Goal: Task Accomplishment & Management: Manage account settings

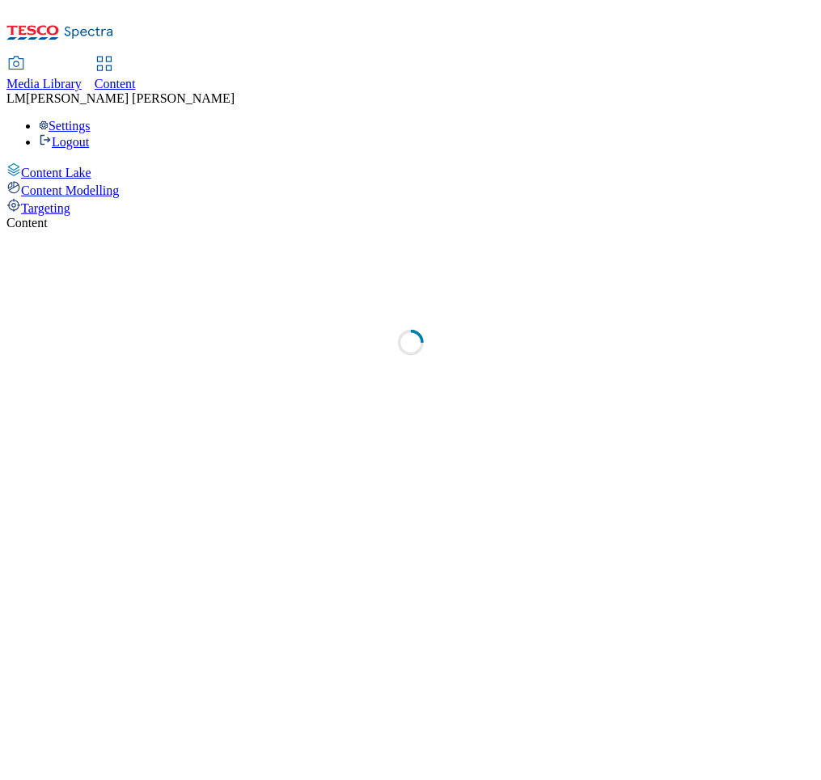
select select "ghs-uk"
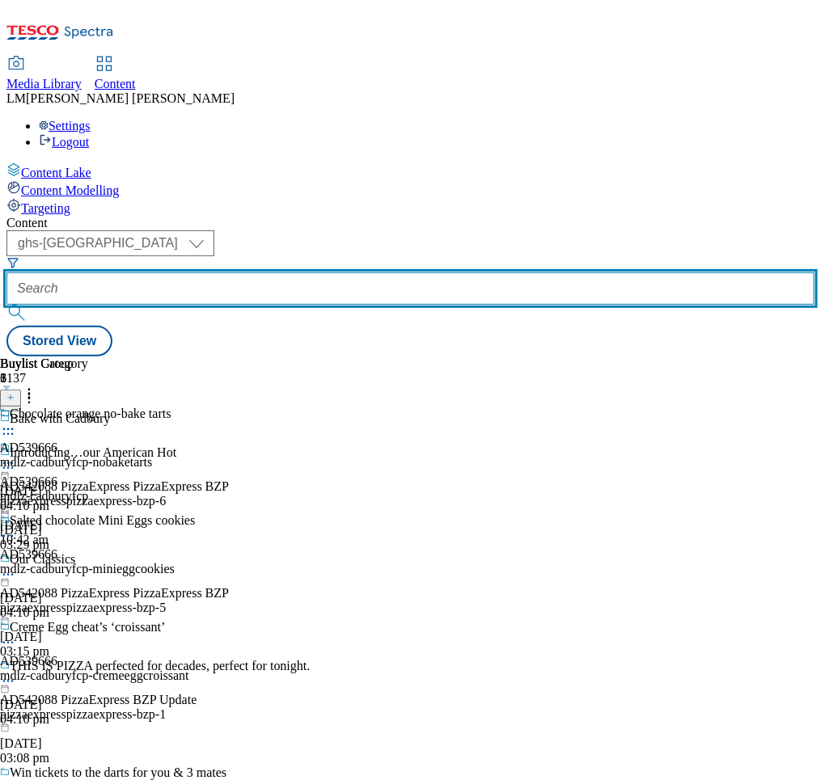
click at [377, 273] on input "text" at bounding box center [410, 289] width 808 height 32
paste input "541654"
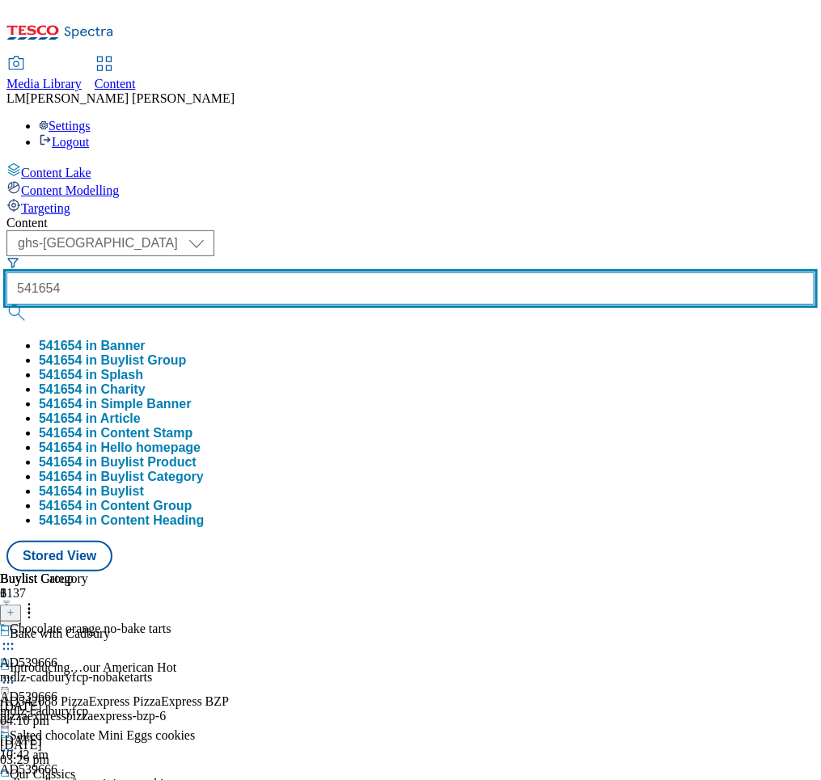
type input "541654"
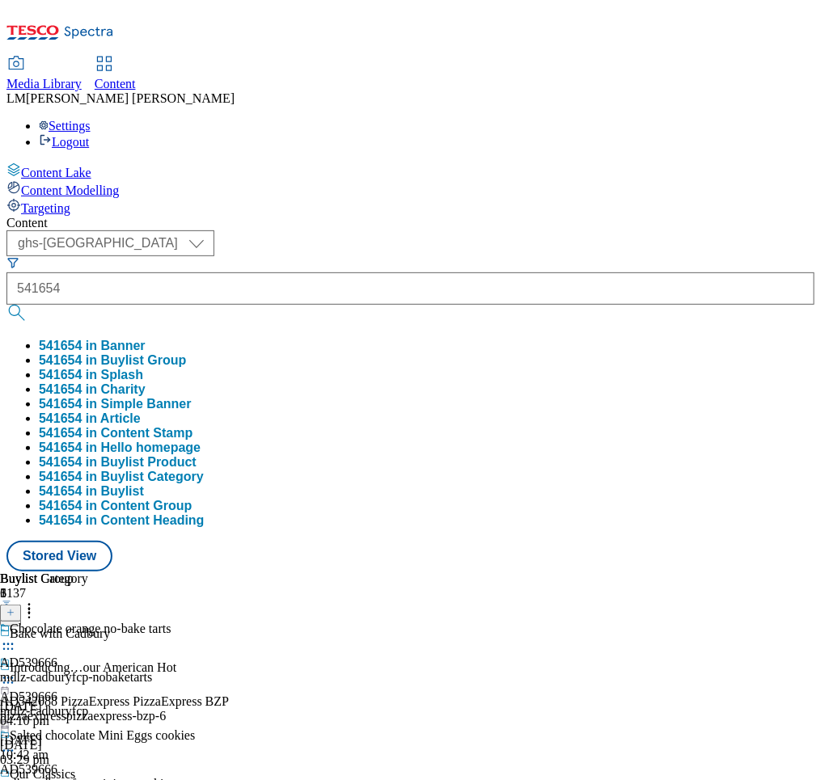
click at [29, 305] on button "submit" at bounding box center [17, 313] width 23 height 16
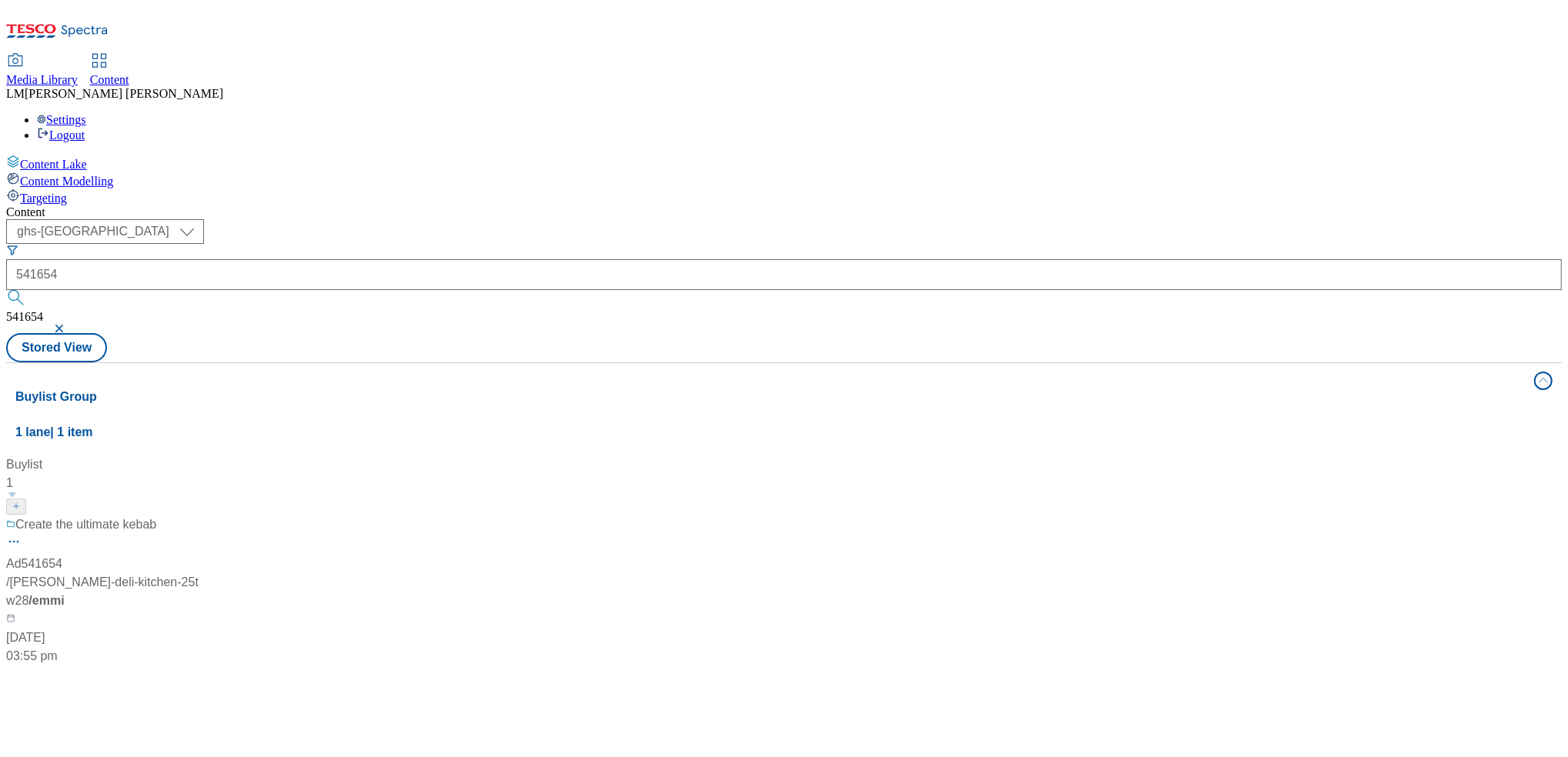
click at [199, 515] on div "Create the ultimate kebab Ad541654 / emmi-onken-deli-kitchen-25tw28 / emmi 2 Se…" at bounding box center [102, 591] width 192 height 150
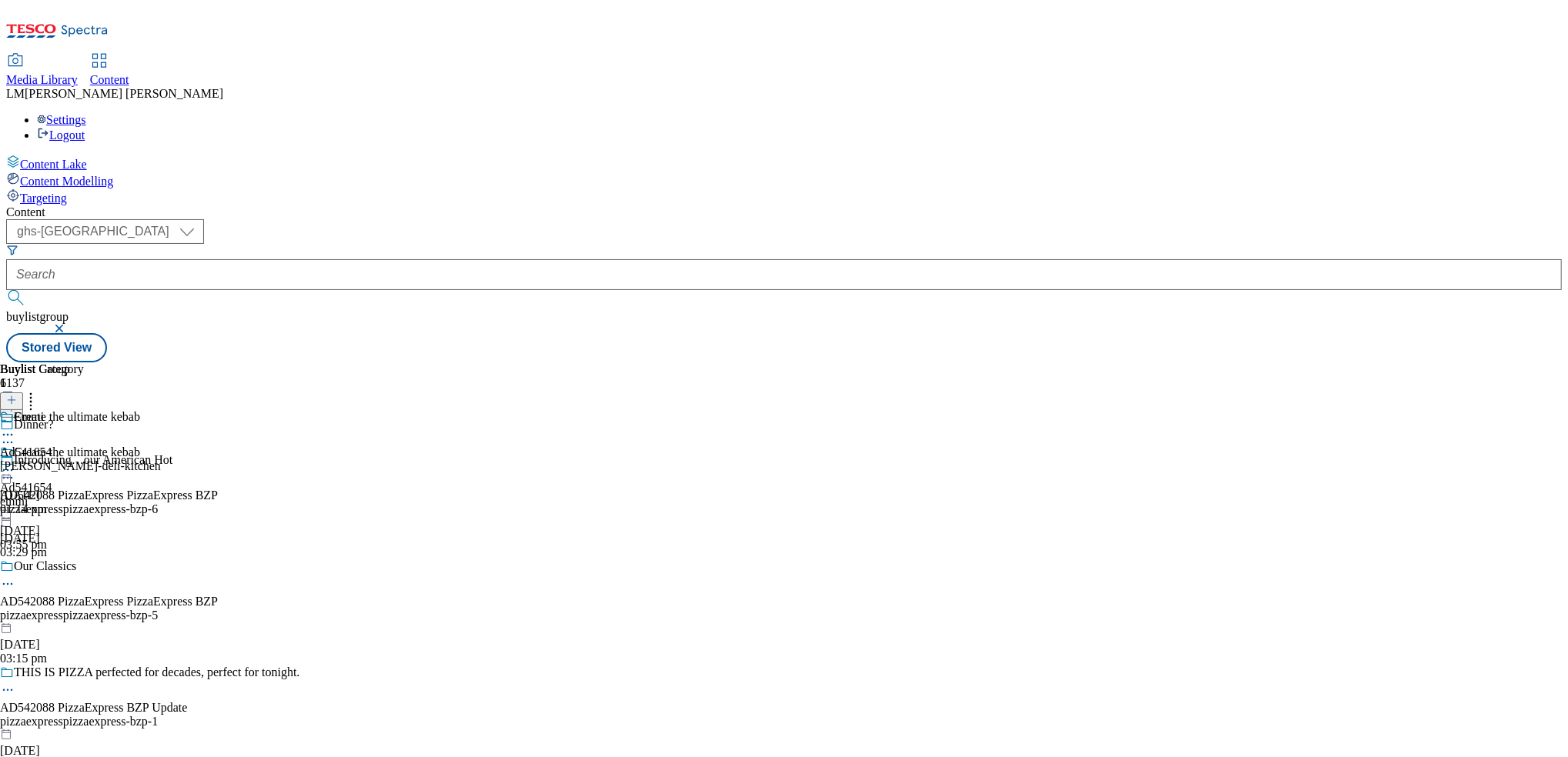
click at [15, 462] on icon at bounding box center [8, 470] width 15 height 15
click at [97, 638] on span "Un-publish" at bounding box center [72, 644] width 49 height 11
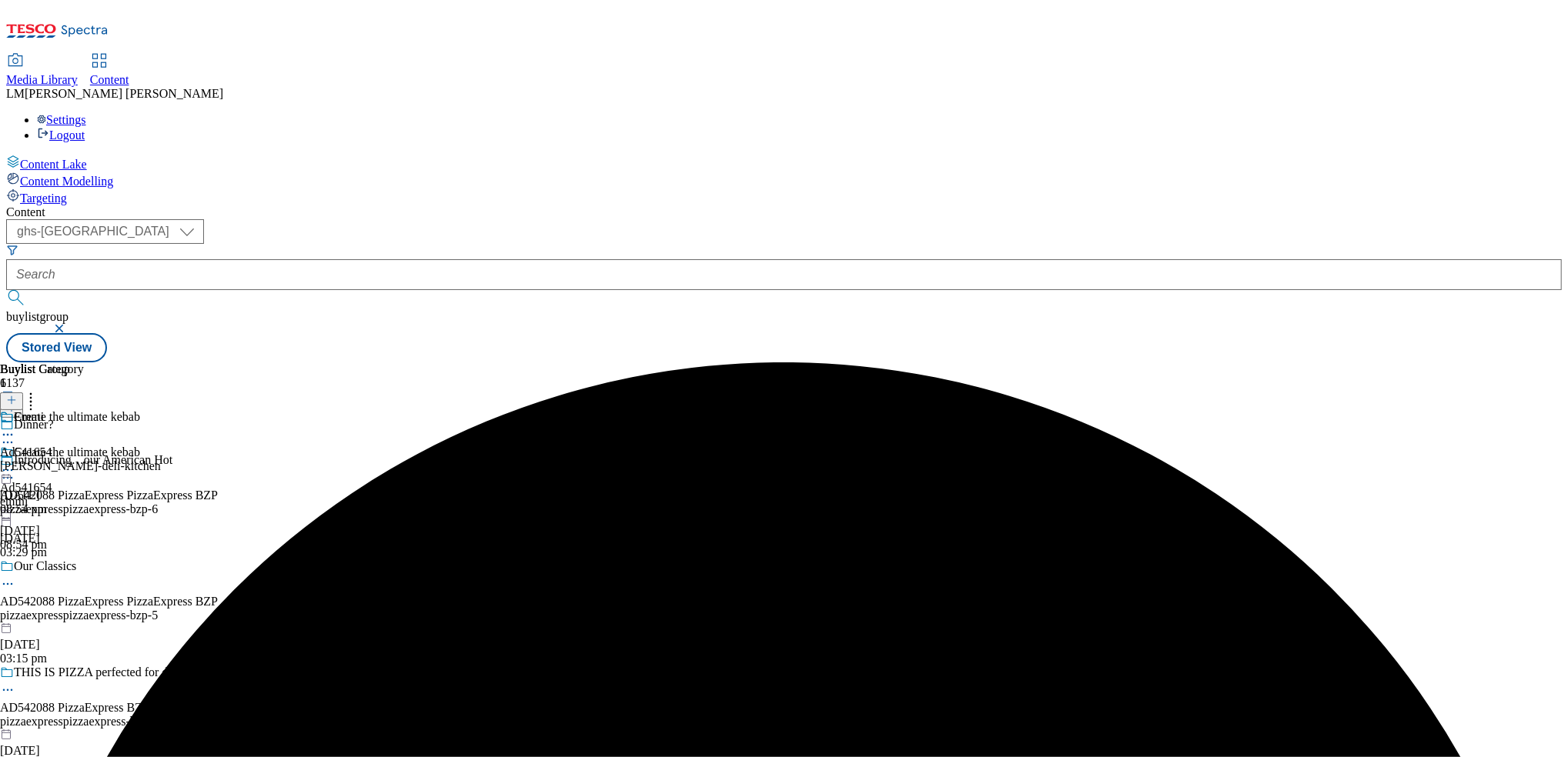
click at [140, 445] on div "Create the ultimate kebab Ad541654 emmi 3 Sept 2025 08:54 pm" at bounding box center [69, 498] width 140 height 107
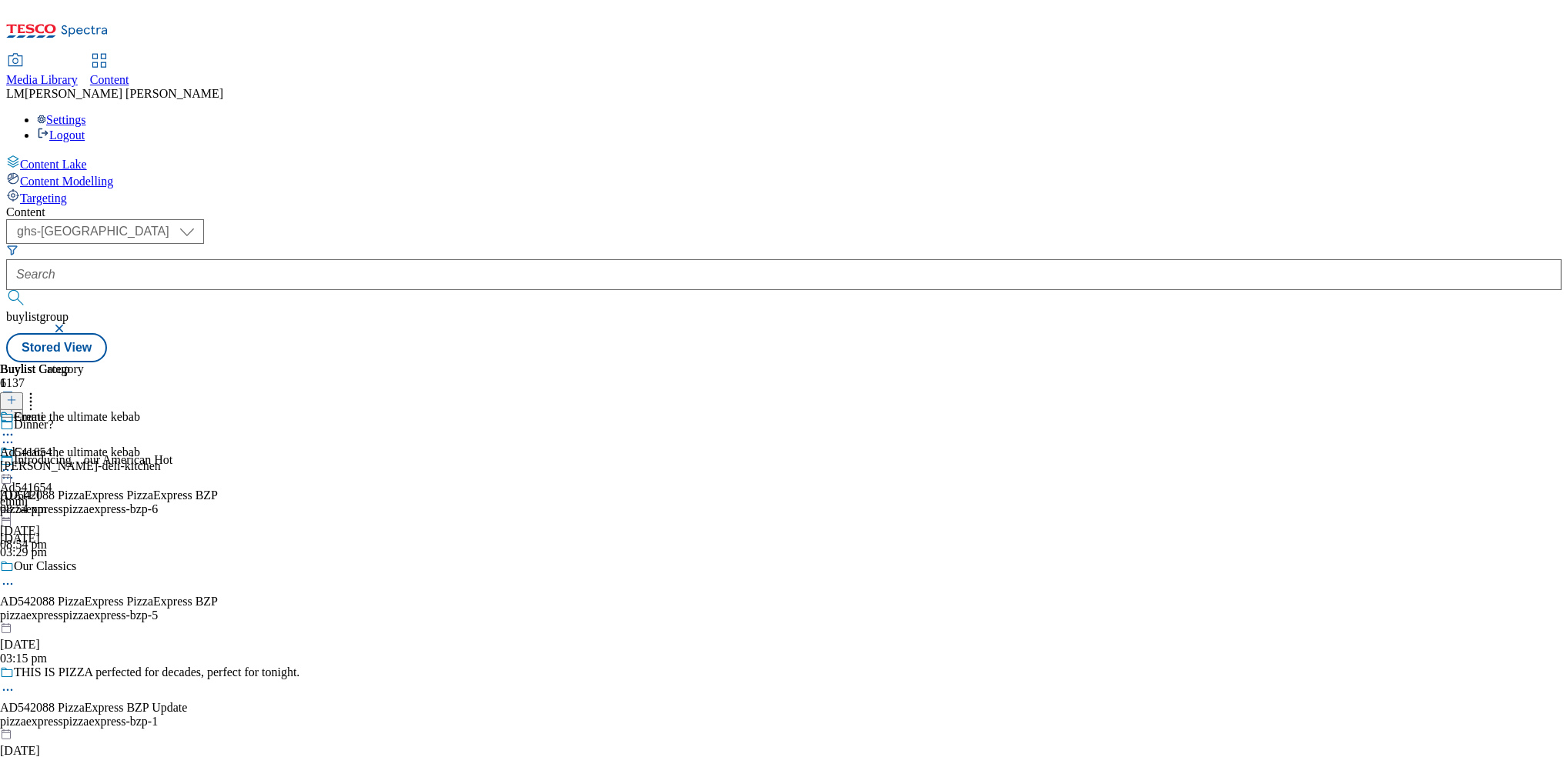
click at [15, 462] on icon at bounding box center [8, 470] width 15 height 15
click at [99, 585] on span "Un-preview" at bounding box center [73, 591] width 51 height 11
click at [161, 410] on div "Emmi Ad541654 emmi-onken-deli-kitchen 3 Sept 2025 08:54 pm" at bounding box center [80, 463] width 161 height 107
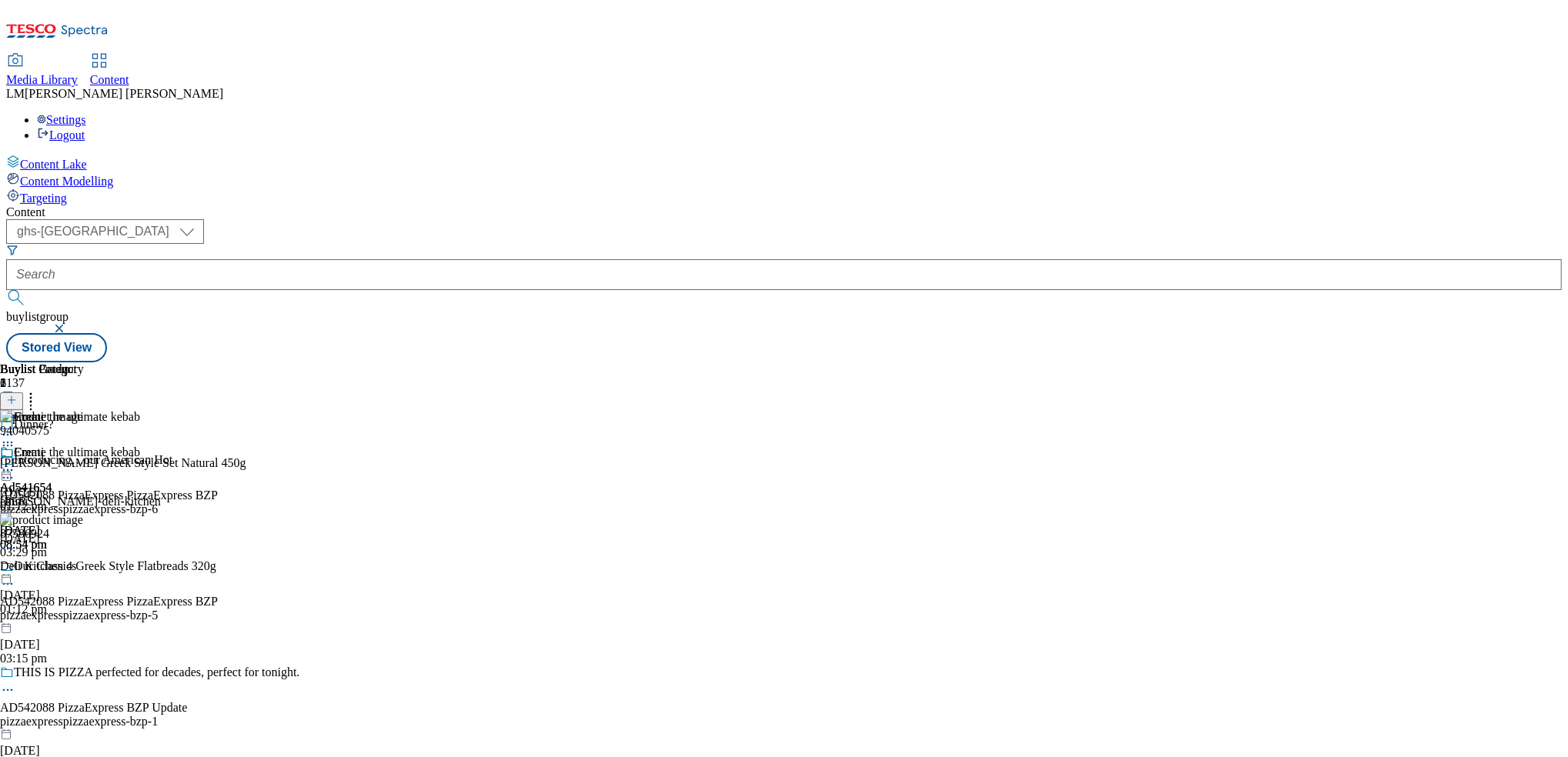
click at [15, 462] on icon at bounding box center [8, 470] width 15 height 15
click at [38, 390] on icon at bounding box center [30, 398] width 15 height 15
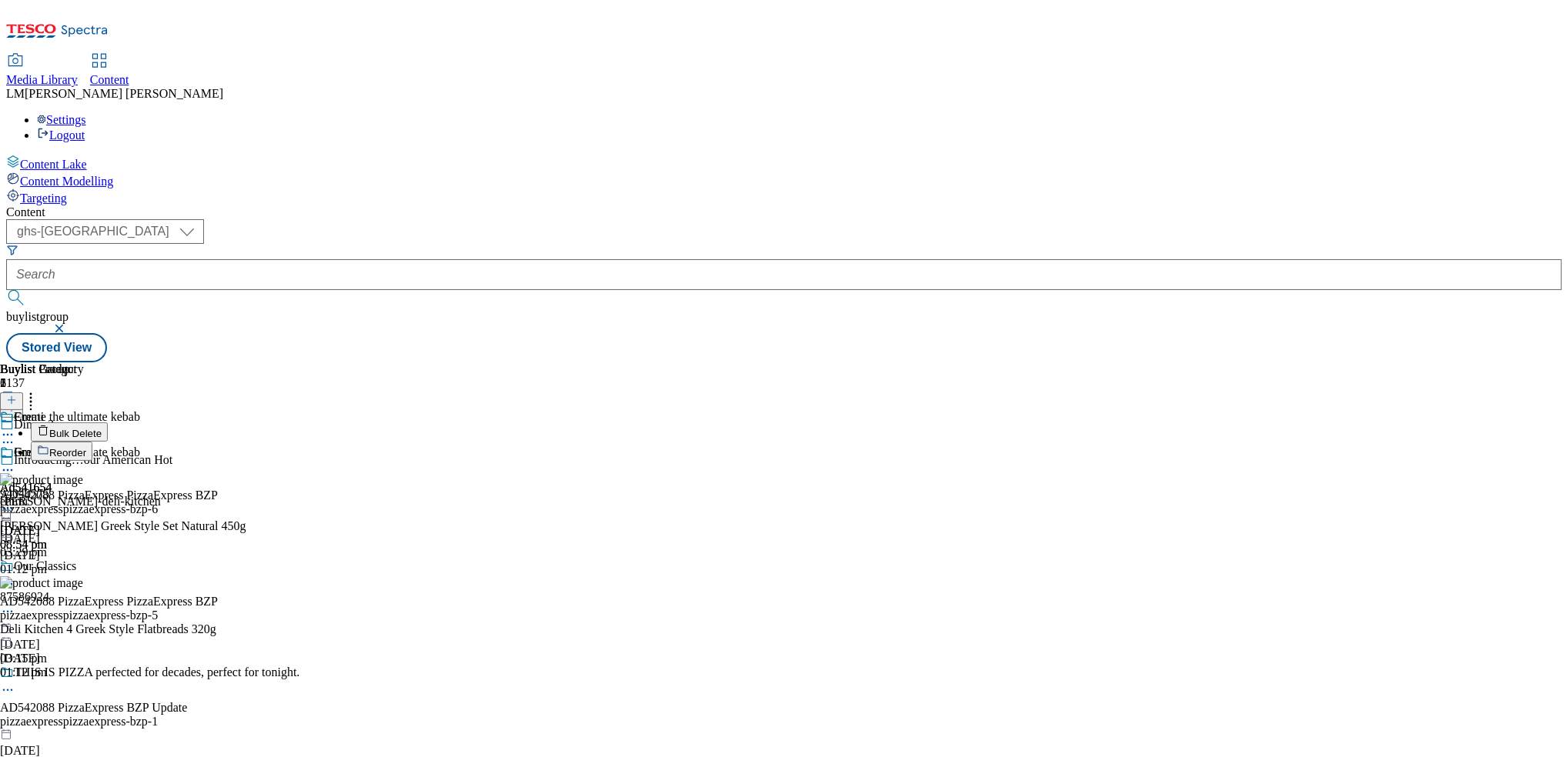
click at [102, 428] on span "Bulk Delete" at bounding box center [75, 434] width 52 height 11
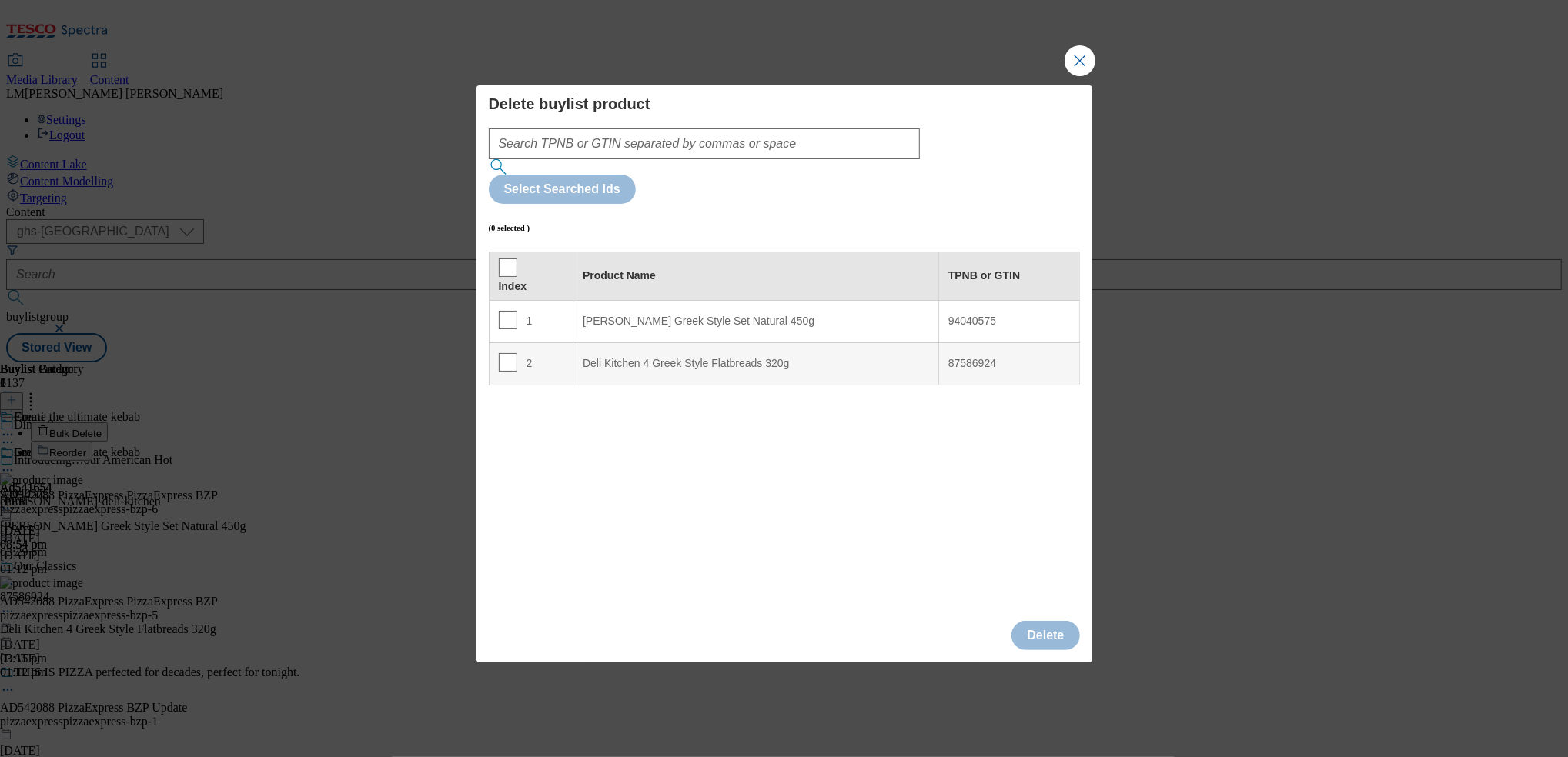
click at [498, 251] on th "Index" at bounding box center [531, 275] width 85 height 49
click at [505, 251] on th "Index" at bounding box center [531, 275] width 85 height 49
click at [505, 259] on input "Modal" at bounding box center [507, 267] width 18 height 18
checkbox input "true"
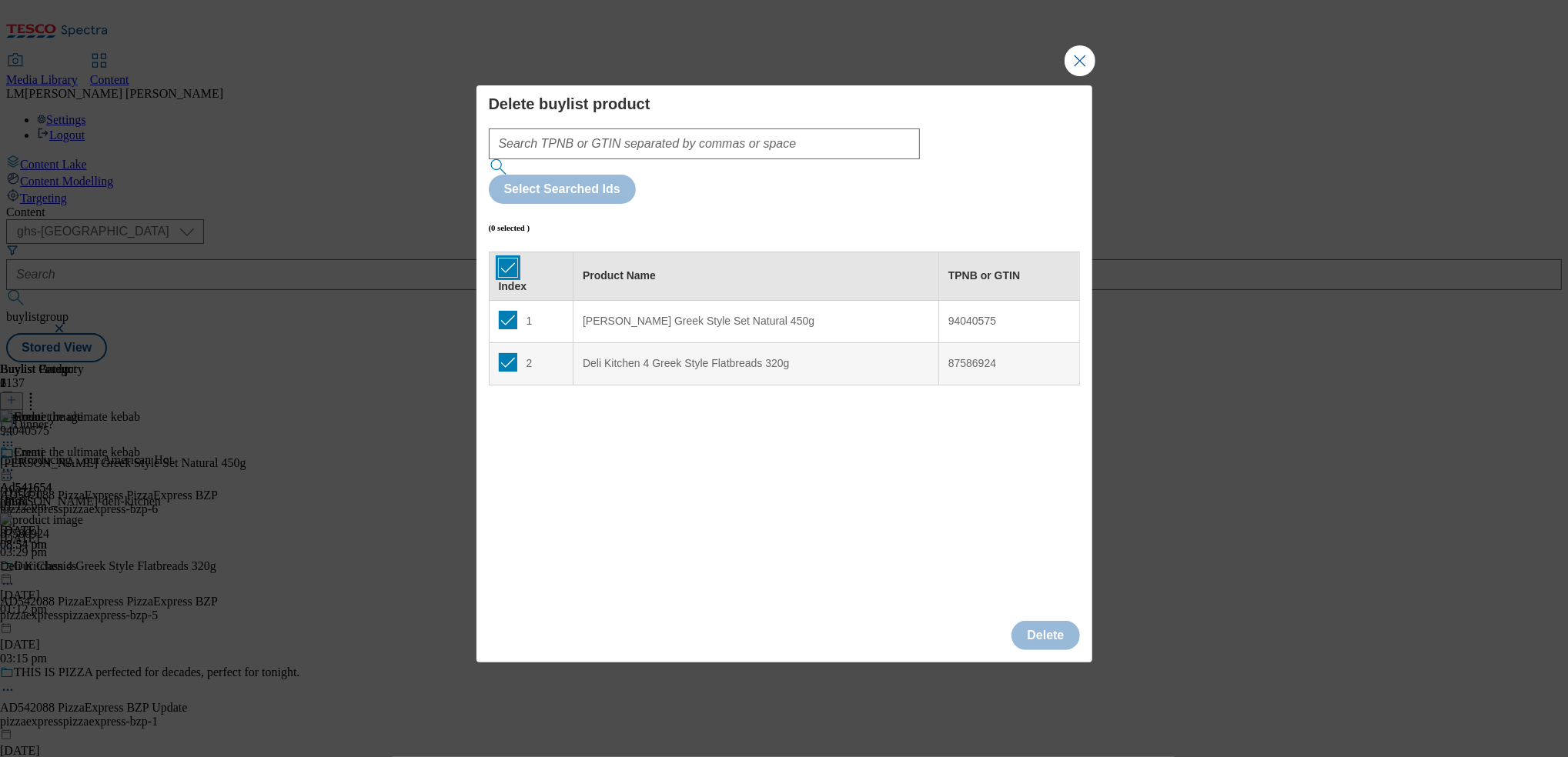
checkbox input "true"
click at [780, 621] on button "Delete" at bounding box center [1045, 635] width 68 height 29
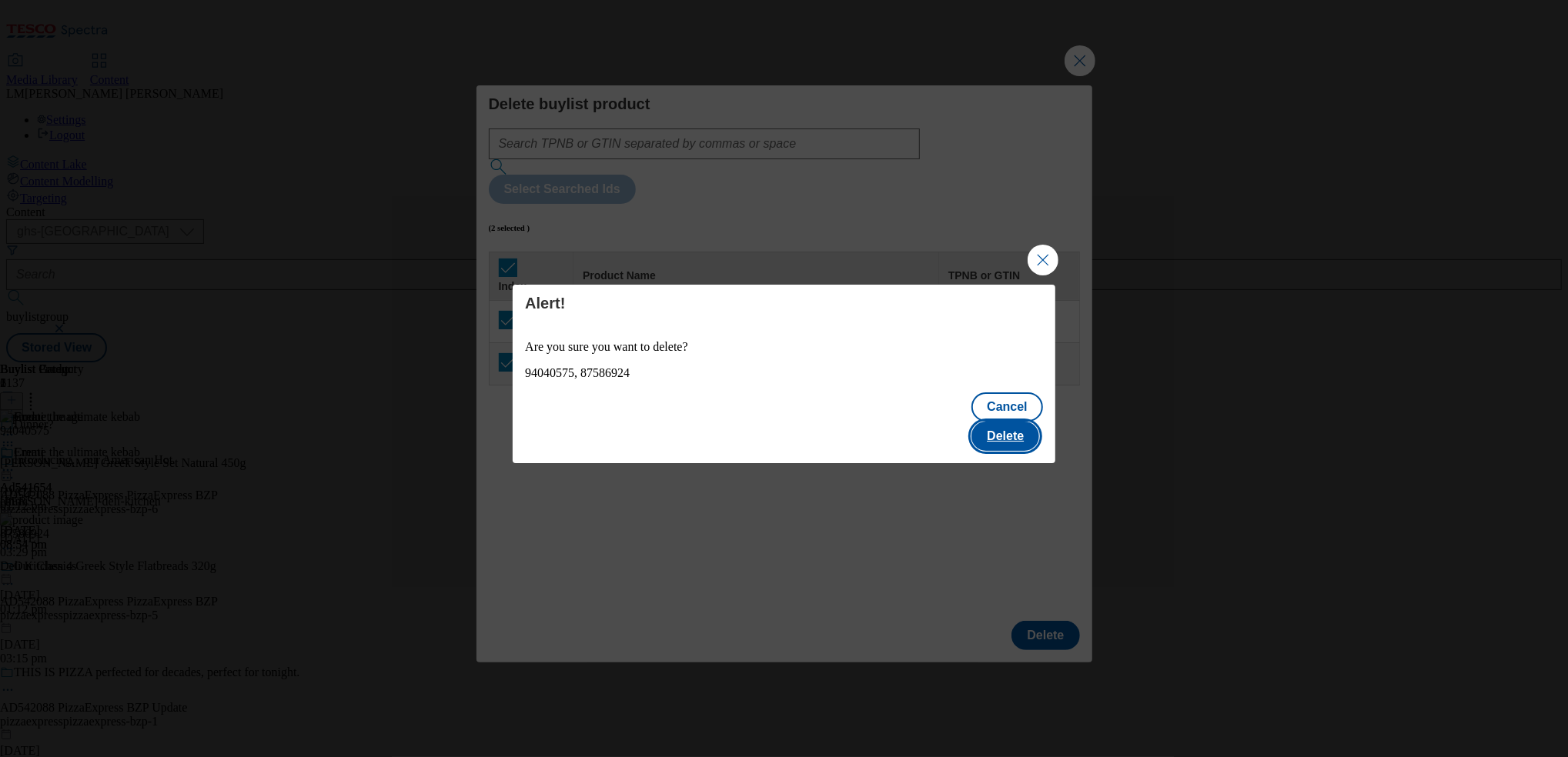
click at [780, 421] on button "Delete" at bounding box center [1005, 436] width 68 height 29
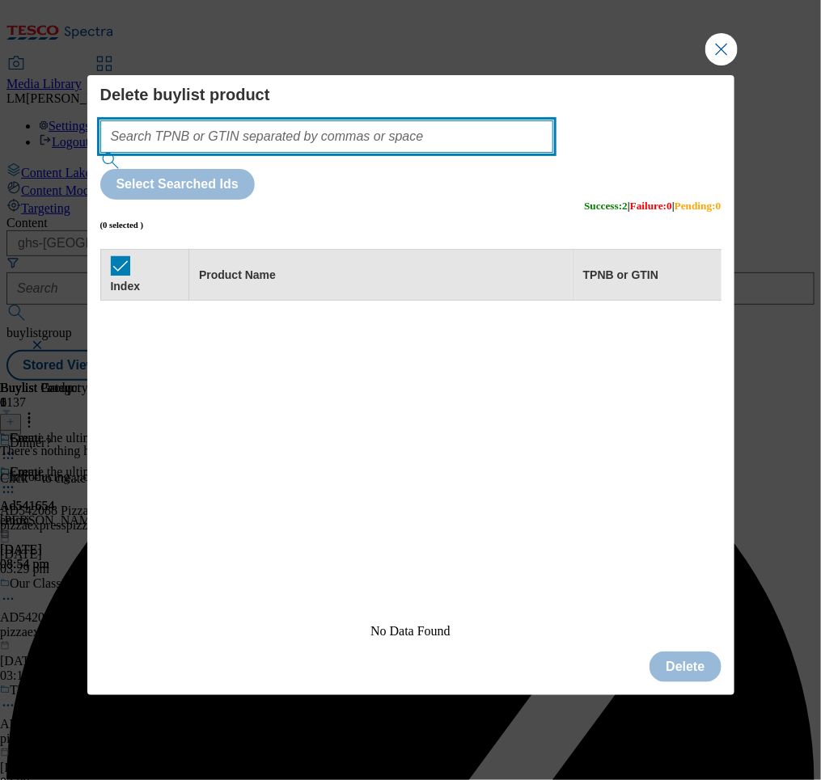
click at [378, 153] on input "Modal" at bounding box center [327, 137] width 454 height 32
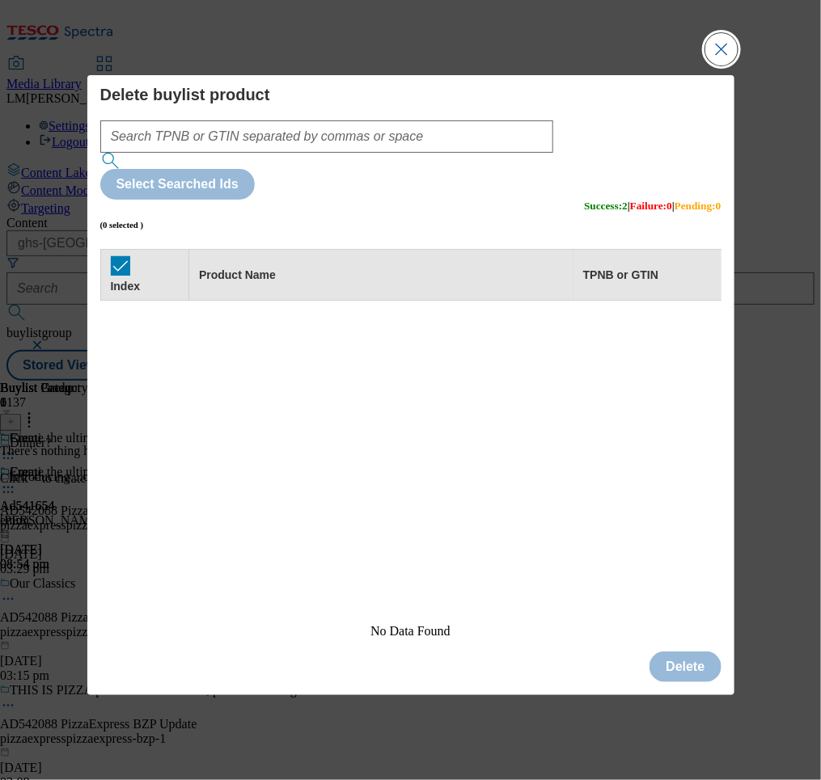
click at [712, 66] on button "Close Modal" at bounding box center [721, 49] width 32 height 32
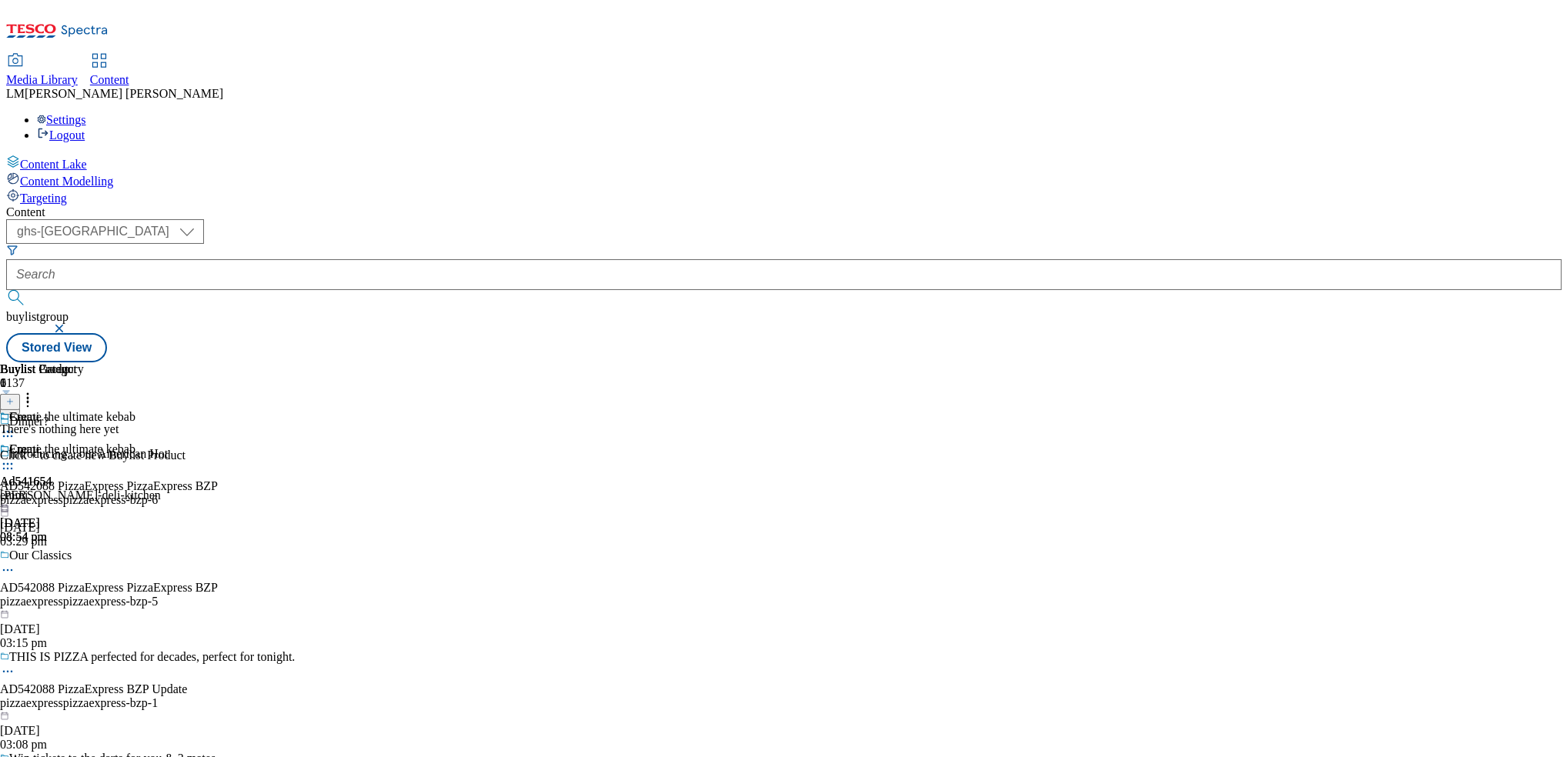
click at [14, 398] on icon at bounding box center [10, 401] width 8 height 8
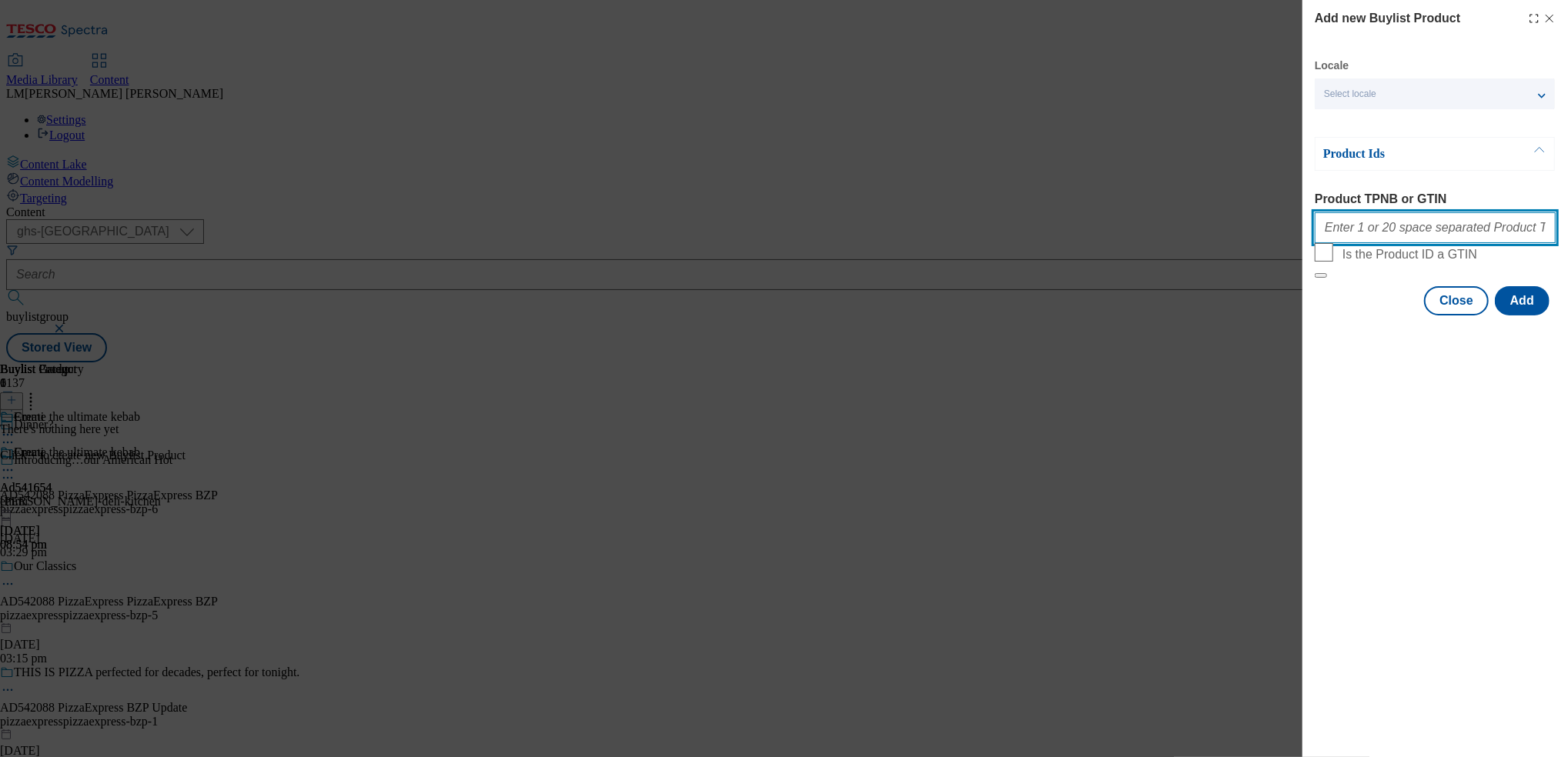
click at [780, 231] on input "Product TPNB or GTIN" at bounding box center [1434, 227] width 241 height 30
paste input "94040575 87586924 52842456 88905950 50502436 50264481 91489659 87179721 5252721…"
type input "94040575 87586924 52842456 88905950 50502436 50264481 91489659 87179721 5252721…"
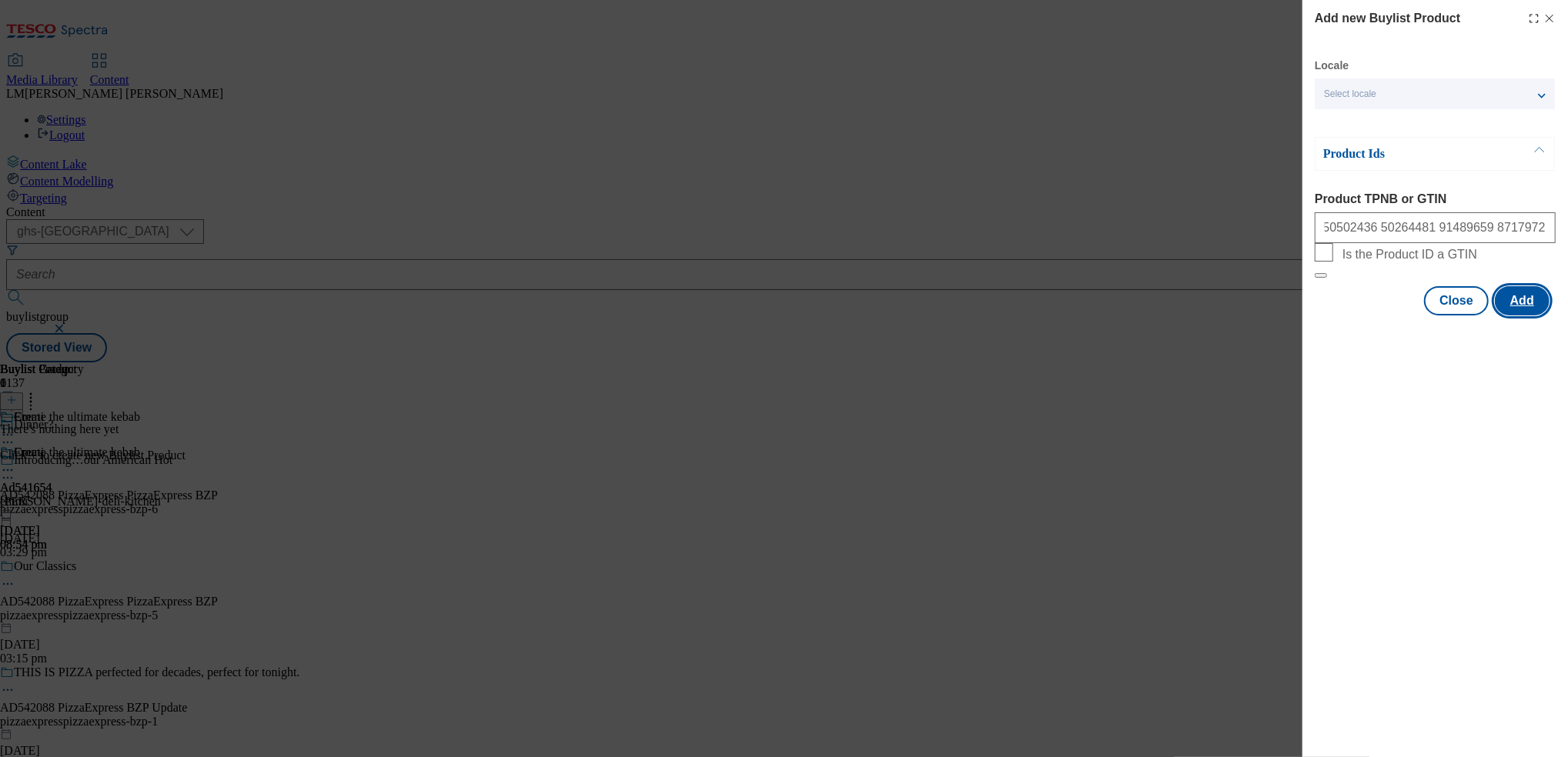
scroll to position [0, 0]
click at [780, 316] on button "Add" at bounding box center [1521, 301] width 54 height 29
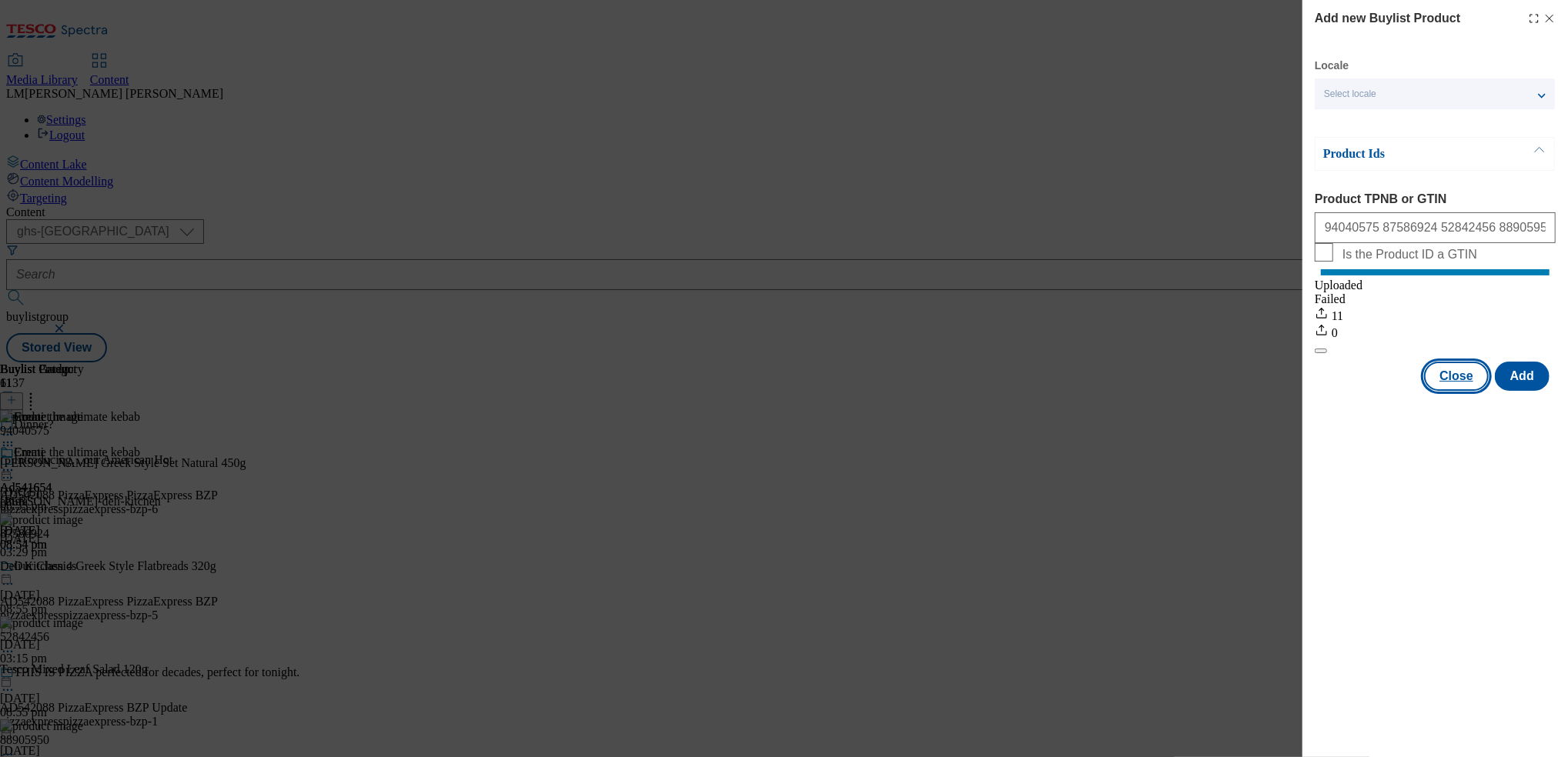
click at [780, 391] on button "Close" at bounding box center [1456, 376] width 65 height 29
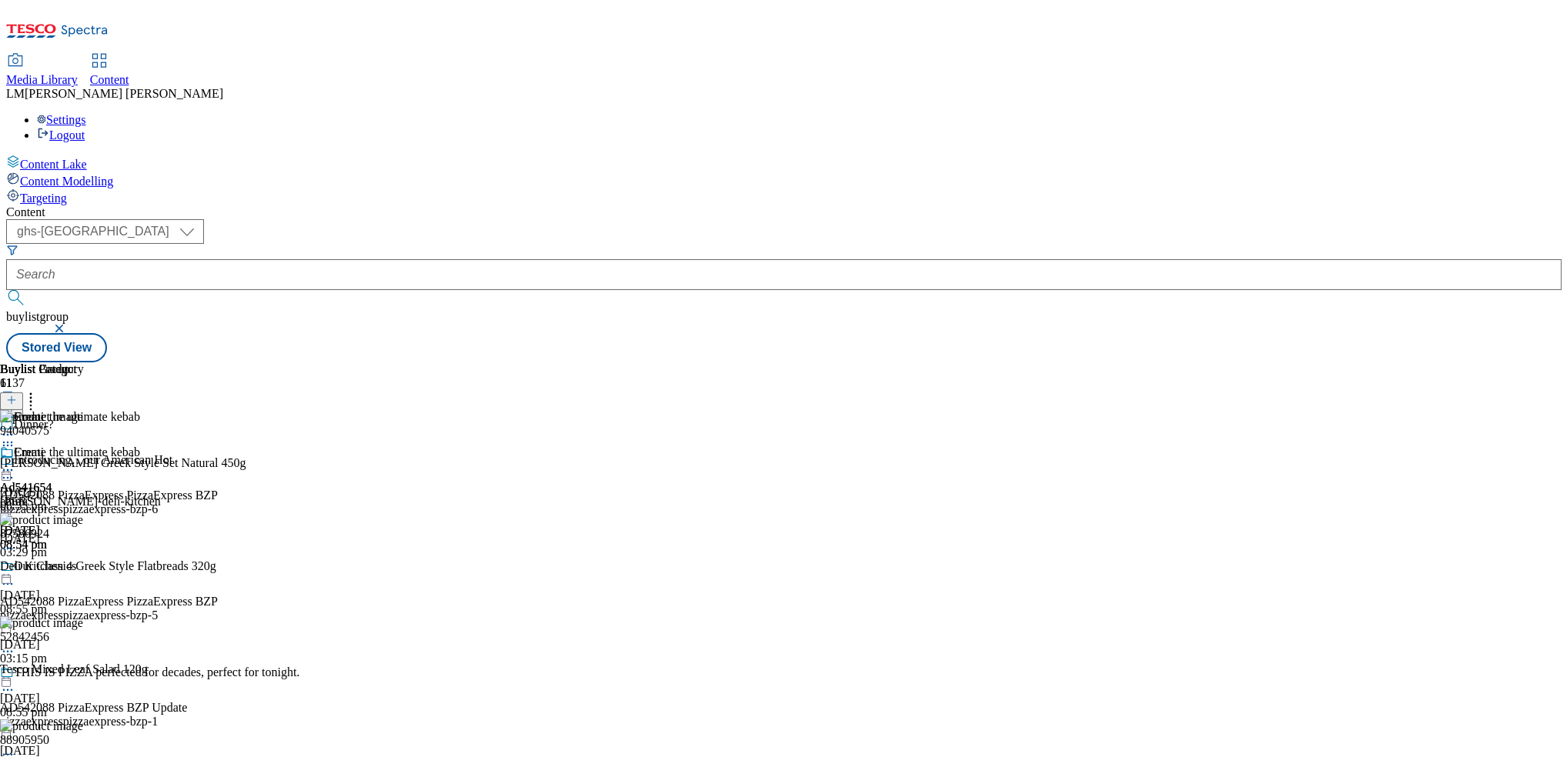
click at [140, 445] on div "Create the ultimate kebab" at bounding box center [69, 462] width 140 height 35
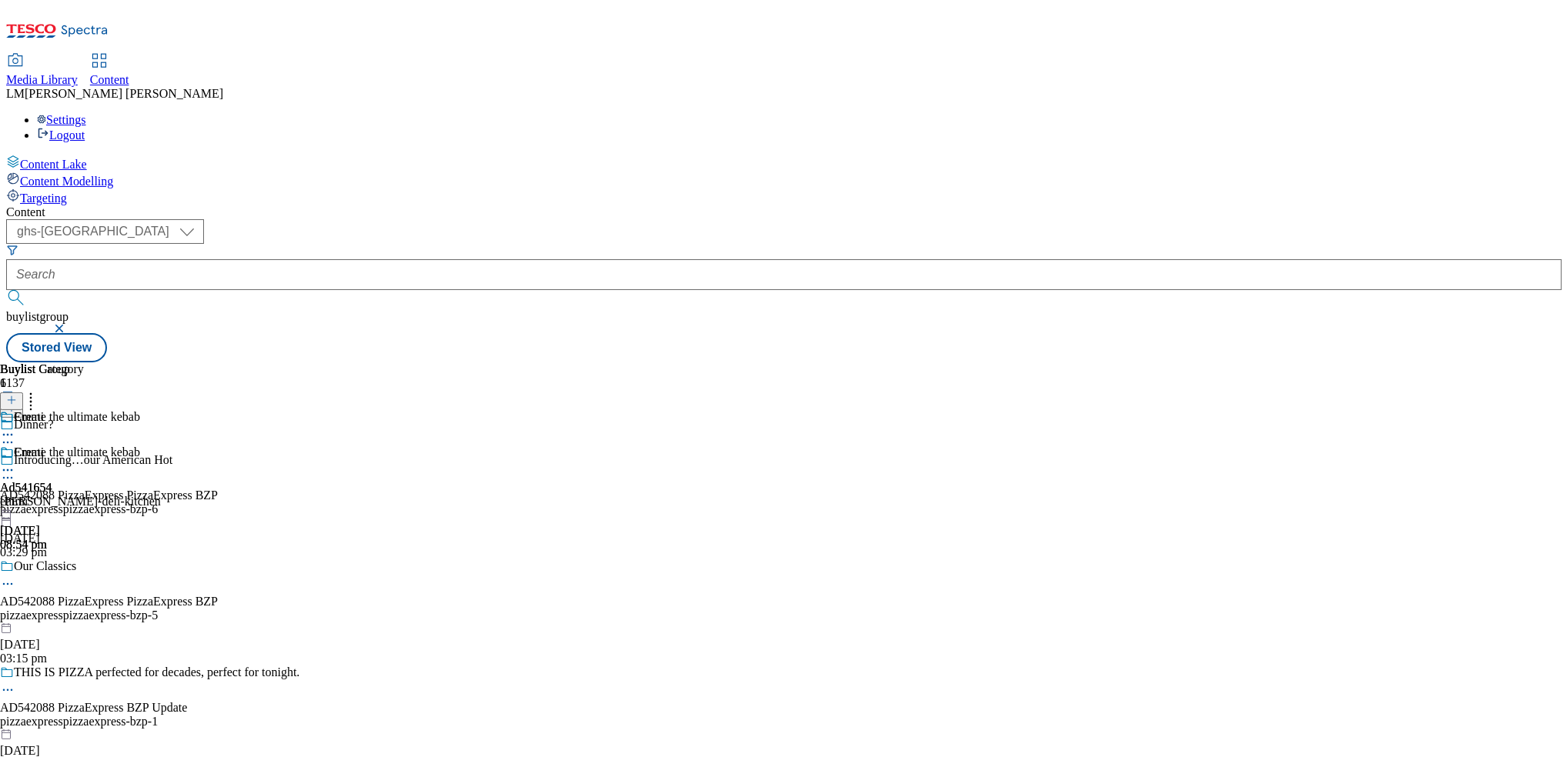
click at [15, 462] on icon at bounding box center [8, 470] width 15 height 15
click at [140, 564] on li "Preview" at bounding box center [85, 573] width 109 height 18
click at [15, 462] on icon at bounding box center [8, 470] width 15 height 15
click at [140, 564] on li "Preview" at bounding box center [85, 573] width 109 height 18
click at [15, 462] on icon at bounding box center [8, 470] width 15 height 15
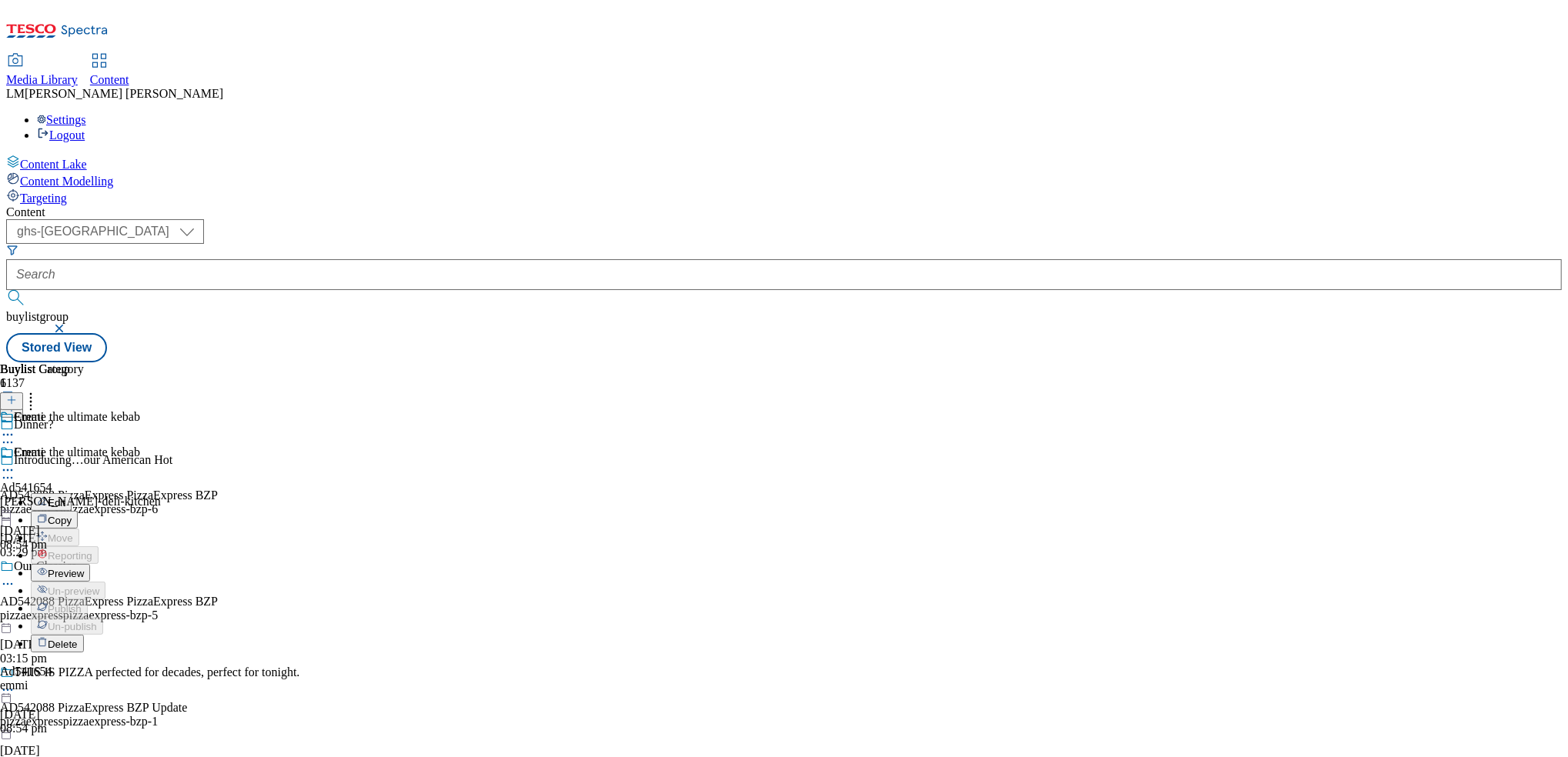
click at [84, 568] on span "Preview" at bounding box center [66, 573] width 36 height 11
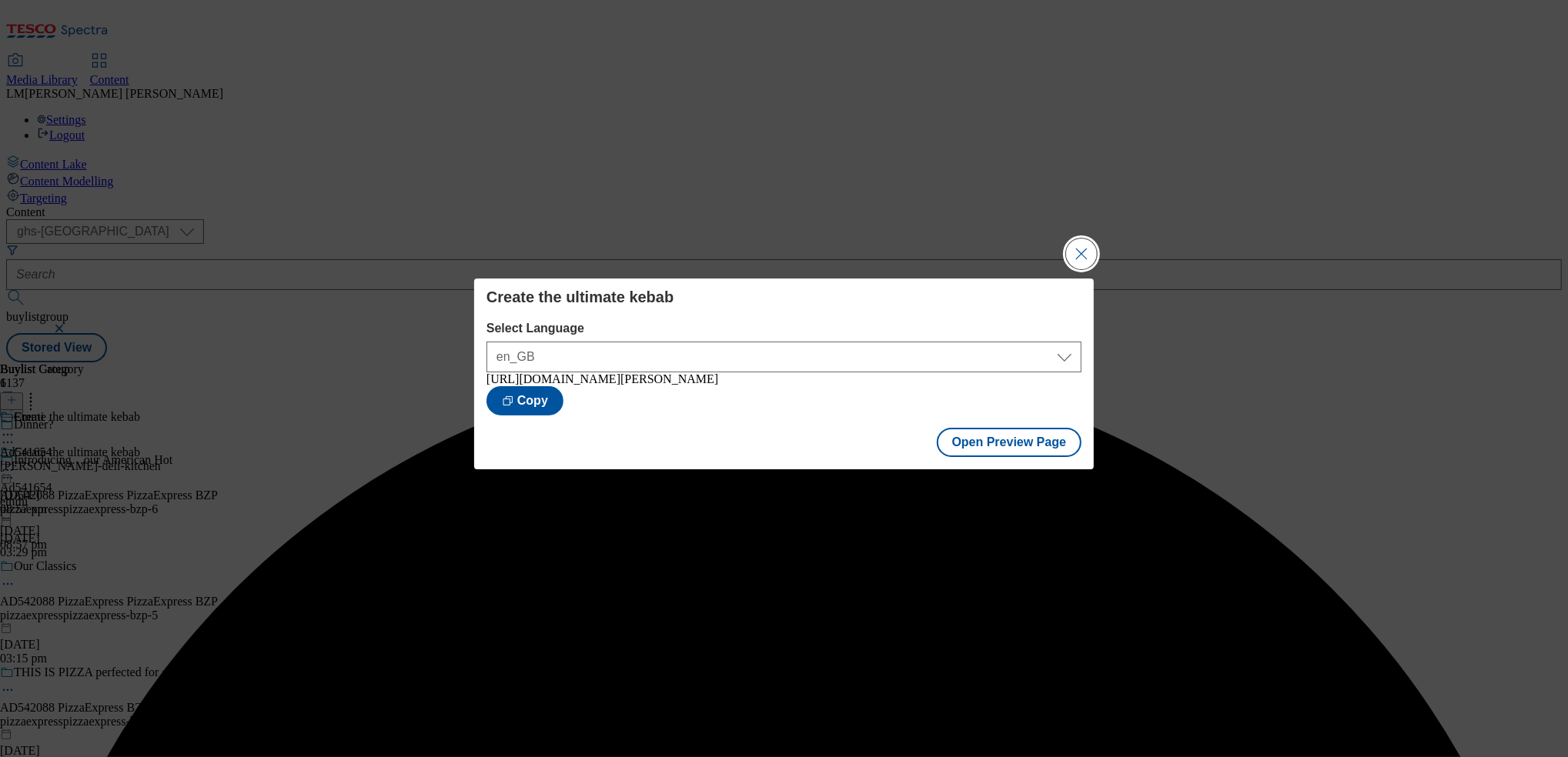
click at [780, 254] on button "Close Modal" at bounding box center [1081, 254] width 30 height 30
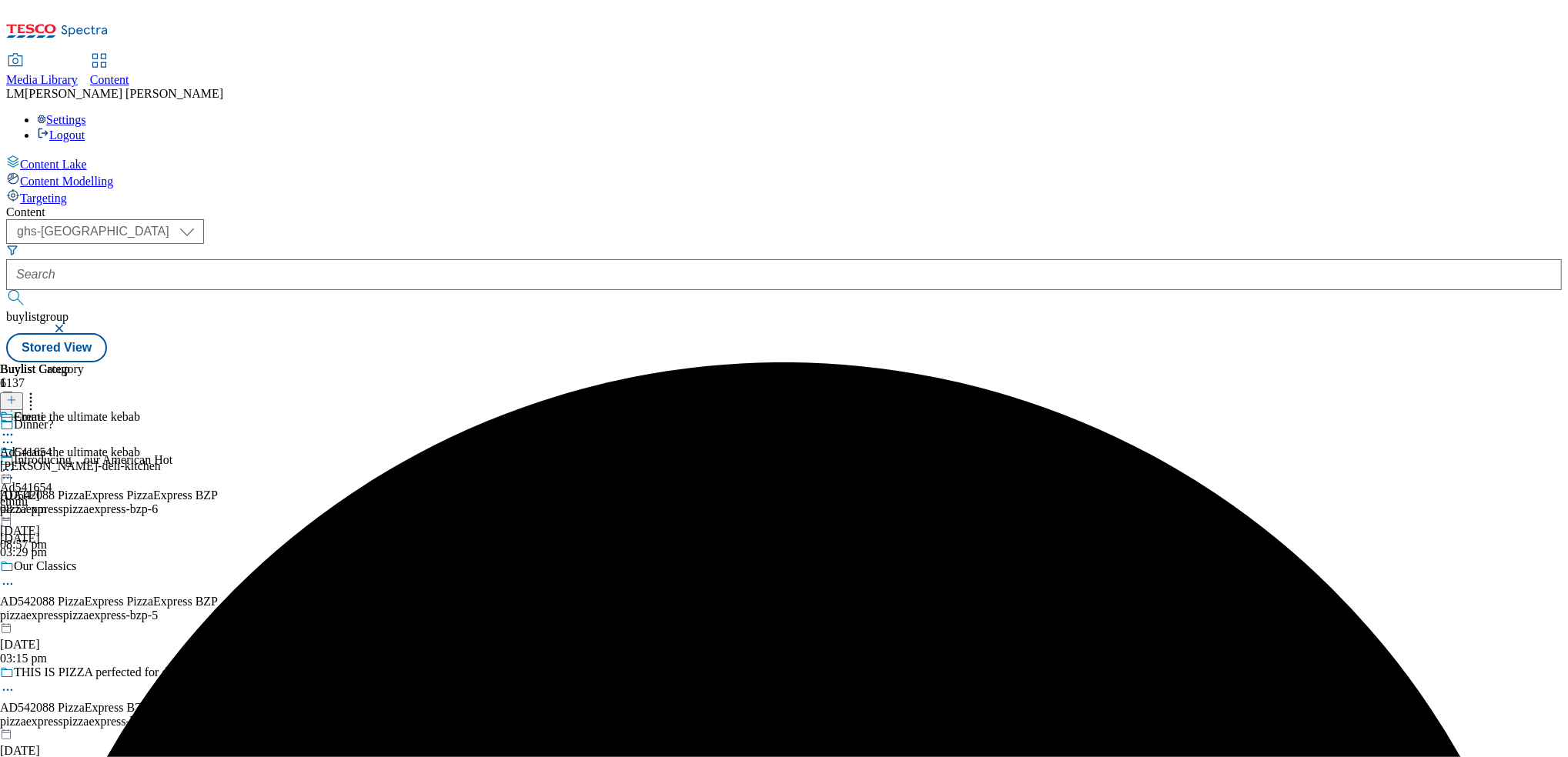
click at [15, 462] on icon at bounding box center [8, 470] width 15 height 15
click at [88, 617] on button "Publish" at bounding box center [59, 626] width 57 height 18
click at [15, 462] on icon at bounding box center [8, 470] width 15 height 15
click at [127, 603] on span "Open Preview Url" at bounding box center [88, 609] width 80 height 11
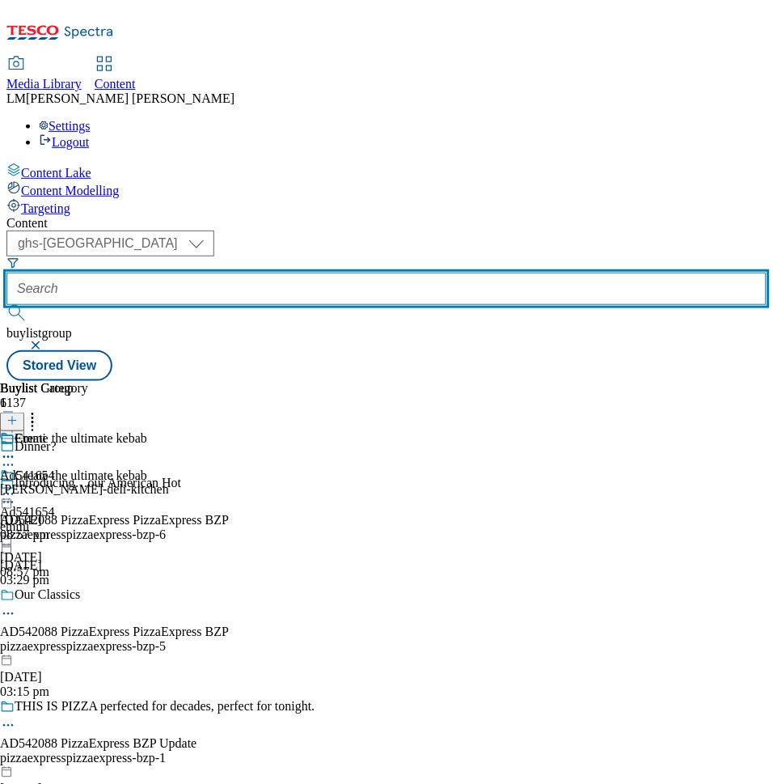
click at [371, 273] on input "text" at bounding box center [386, 289] width 760 height 32
paste input "541655"
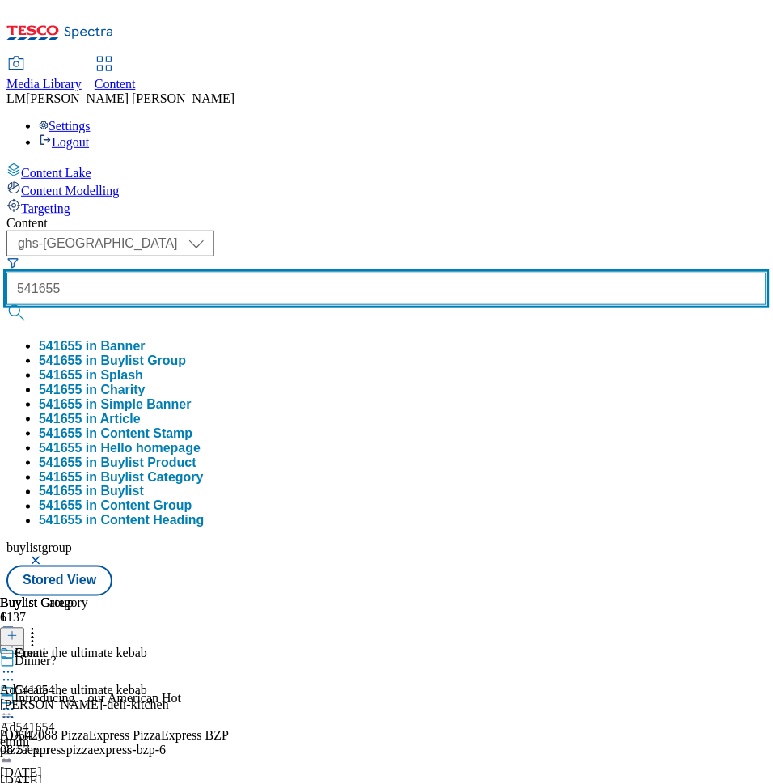
type input "541655"
click at [6, 305] on button "submit" at bounding box center [17, 313] width 23 height 16
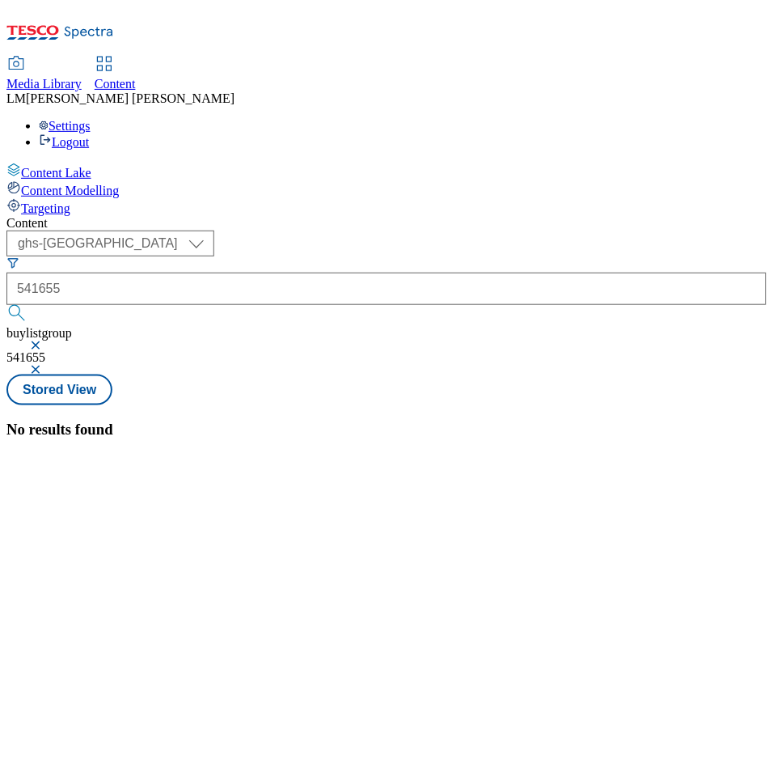
click at [45, 341] on button "button" at bounding box center [37, 346] width 16 height 10
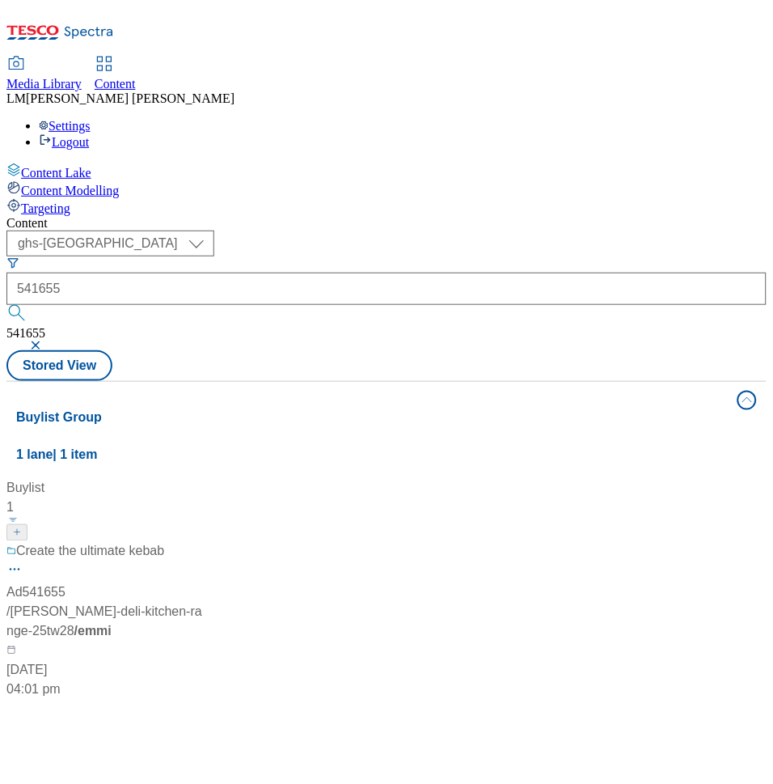
click at [584, 216] on div "Content ( optional ) ghs-roi ghs-uk ghs-uk 541655 541655 Stored View Buylist Gr…" at bounding box center [386, 651] width 760 height 870
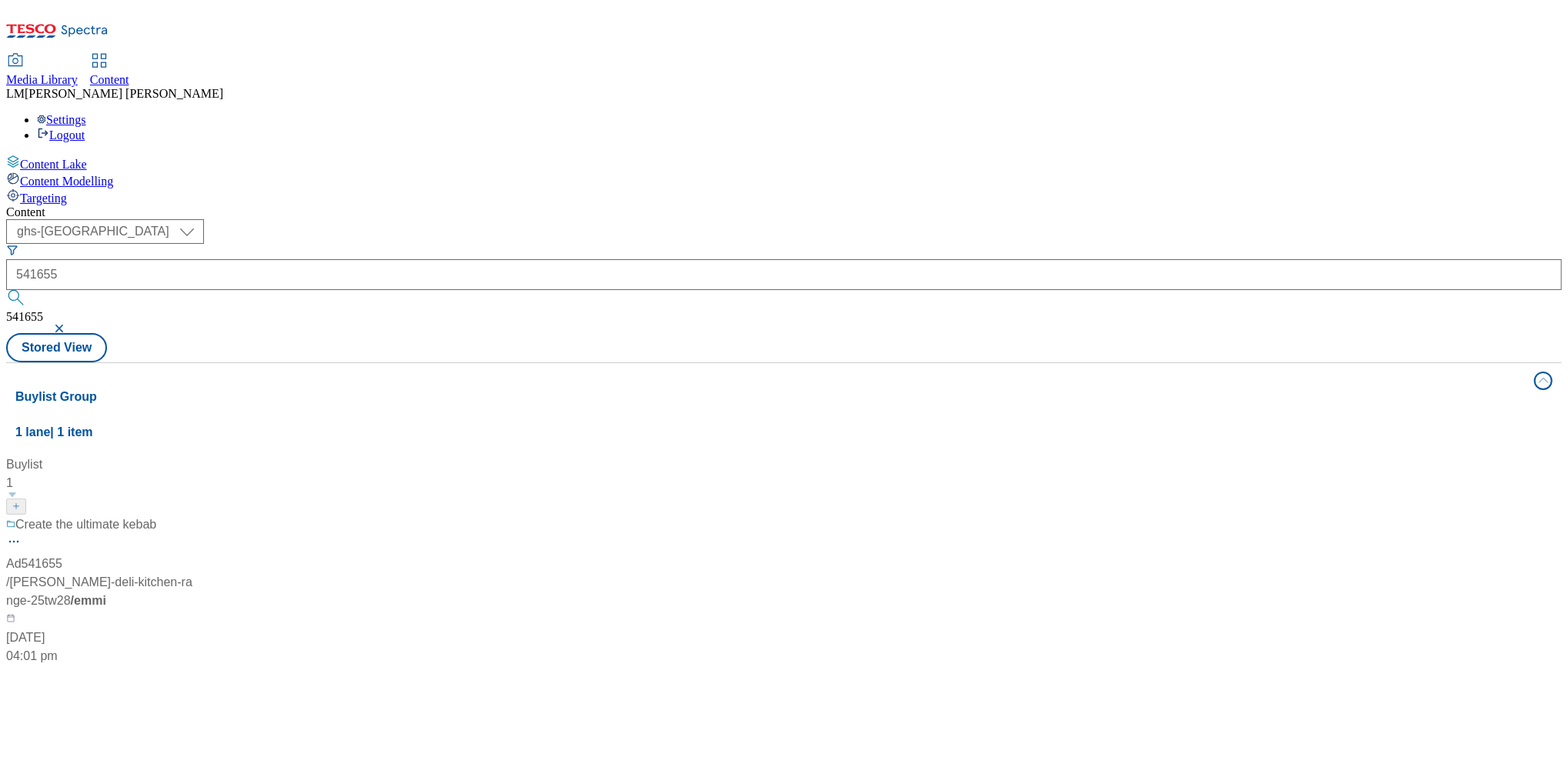
click at [199, 515] on div "Create the ultimate kebab Ad541655 / emmi-onken-deli-kitchen-range-25tw28 / emm…" at bounding box center [102, 591] width 192 height 150
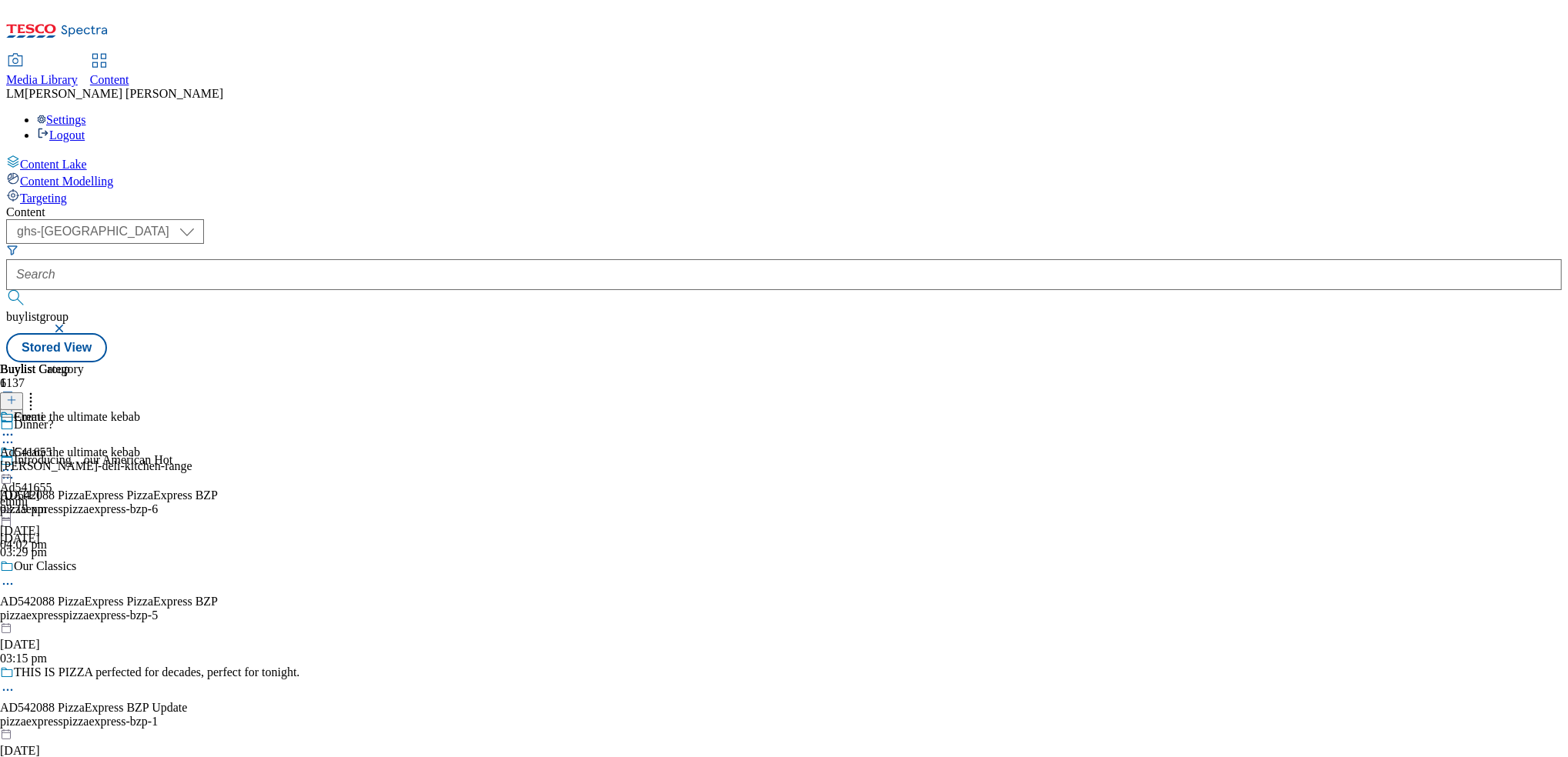
click at [140, 445] on div "Create the ultimate kebab" at bounding box center [69, 462] width 140 height 35
click at [15, 462] on icon at bounding box center [8, 470] width 15 height 15
click at [103, 634] on button "Un-publish" at bounding box center [67, 643] width 72 height 18
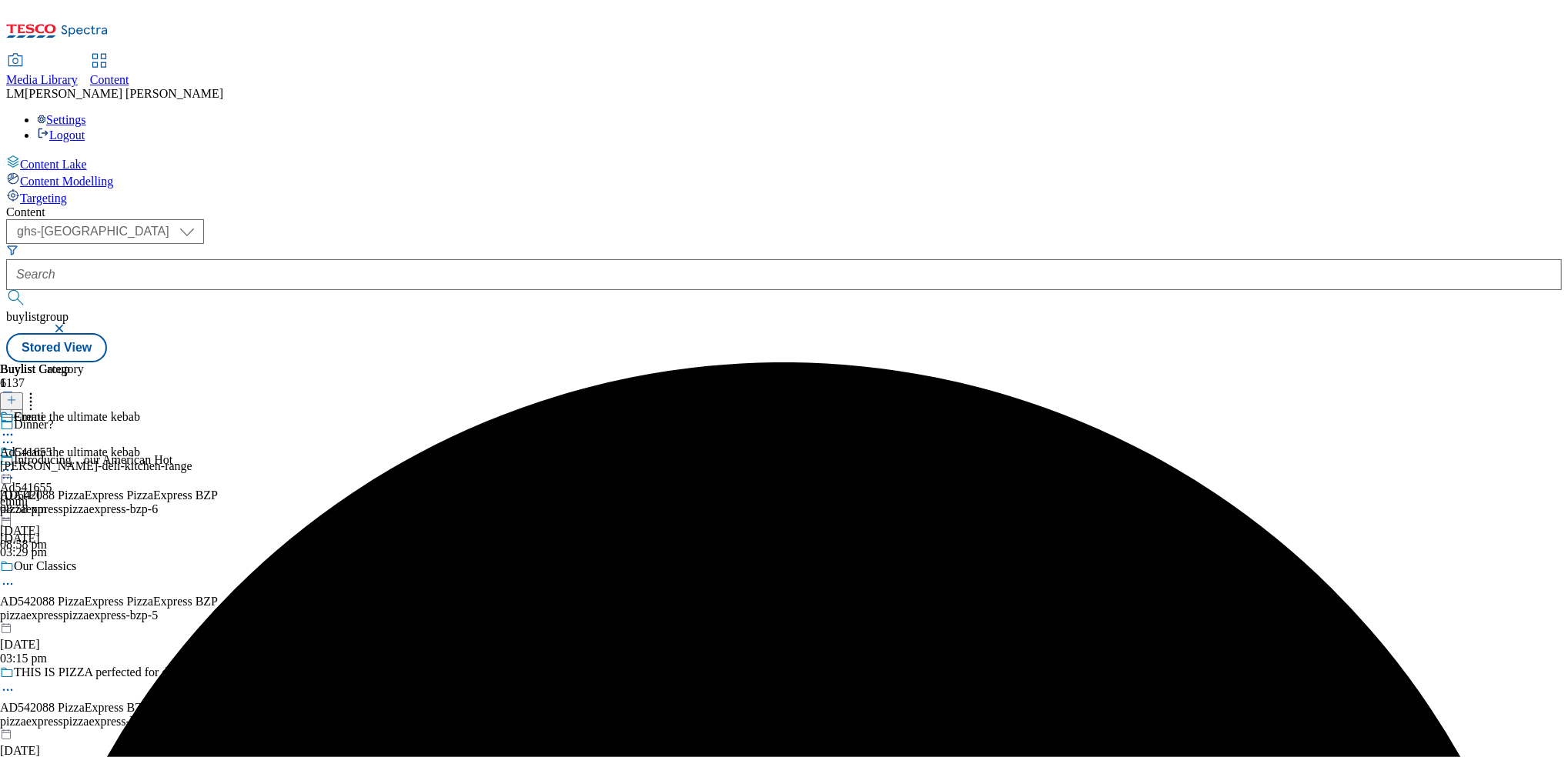
click at [13, 469] on circle at bounding box center [11, 470] width 2 height 2
click at [99, 585] on span "Un-preview" at bounding box center [73, 591] width 51 height 11
click at [15, 462] on icon at bounding box center [8, 470] width 15 height 15
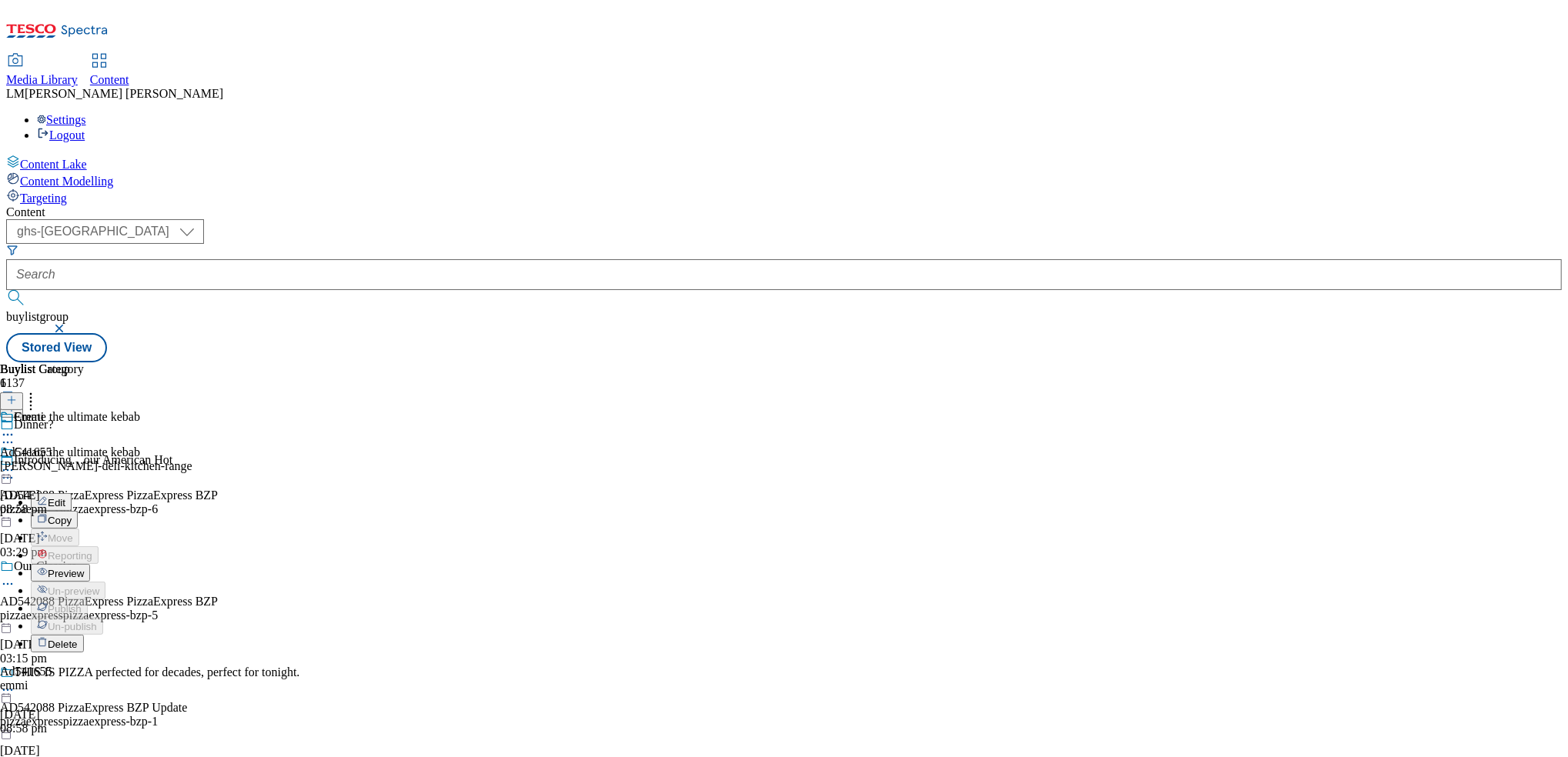
click at [15, 435] on icon at bounding box center [8, 442] width 15 height 15
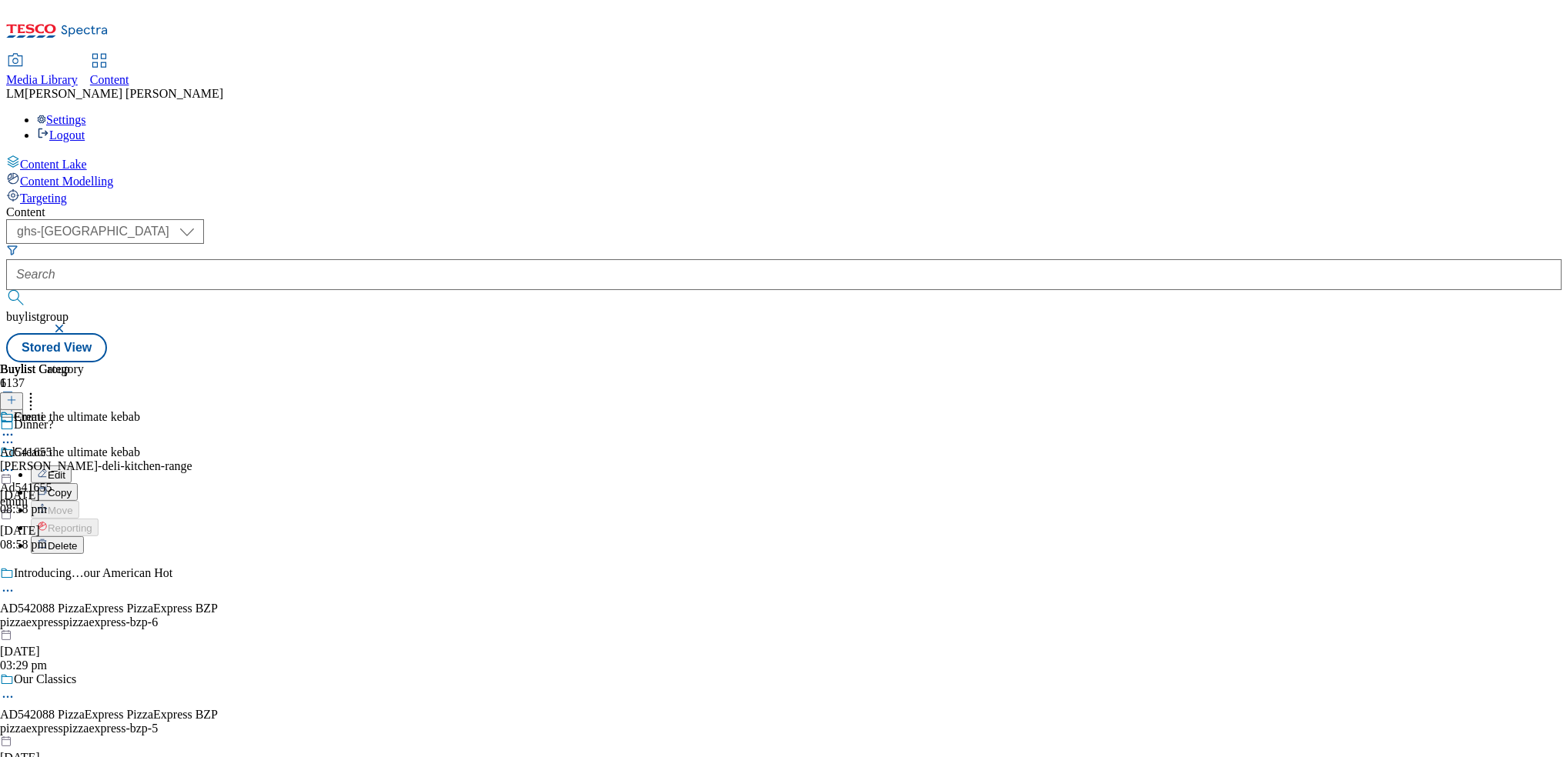
click at [300, 465] on li "Edit" at bounding box center [165, 474] width 268 height 18
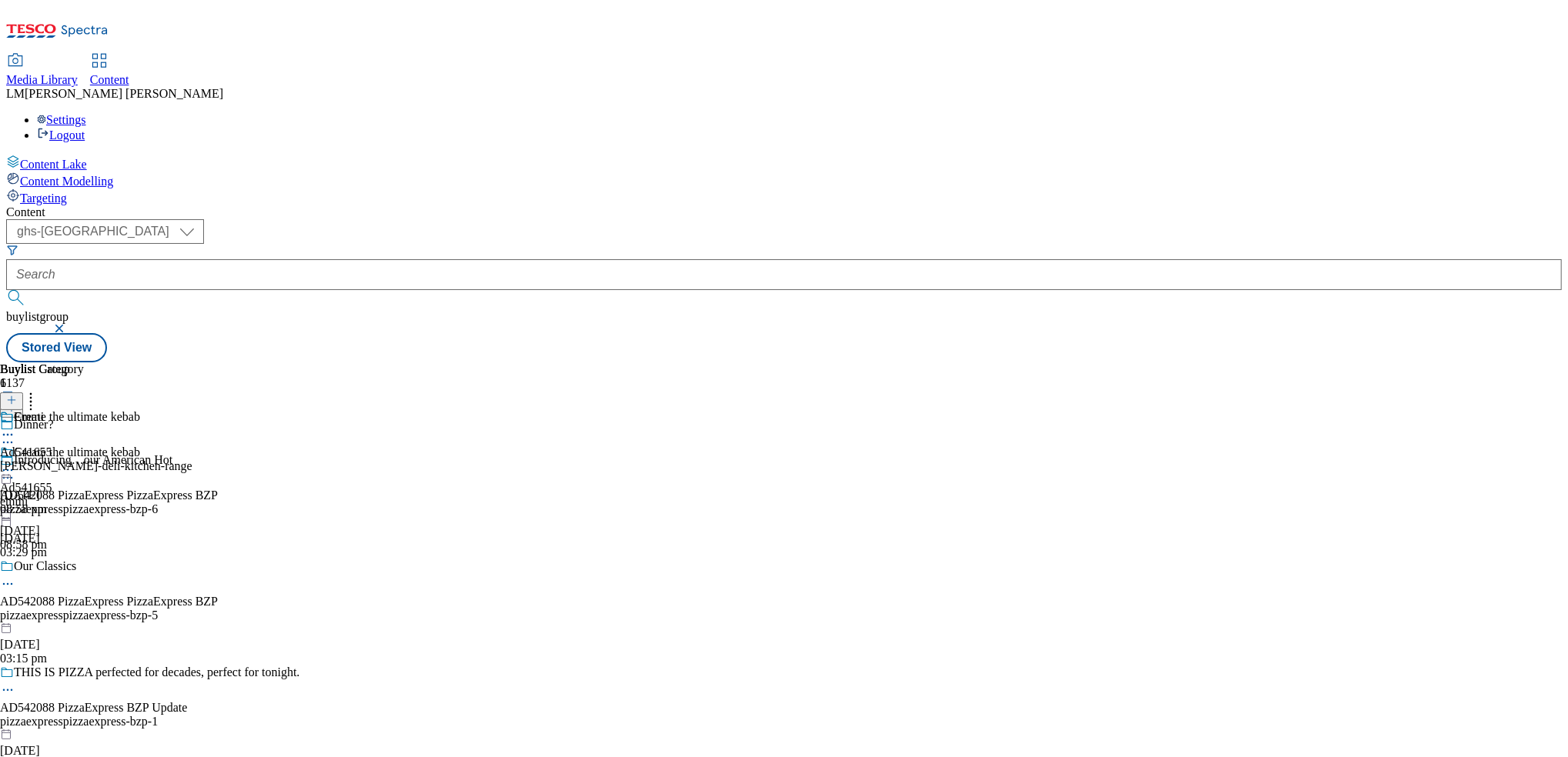
click at [6, 441] on circle at bounding box center [4, 442] width 2 height 2
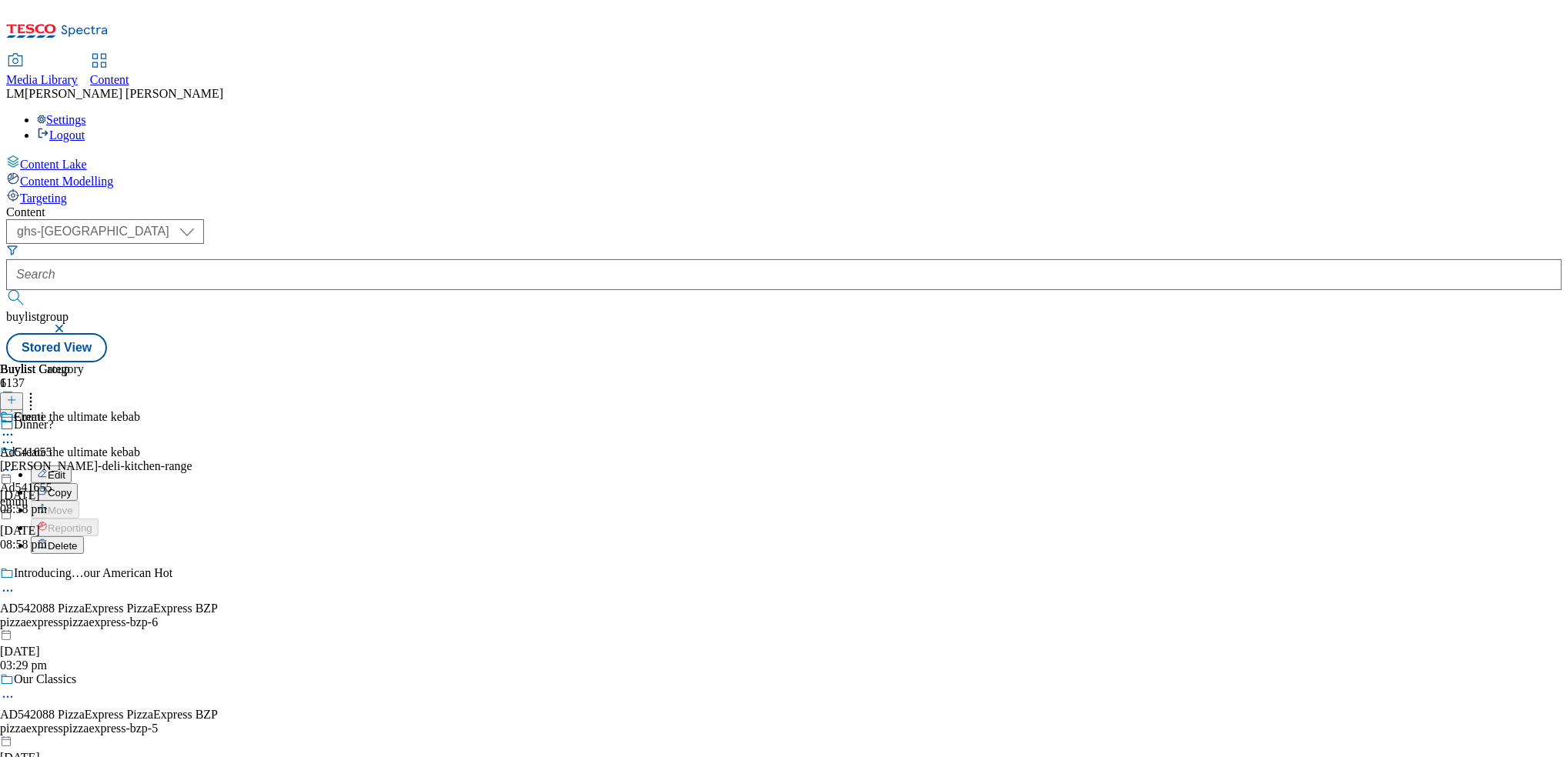
click at [71, 465] on button "Edit" at bounding box center [50, 474] width 41 height 18
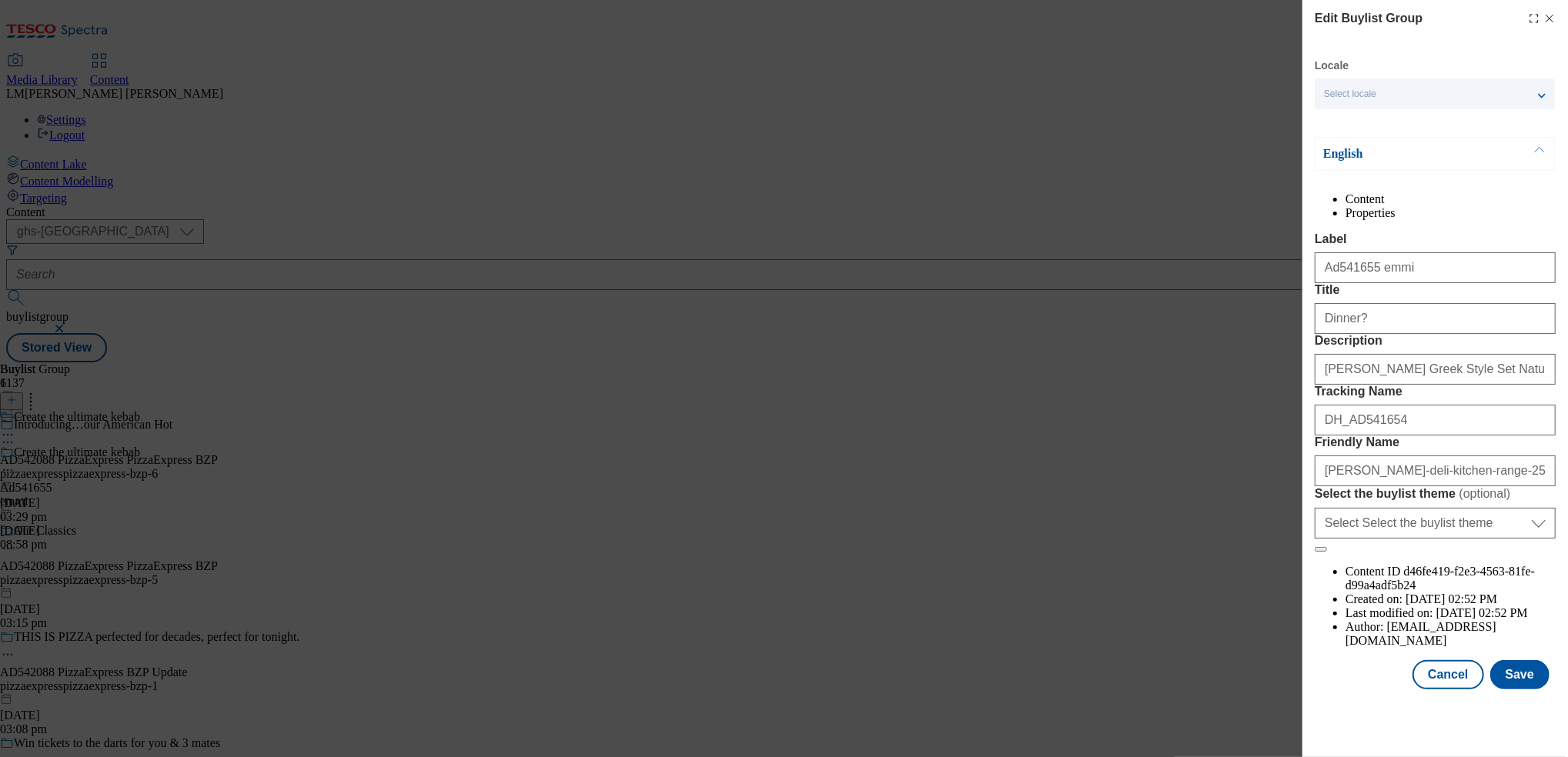
click at [780, 334] on div "Title Dinner?" at bounding box center [1434, 308] width 241 height 50
click at [780, 334] on input "Dinner?" at bounding box center [1434, 319] width 241 height 30
type input "Dinner? Create the Ultimate Kebab"
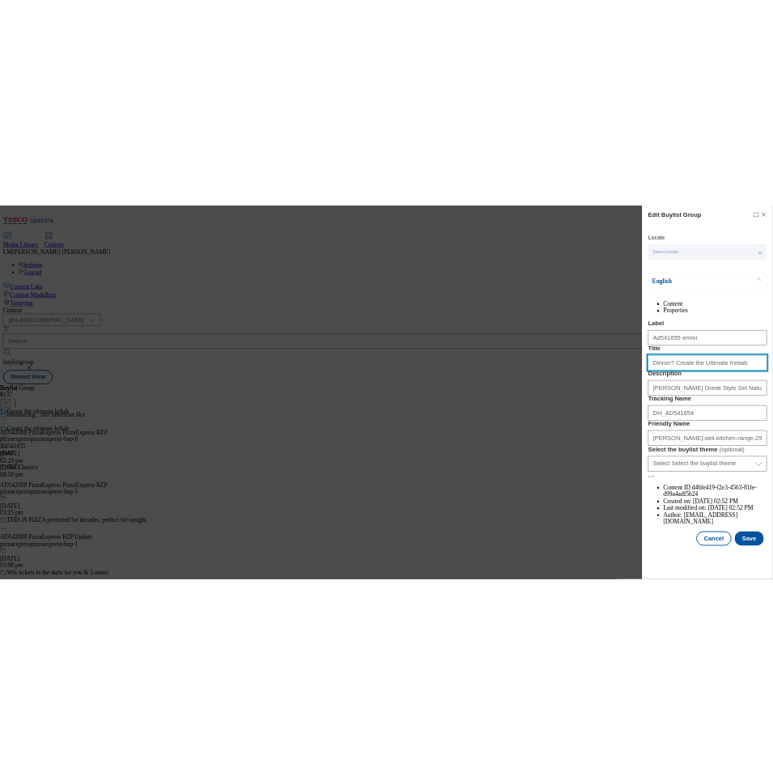
scroll to position [43, 0]
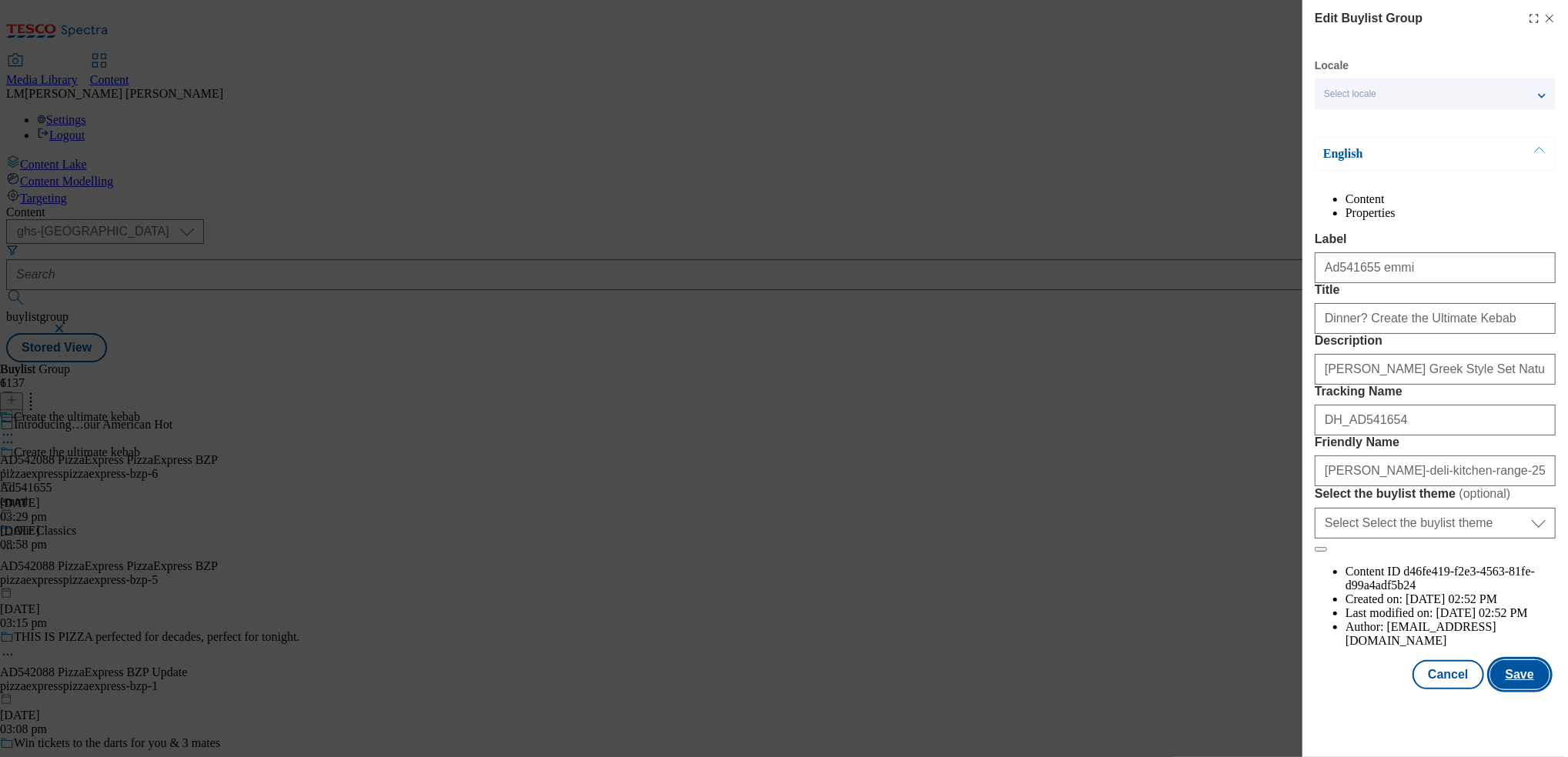
click at [780, 689] on button "Save" at bounding box center [1519, 674] width 59 height 29
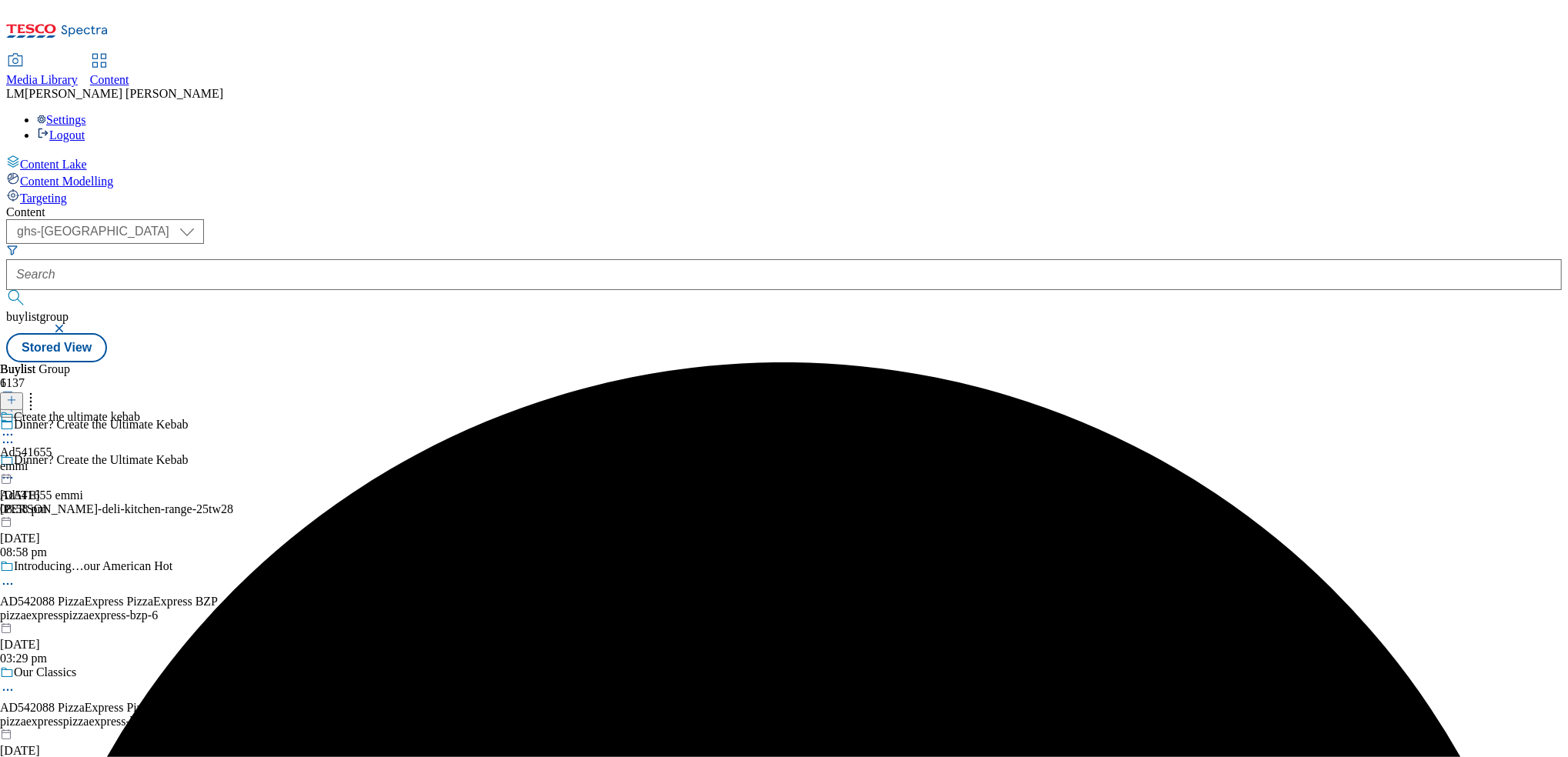
click at [140, 410] on div "Create the ultimate kebab Ad541655 emmi 3 Sept 2025 08:58 pm" at bounding box center [69, 463] width 140 height 107
click at [192, 410] on div "Emmi Ad541655 emmi-onken-deli-kitchen-range 3 Sept 2025 08:58 pm" at bounding box center [96, 463] width 192 height 107
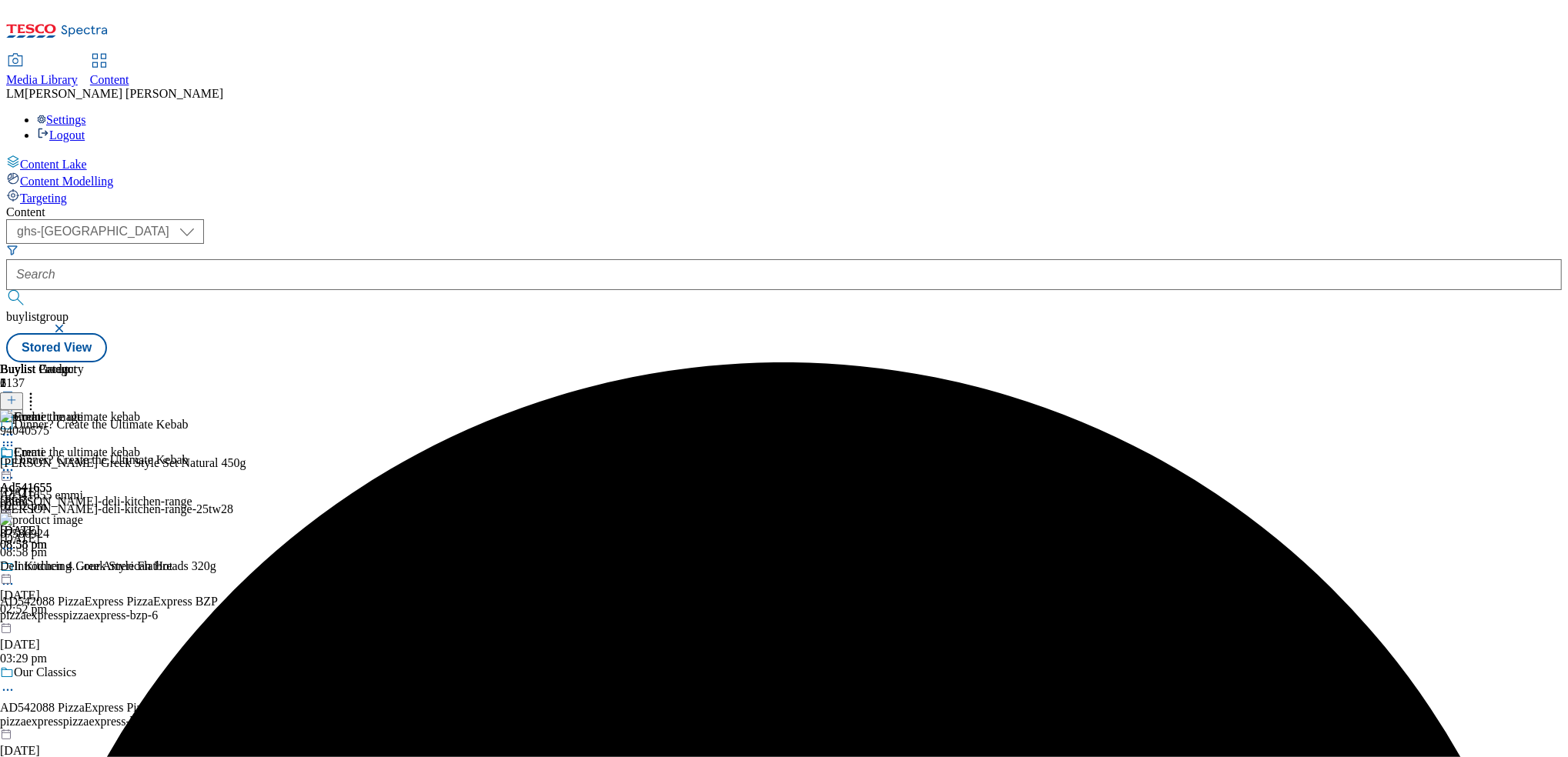
click at [38, 390] on icon at bounding box center [30, 398] width 15 height 15
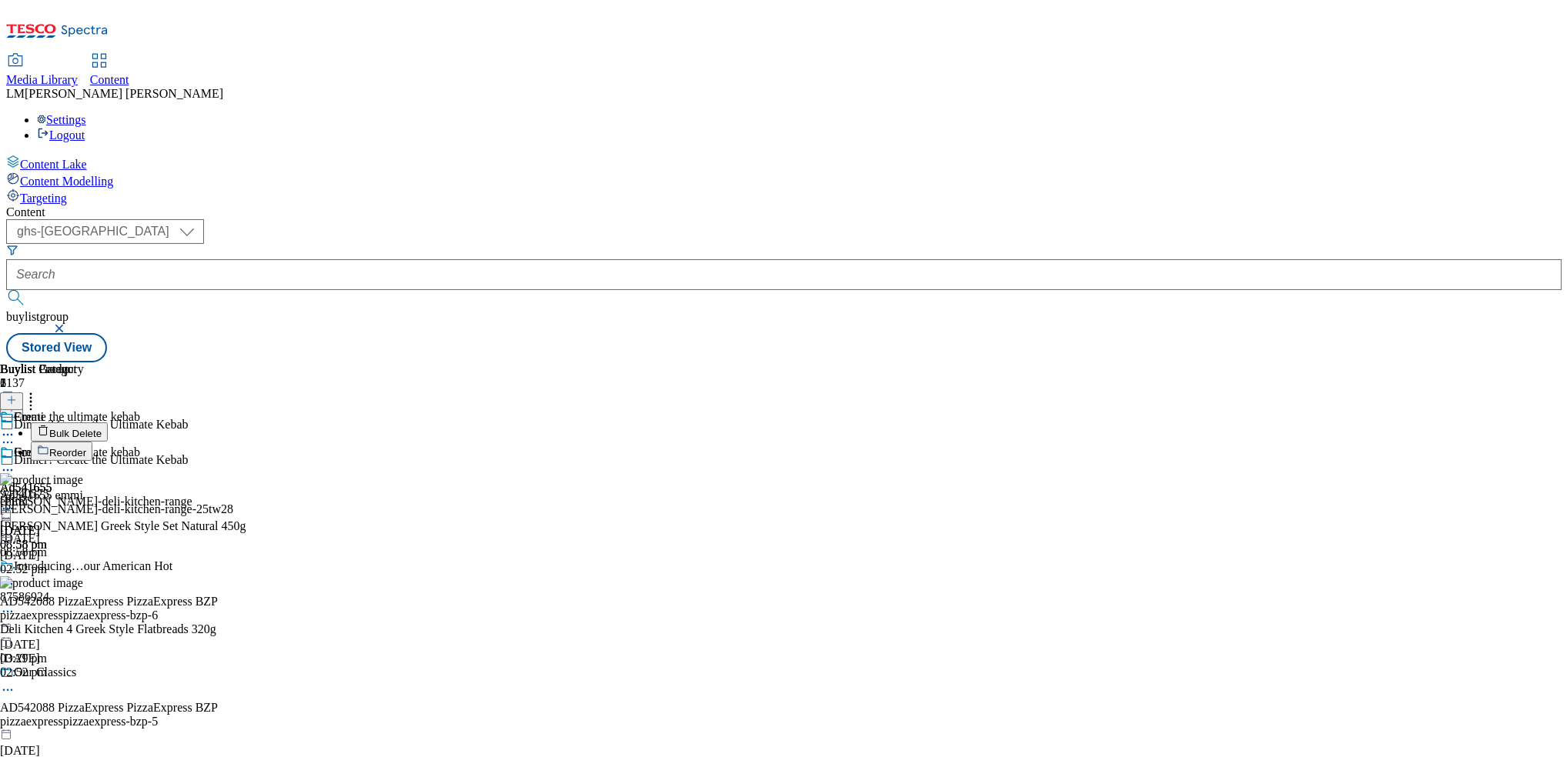
click at [102, 428] on span "Bulk Delete" at bounding box center [75, 434] width 52 height 11
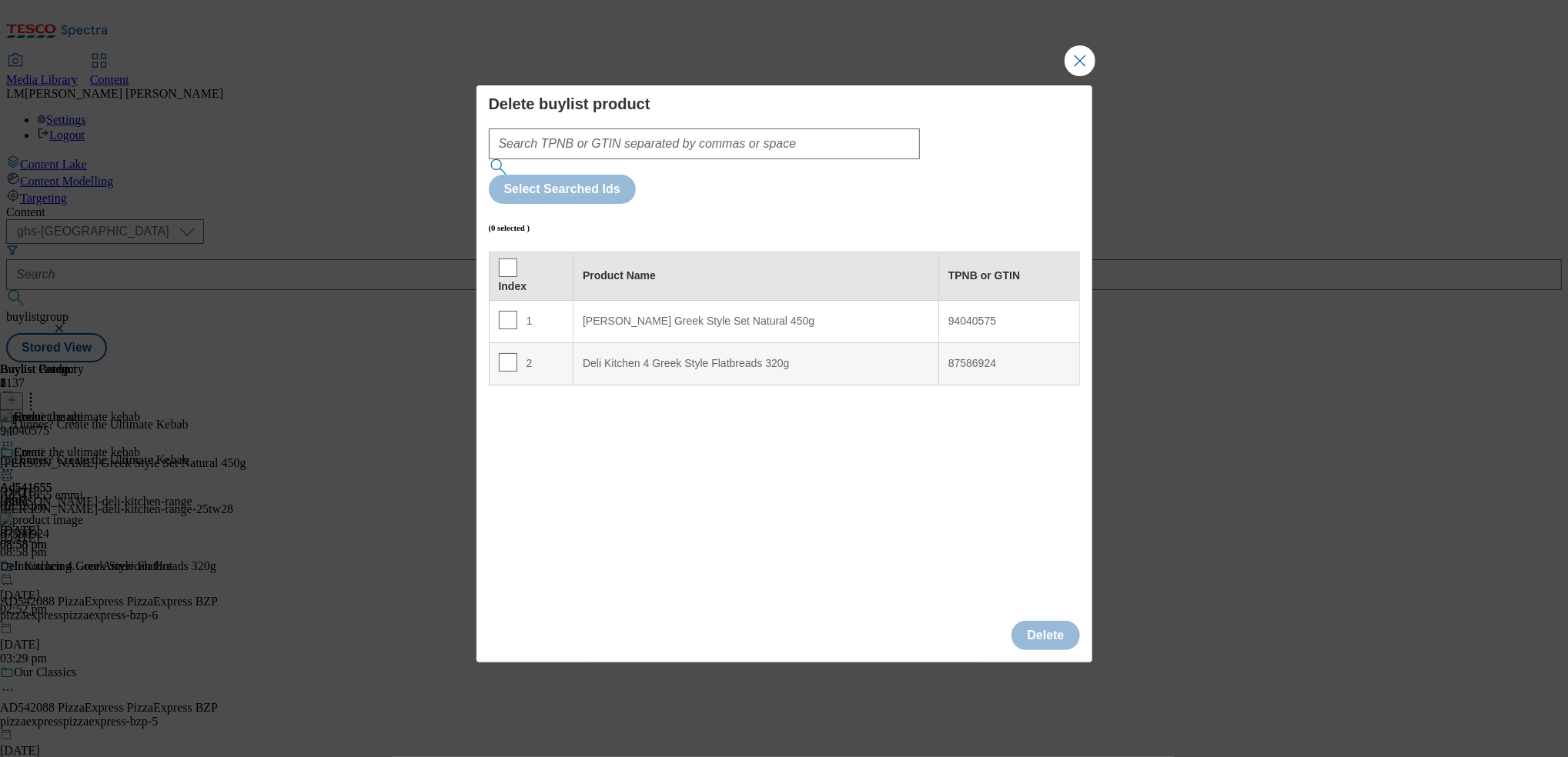
click at [509, 251] on th "Index" at bounding box center [531, 275] width 85 height 49
click at [509, 259] on input "Modal" at bounding box center [507, 267] width 18 height 18
checkbox input "true"
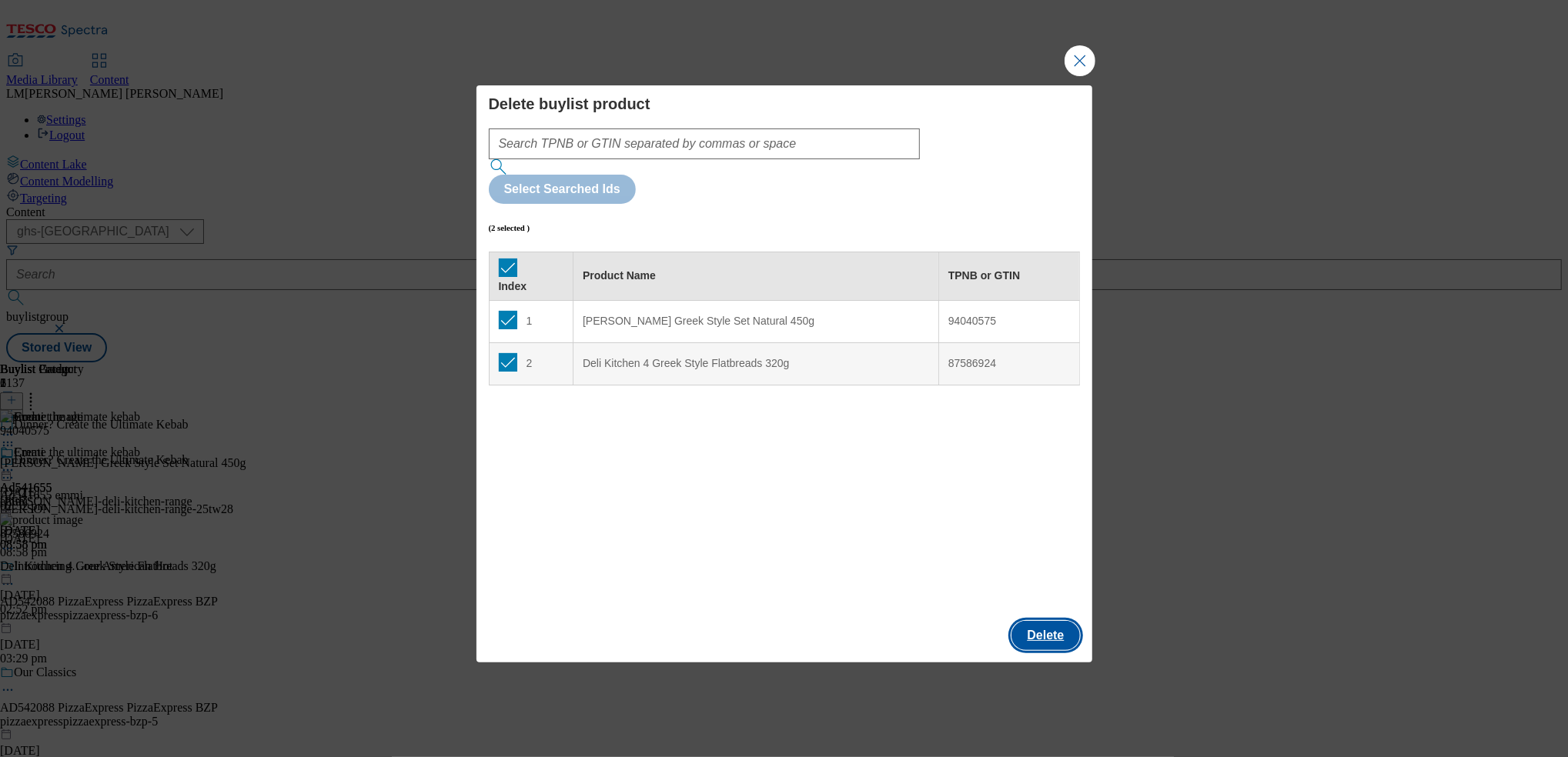
click at [780, 621] on button "Delete" at bounding box center [1045, 635] width 68 height 29
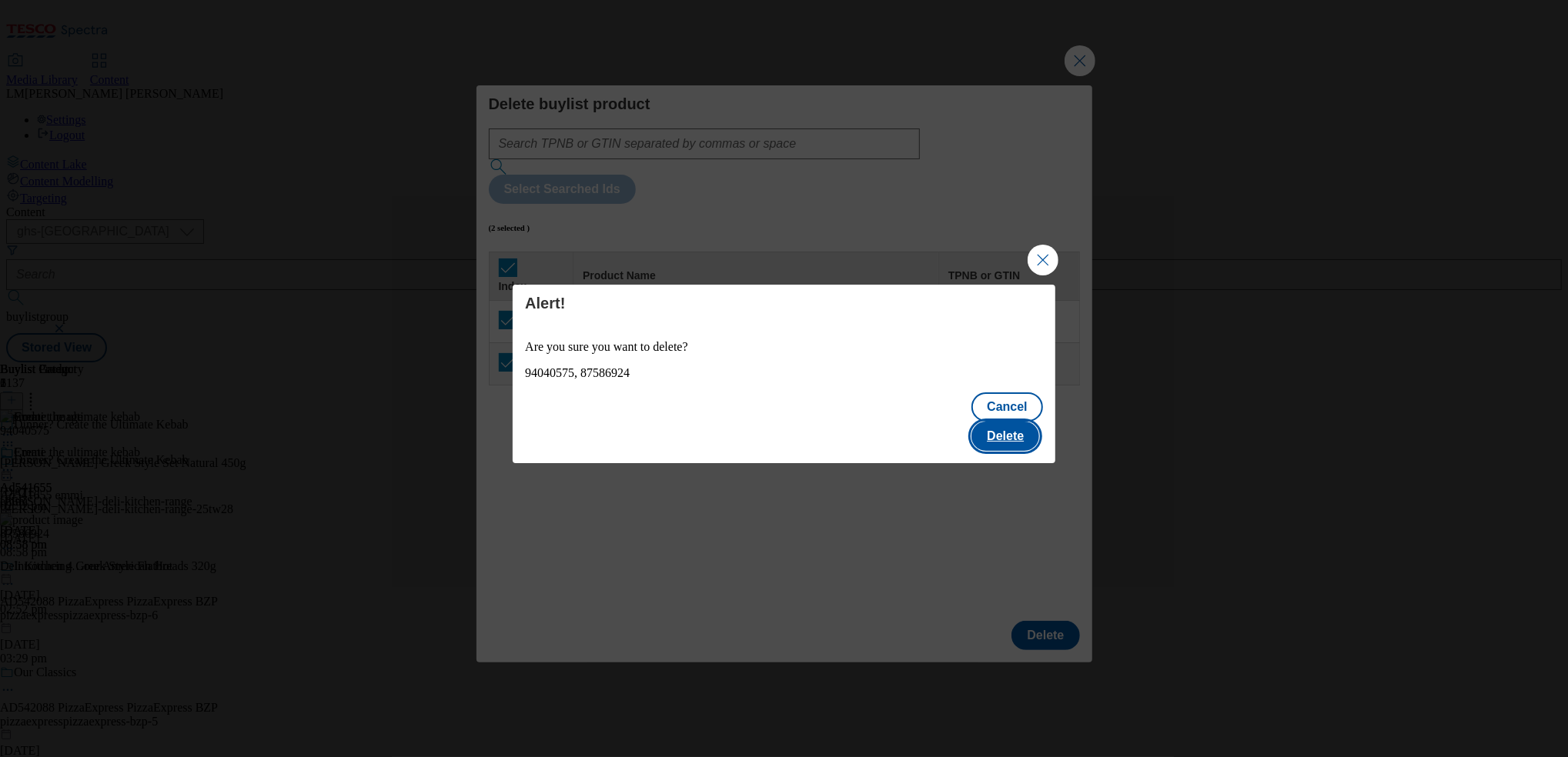
click at [780, 428] on button "Delete" at bounding box center [1005, 436] width 68 height 29
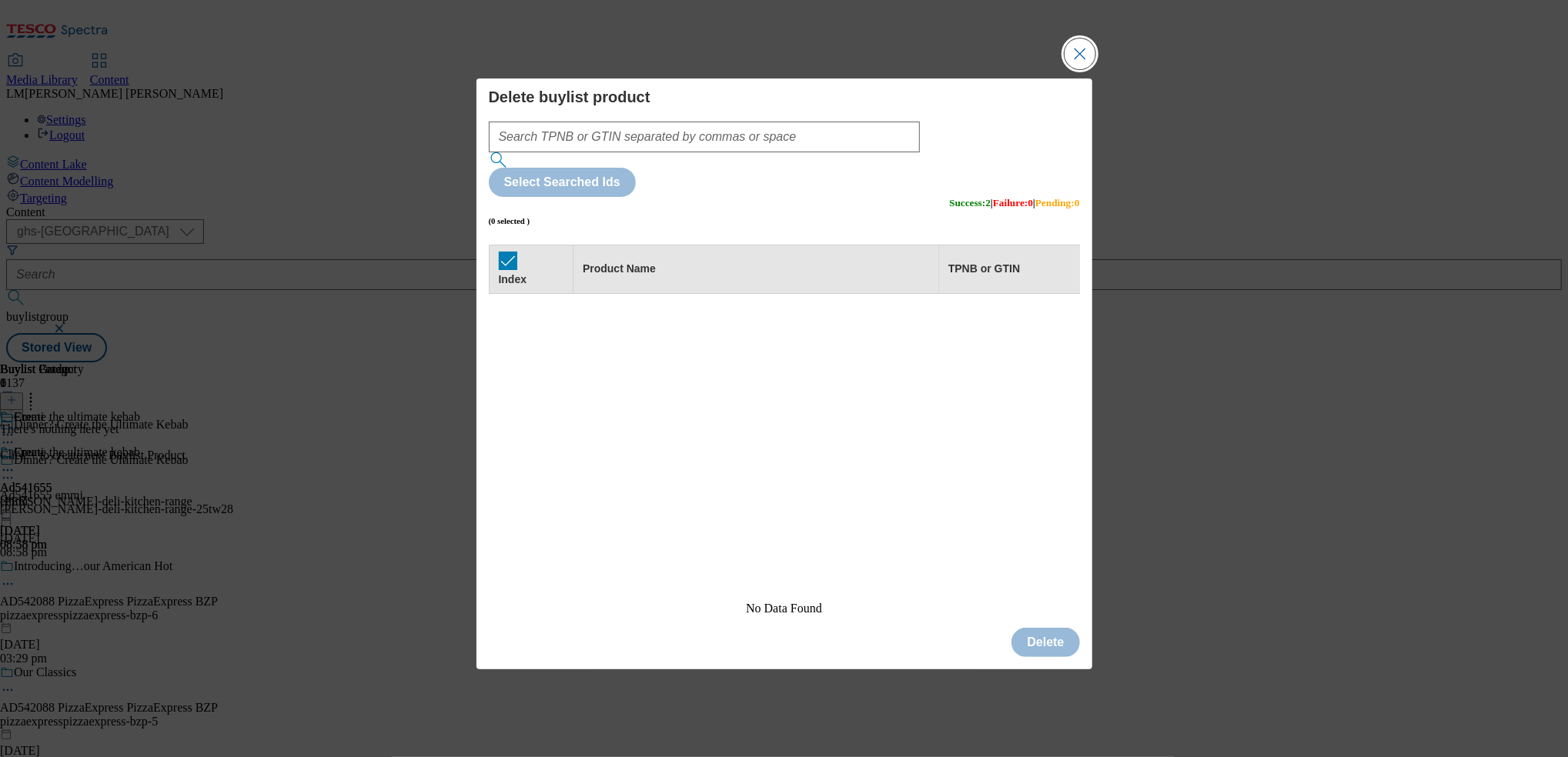
click at [780, 69] on button "Close Modal" at bounding box center [1080, 53] width 30 height 30
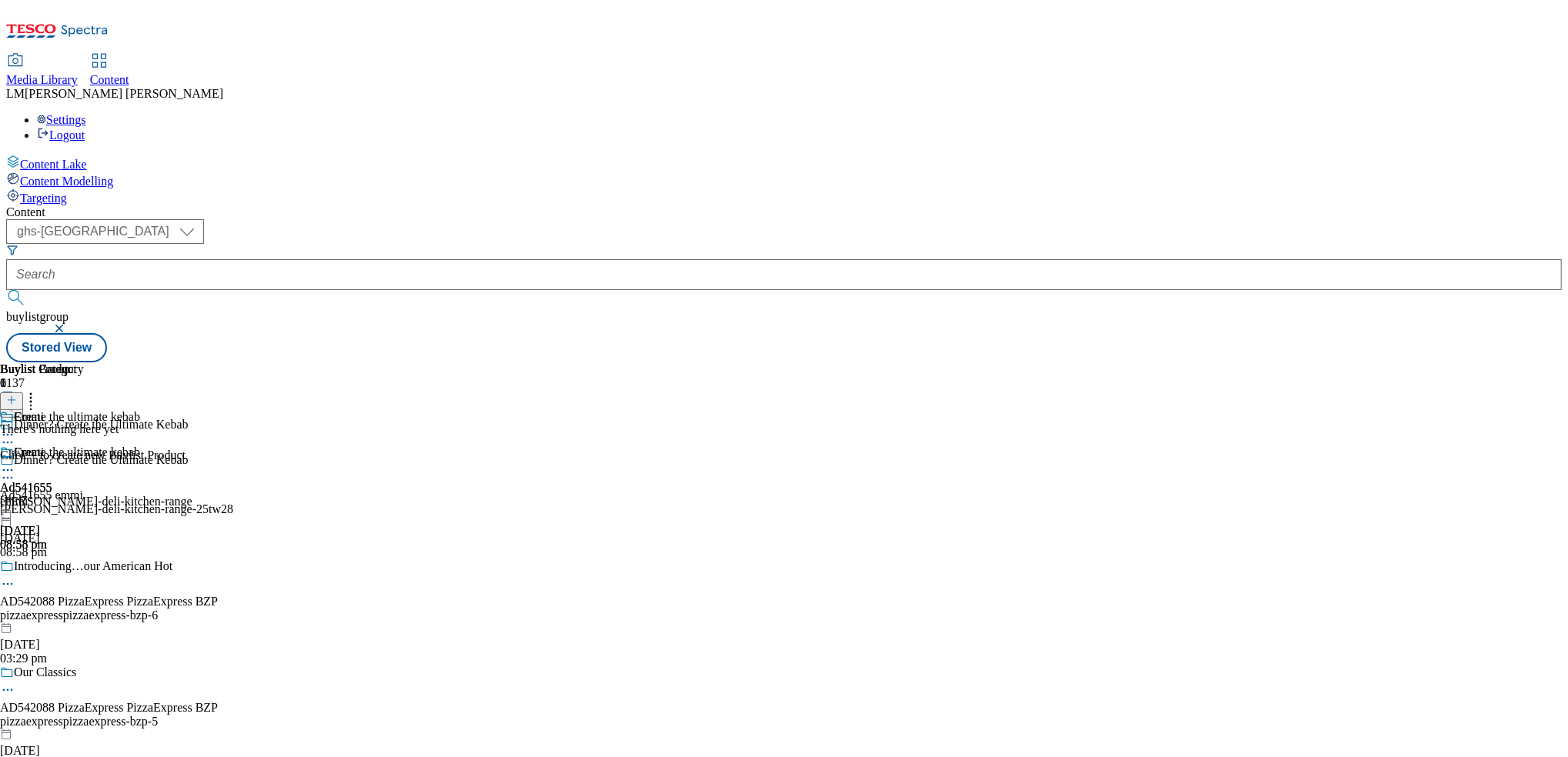
click at [186, 390] on div at bounding box center [92, 399] width 186 height 20
click at [15, 400] on line at bounding box center [11, 400] width 8 height 0
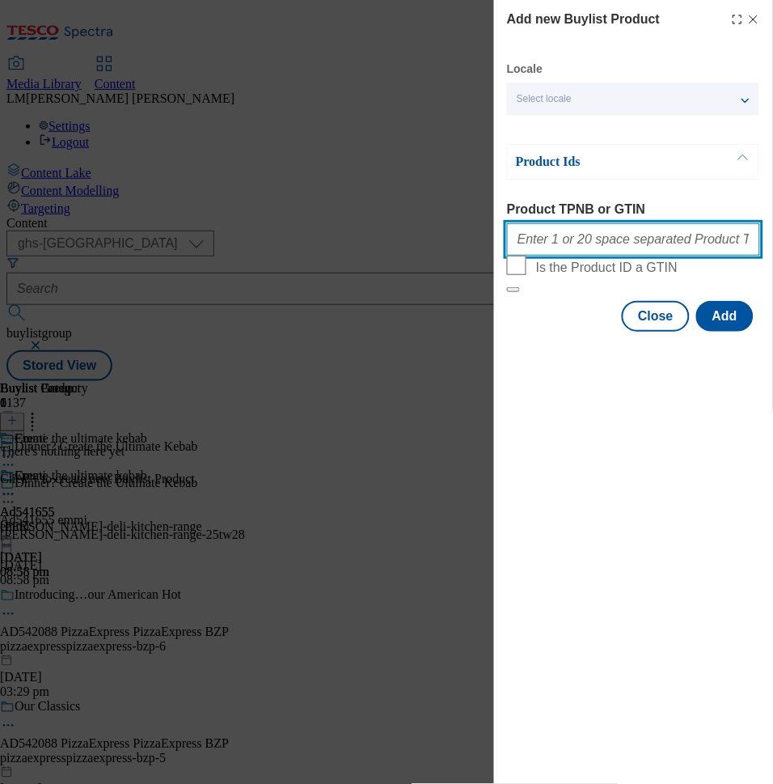
click at [675, 241] on input "Product TPNB or GTIN" at bounding box center [633, 239] width 253 height 32
paste input "94040575 87586924 52842456 88905950 50502436 50264481 91489659 87179721 5252721…"
type input "94040575 87586924 52842456 88905950 50502436 50264481 91489659 87179721 5252721…"
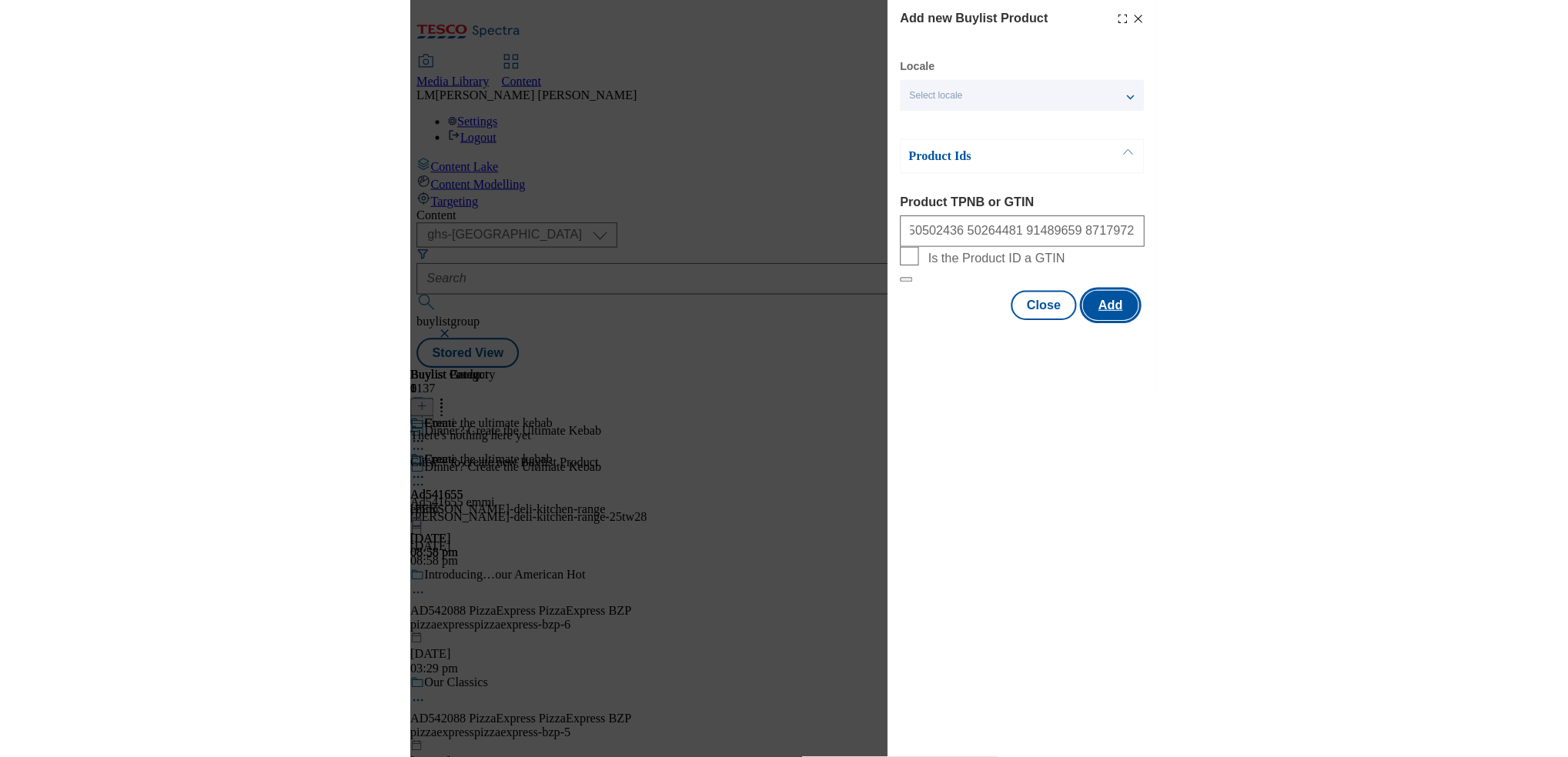
scroll to position [0, 0]
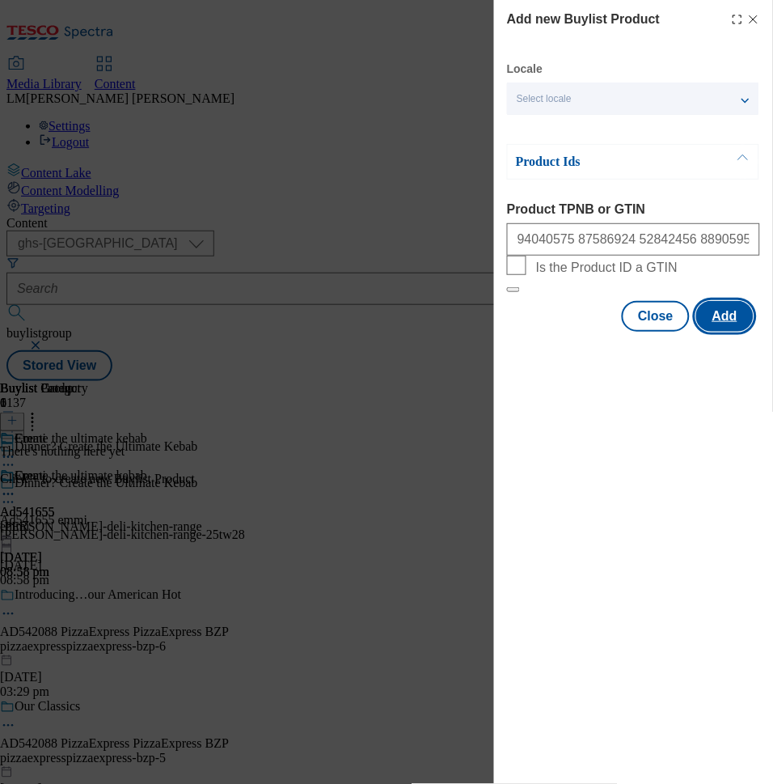
click at [721, 332] on button "Add" at bounding box center [724, 316] width 57 height 31
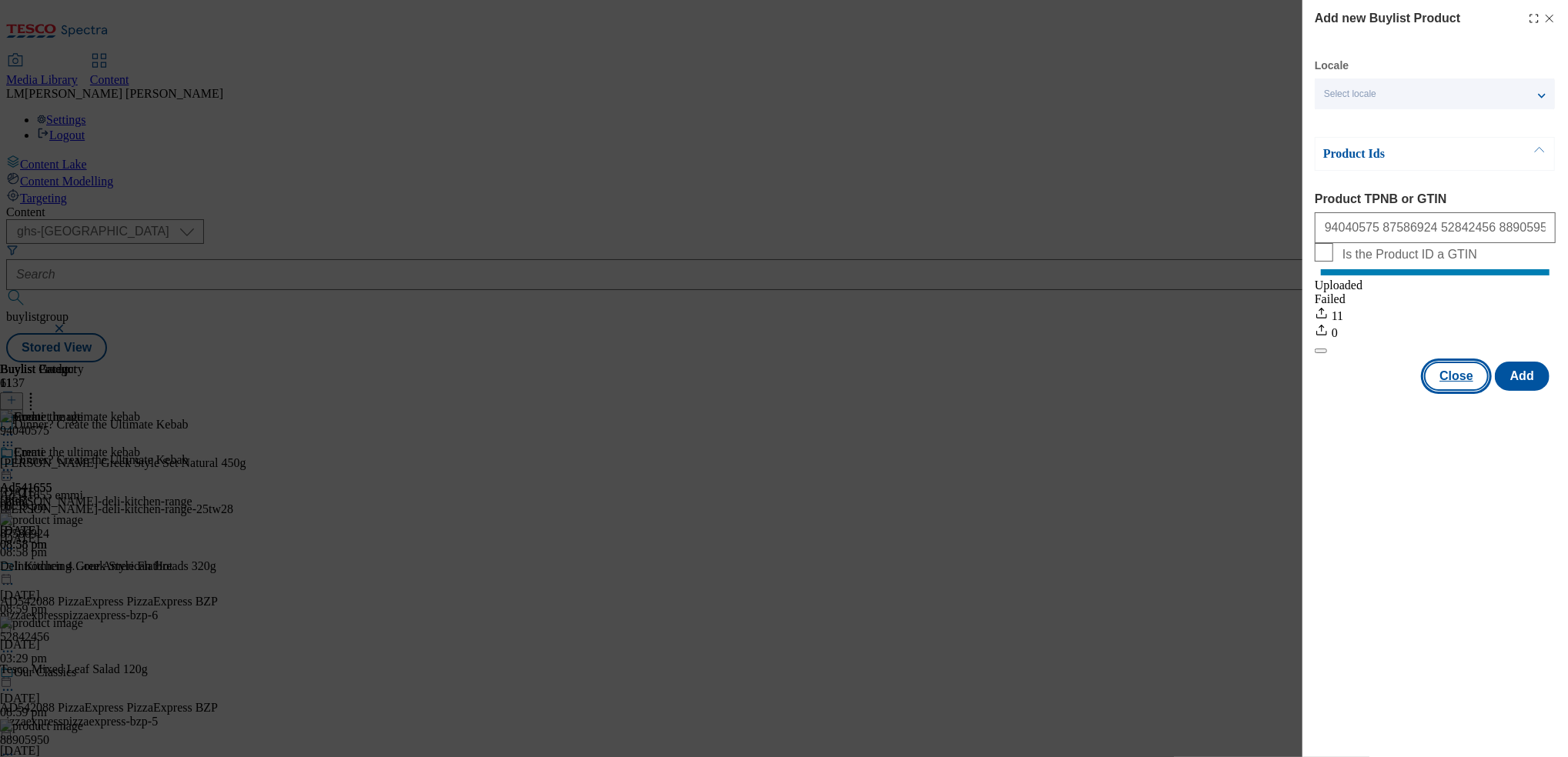
click at [780, 391] on button "Close" at bounding box center [1456, 376] width 65 height 29
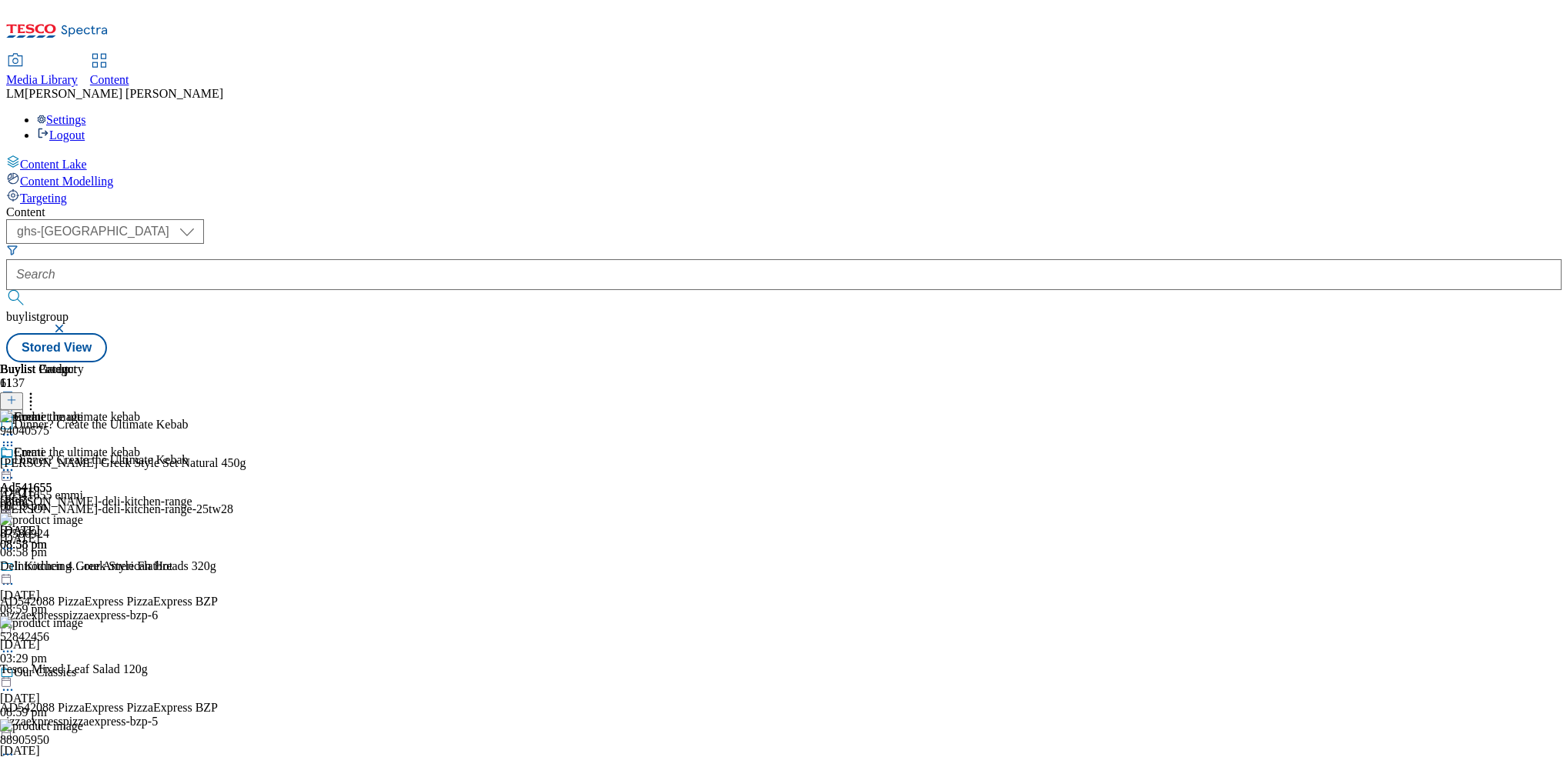
click at [15, 462] on icon at bounding box center [8, 470] width 15 height 15
click at [84, 568] on span "Preview" at bounding box center [66, 573] width 36 height 11
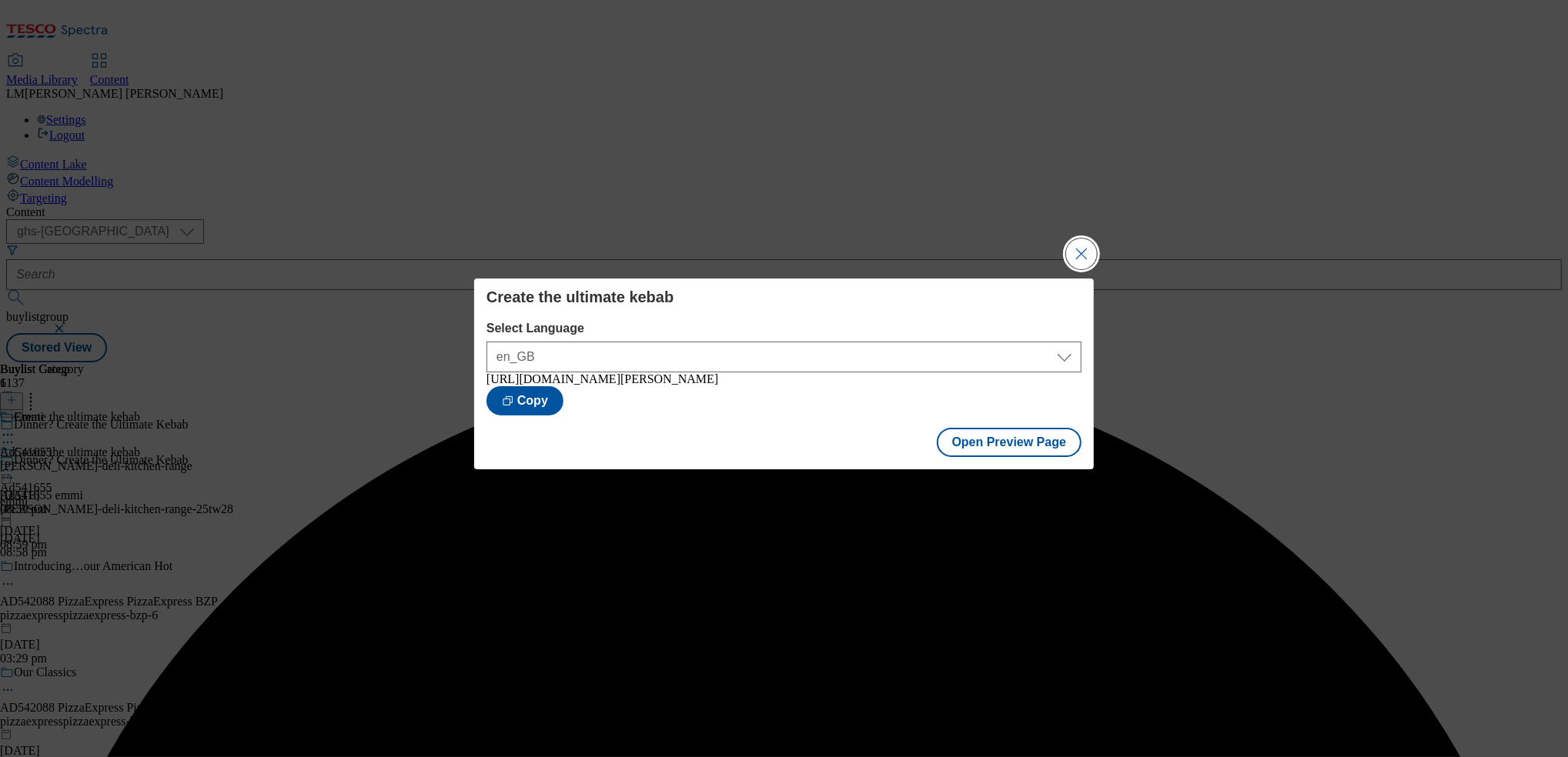
click at [780, 250] on button "Close Modal" at bounding box center [1081, 254] width 30 height 30
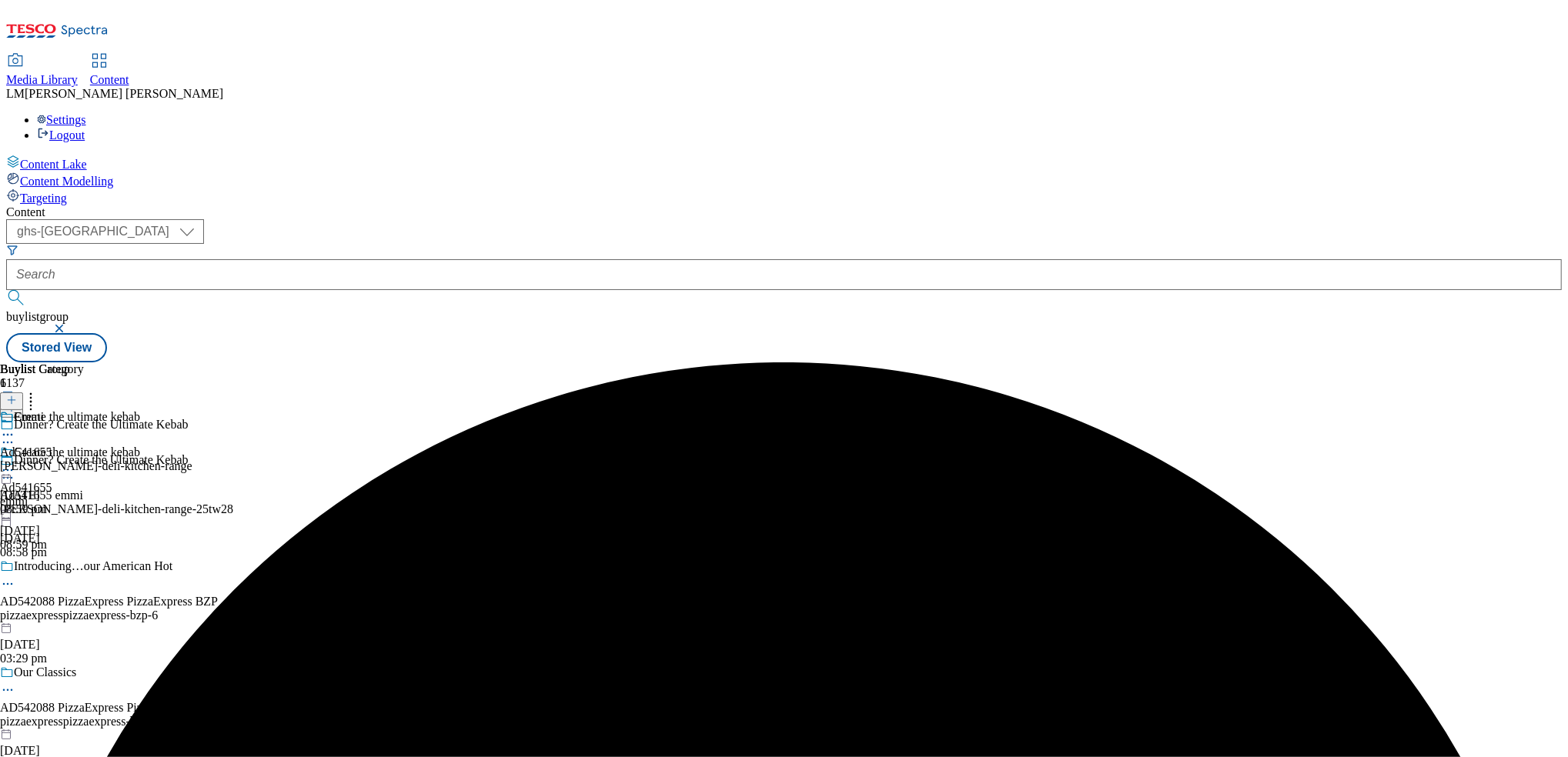
click at [15, 462] on icon at bounding box center [8, 470] width 15 height 15
click at [82, 621] on span "Publish" at bounding box center [65, 627] width 34 height 11
click at [13, 469] on circle at bounding box center [11, 470] width 2 height 2
click at [127, 603] on span "Open Preview Url" at bounding box center [88, 609] width 80 height 11
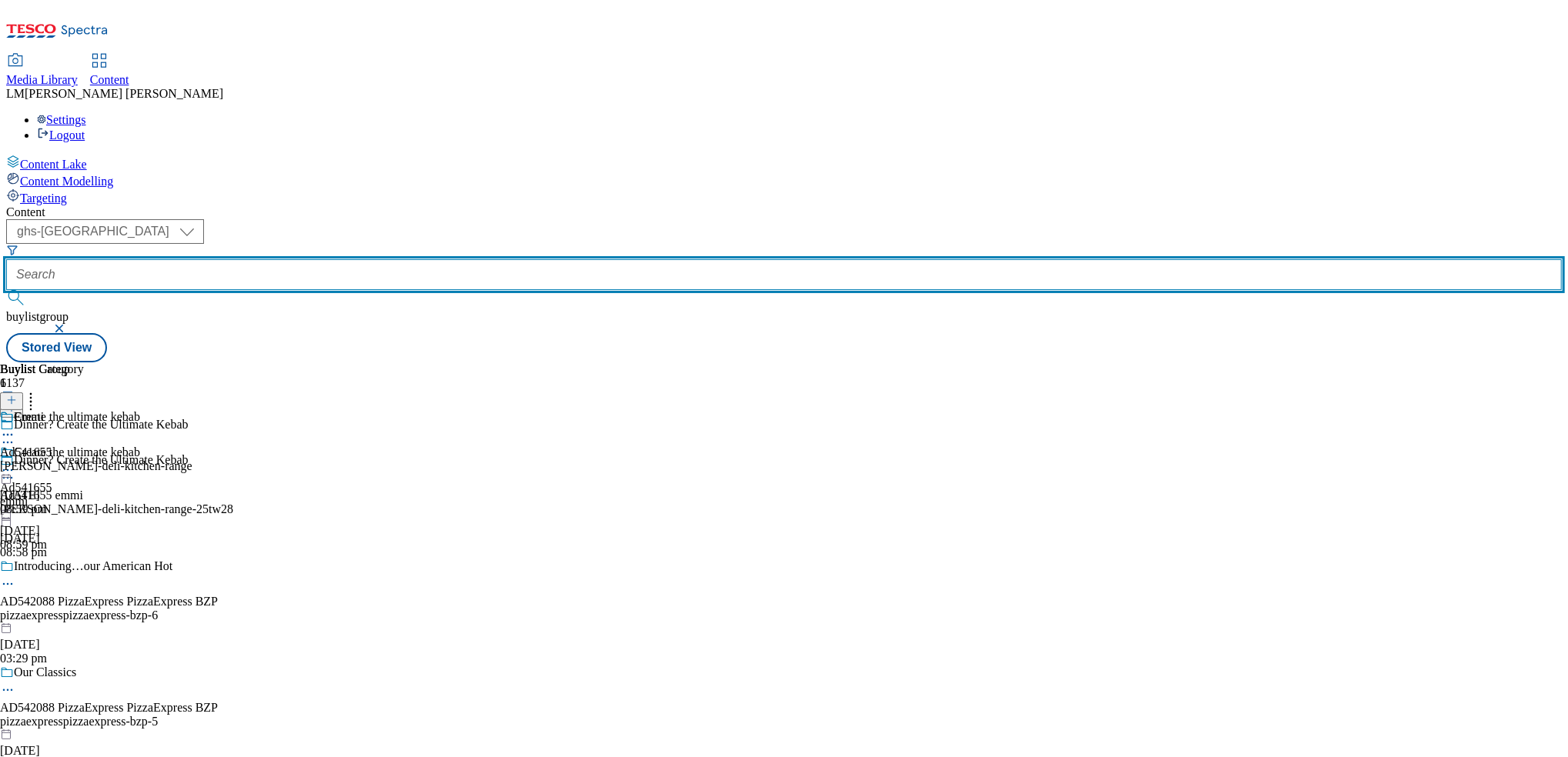
click at [388, 260] on input "text" at bounding box center [783, 275] width 1556 height 30
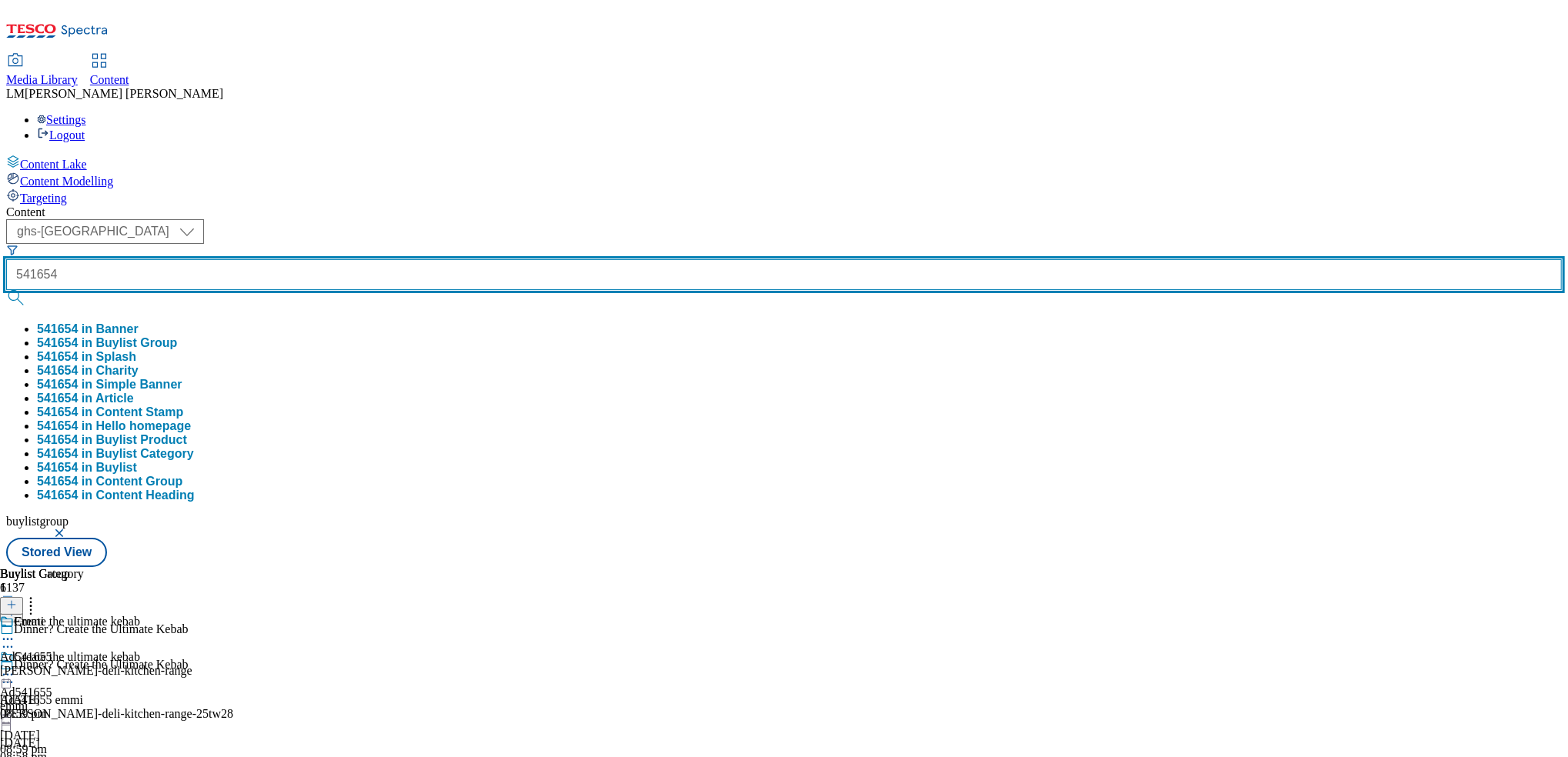
type input "541654"
click at [6, 290] on button "submit" at bounding box center [16, 298] width 22 height 15
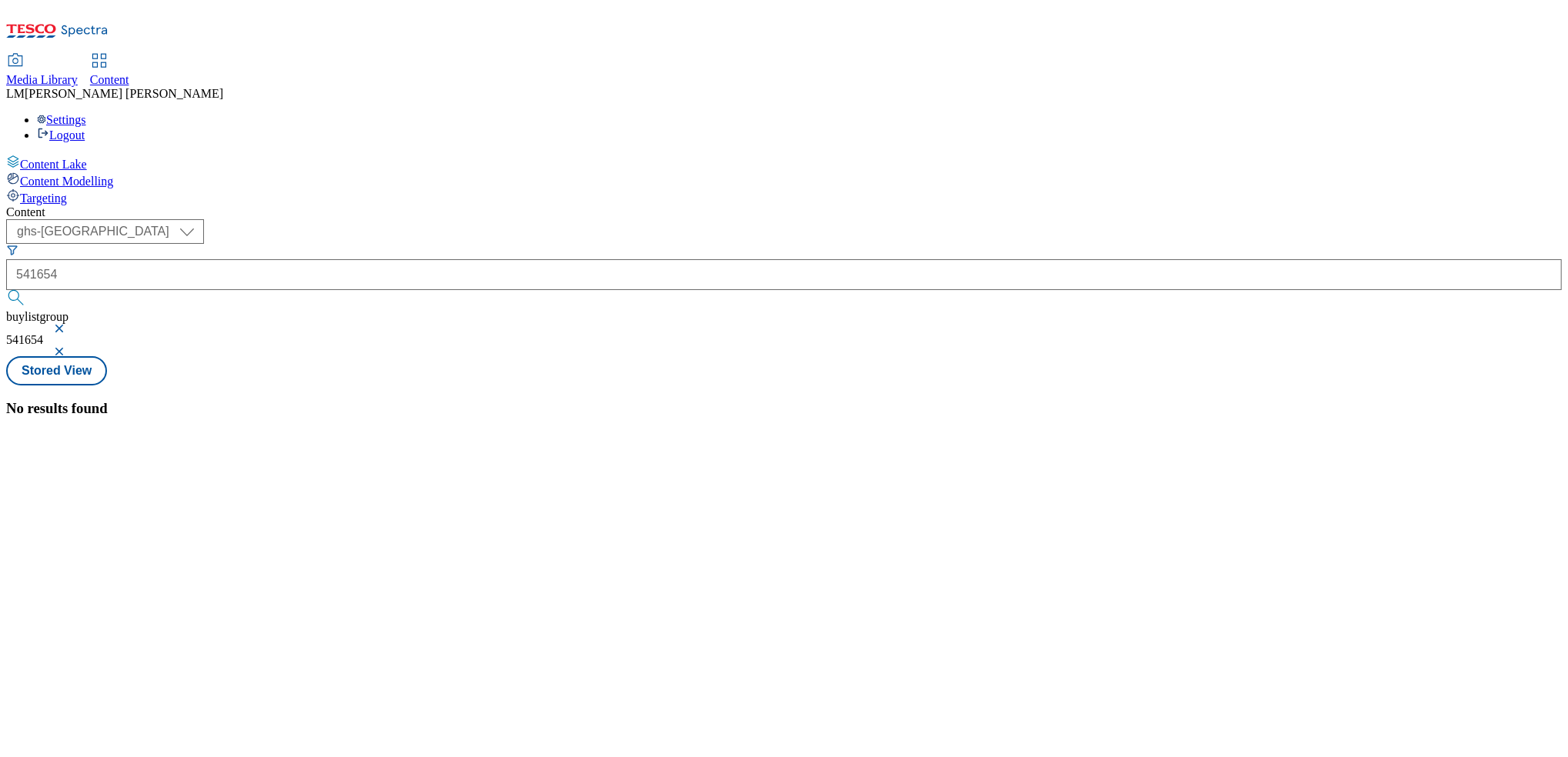
click at [69, 324] on button "button" at bounding box center [61, 329] width 15 height 10
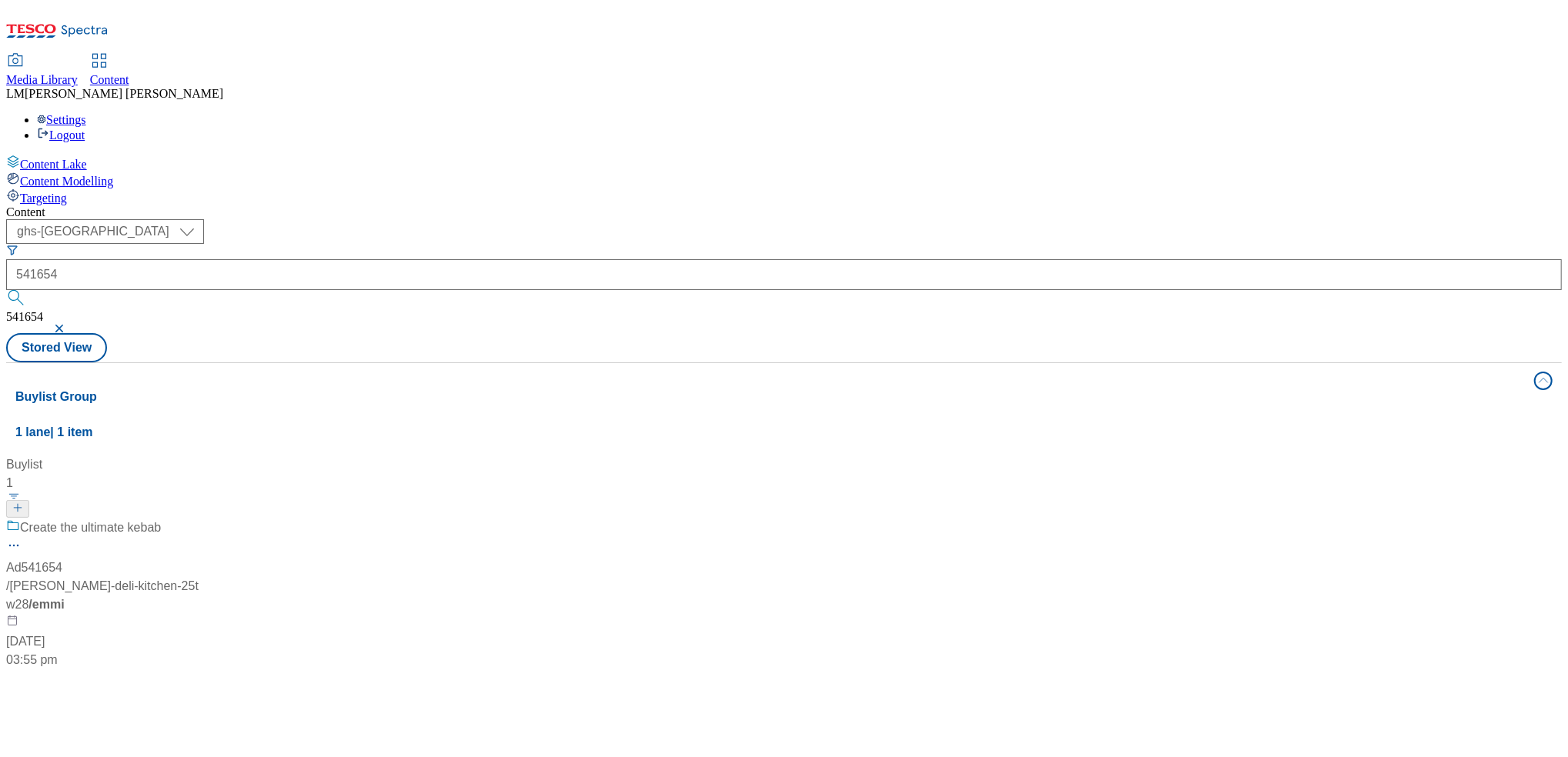
click at [635, 220] on div "( optional ) ghs-roi ghs-uk ghs-uk 541654 541654 Stored View" at bounding box center [783, 291] width 1556 height 143
click at [199, 518] on div "Create the ultimate kebab" at bounding box center [102, 538] width 192 height 40
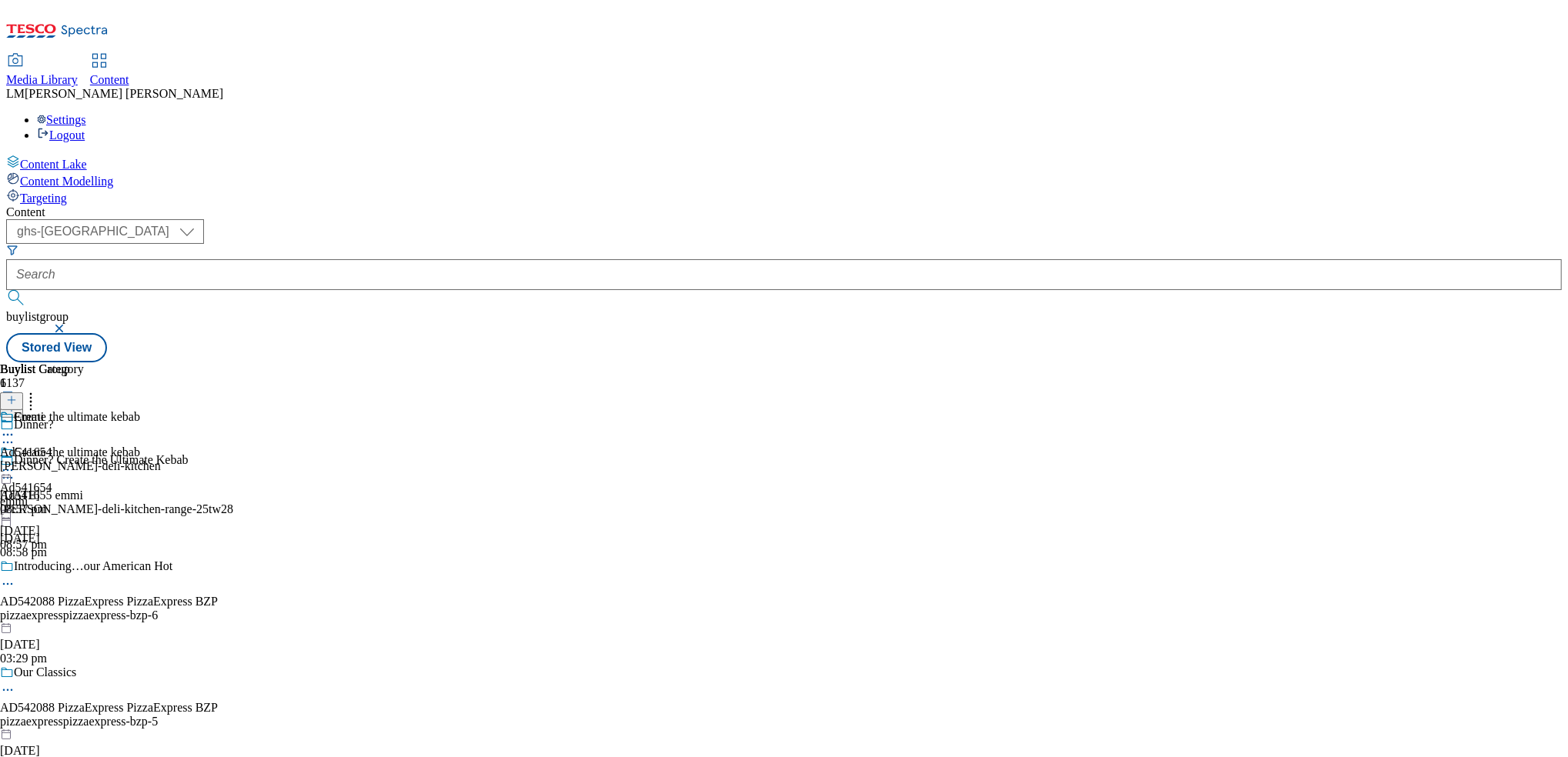
click at [15, 462] on icon at bounding box center [8, 470] width 15 height 15
click at [97, 638] on span "Un-publish" at bounding box center [72, 644] width 49 height 11
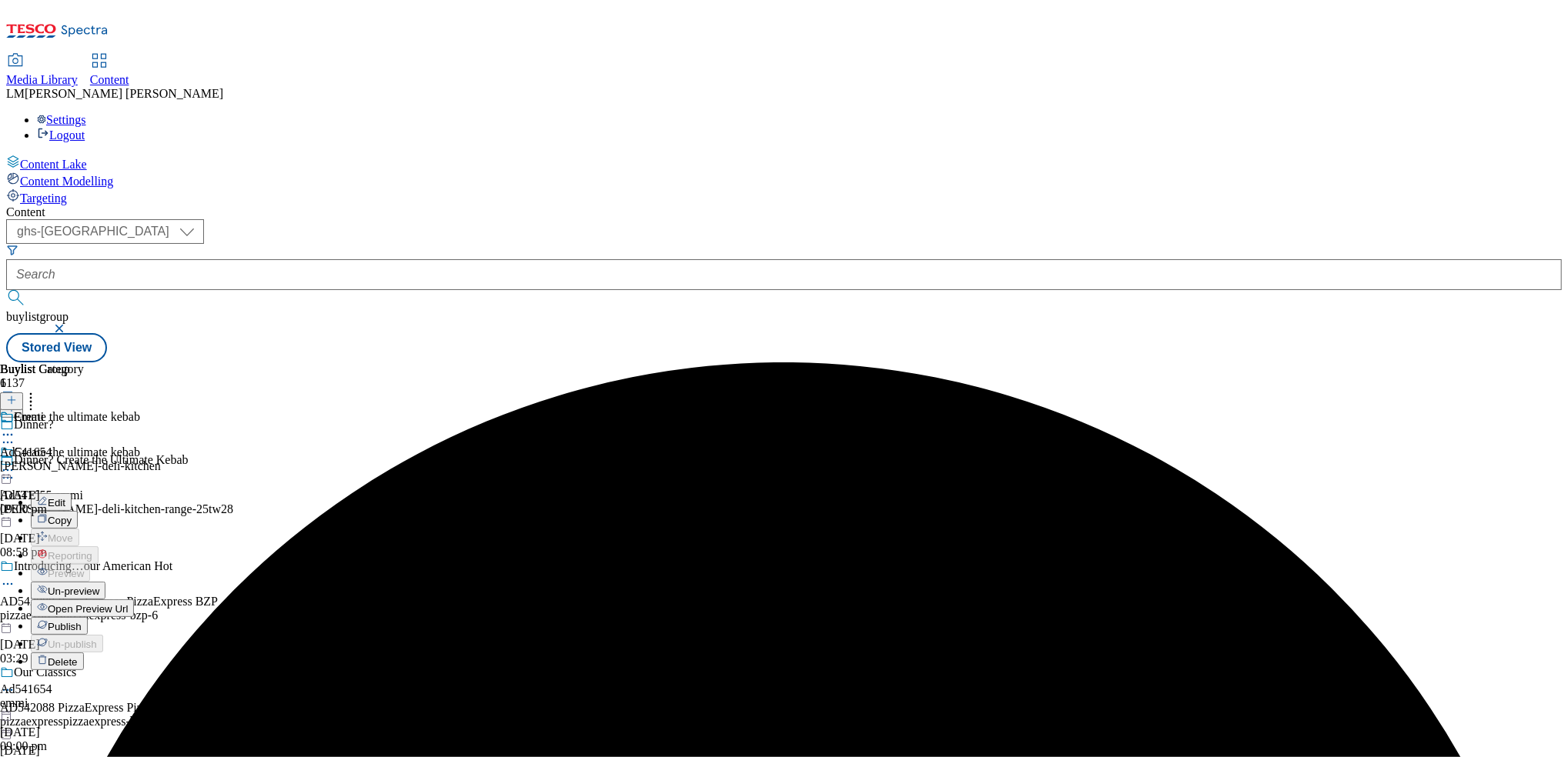
click at [99, 585] on span "Un-preview" at bounding box center [73, 591] width 51 height 11
click at [15, 435] on icon at bounding box center [8, 442] width 15 height 15
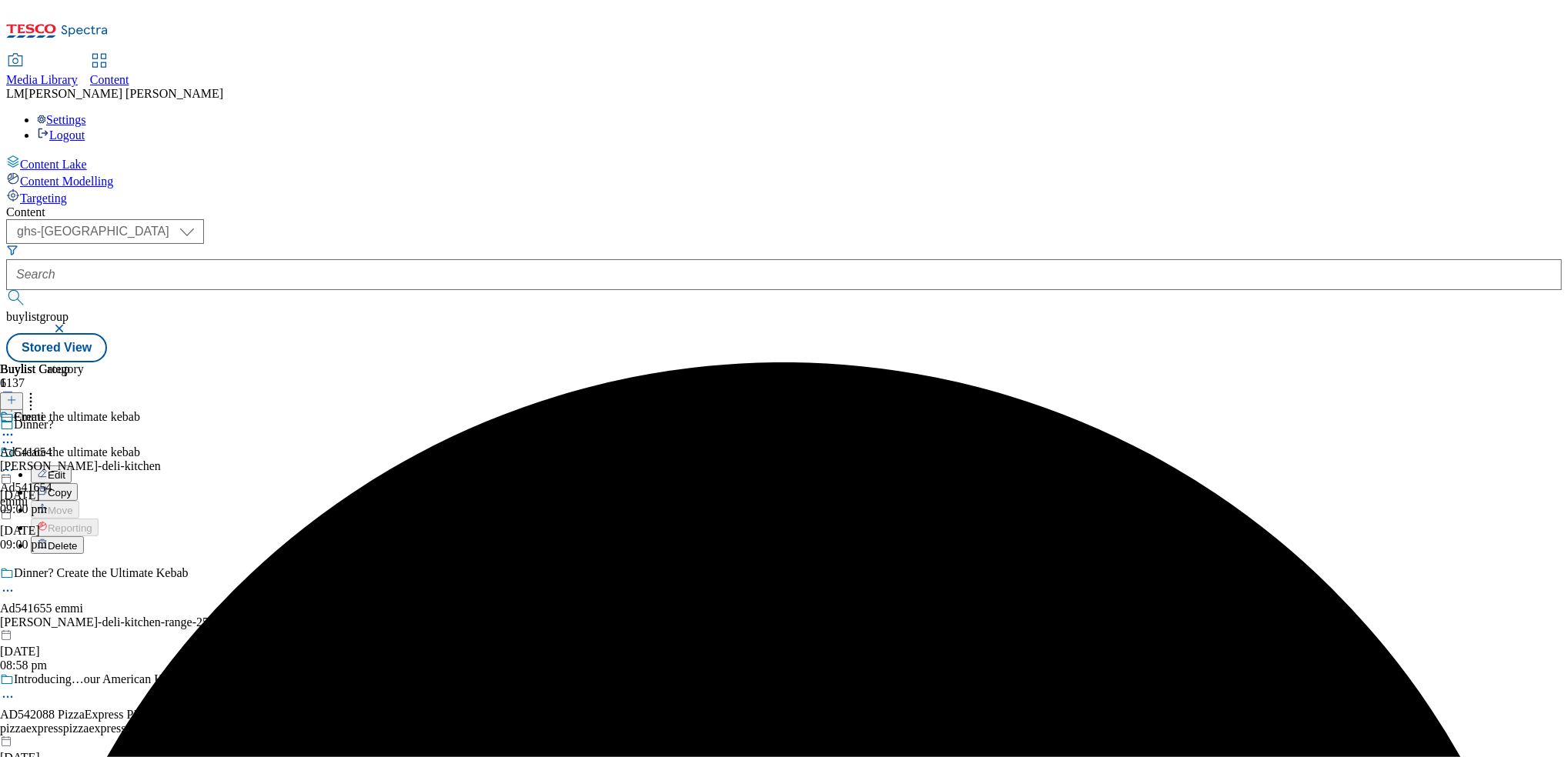
click at [300, 465] on li "Edit" at bounding box center [165, 474] width 268 height 18
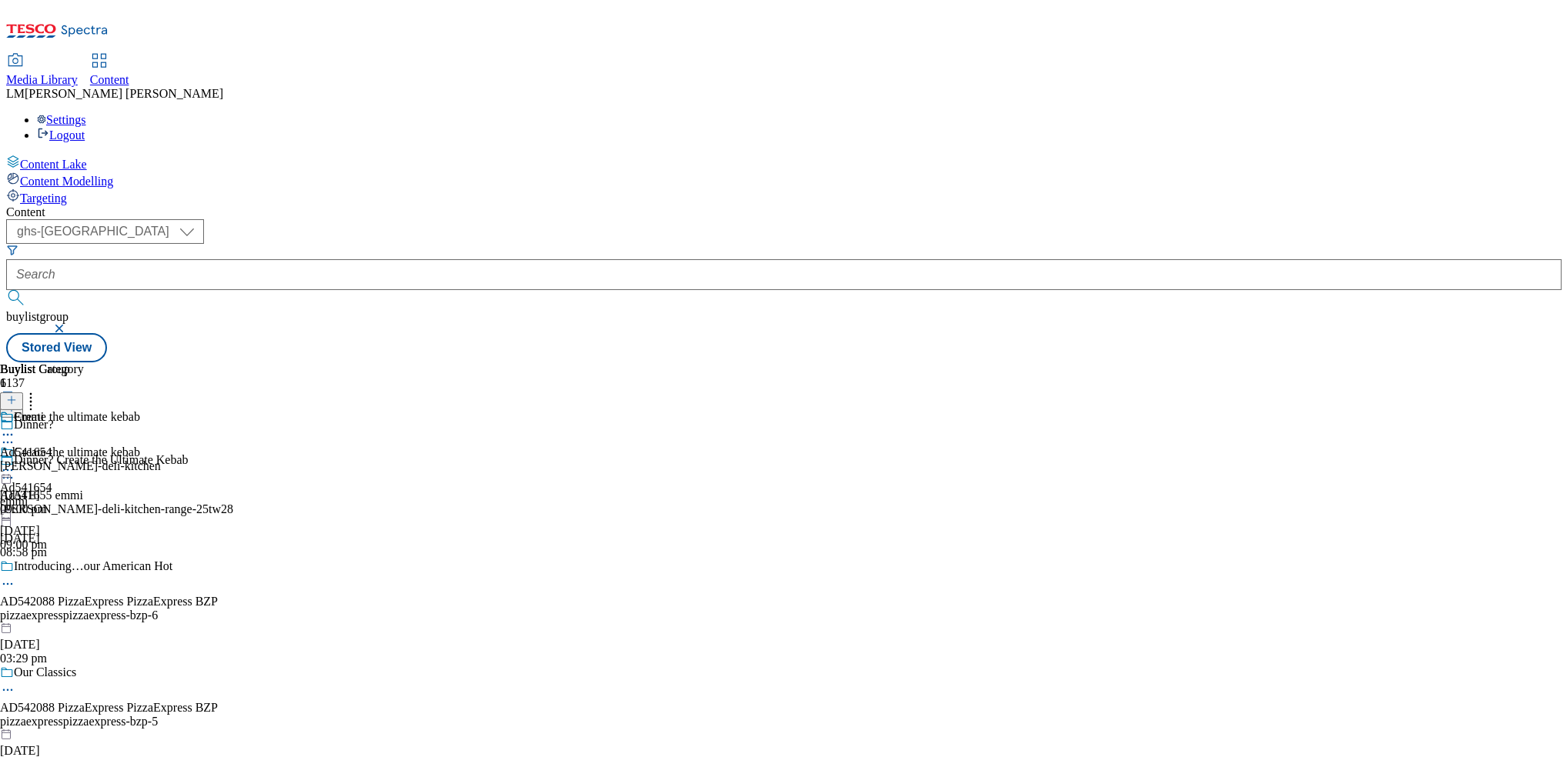
click at [300, 417] on div "Dinner?" at bounding box center [149, 435] width 300 height 35
click at [15, 435] on icon at bounding box center [8, 442] width 15 height 15
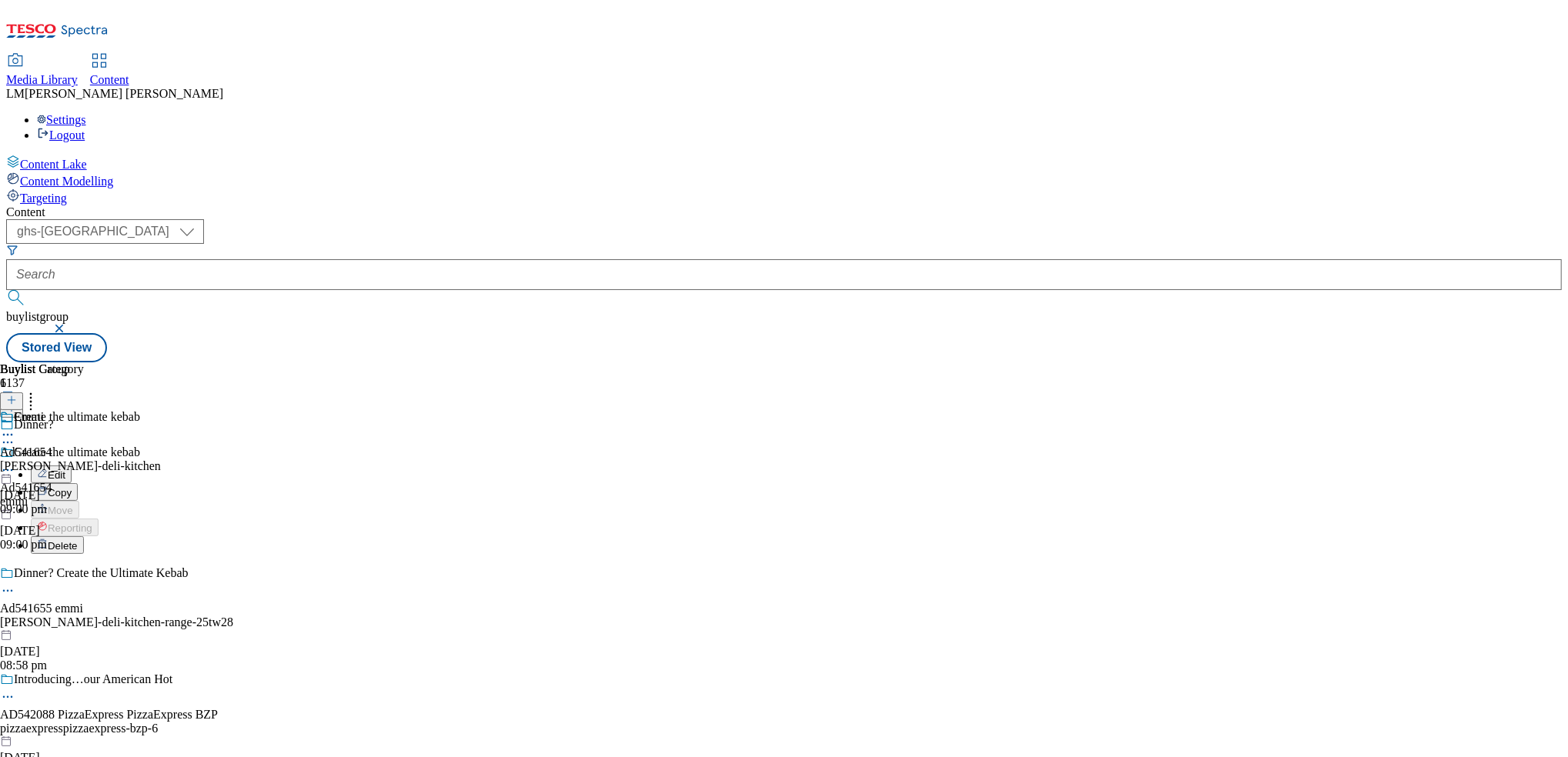
click at [71, 465] on button "Edit" at bounding box center [50, 474] width 41 height 18
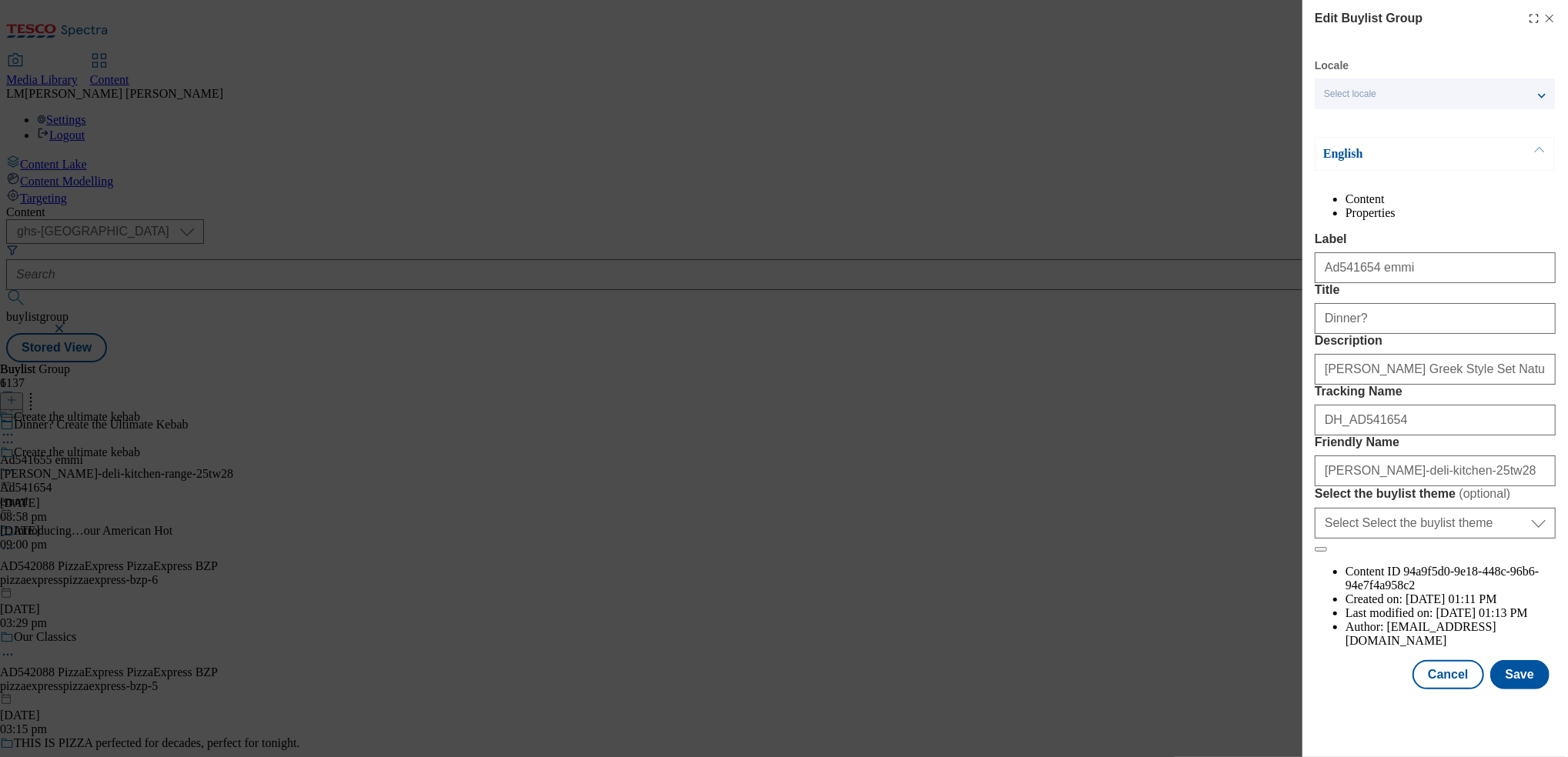
click at [780, 14] on icon "Modal" at bounding box center [1549, 18] width 12 height 12
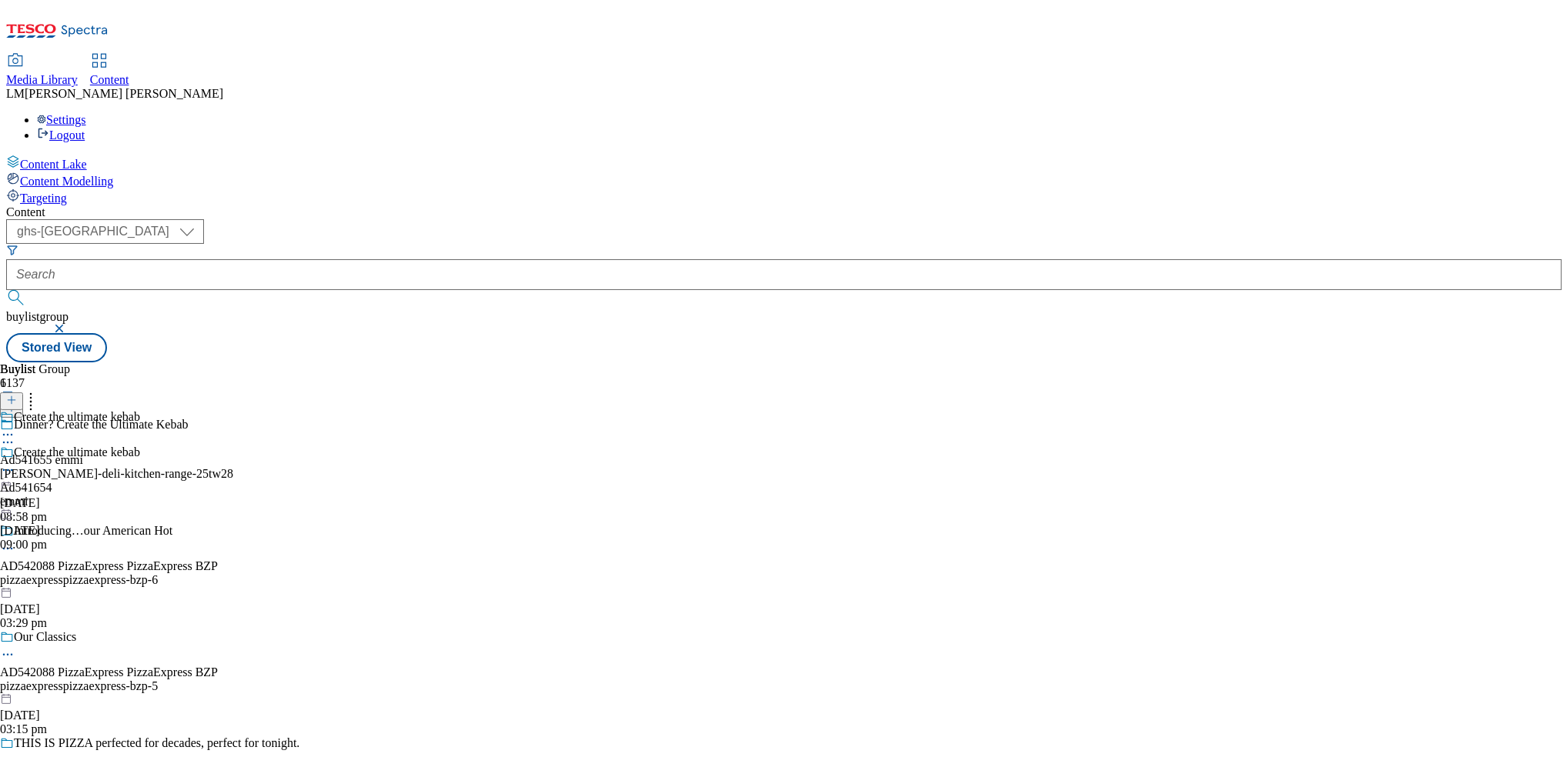
click at [15, 462] on icon at bounding box center [8, 470] width 15 height 15
click at [84, 568] on span "Preview" at bounding box center [66, 573] width 36 height 11
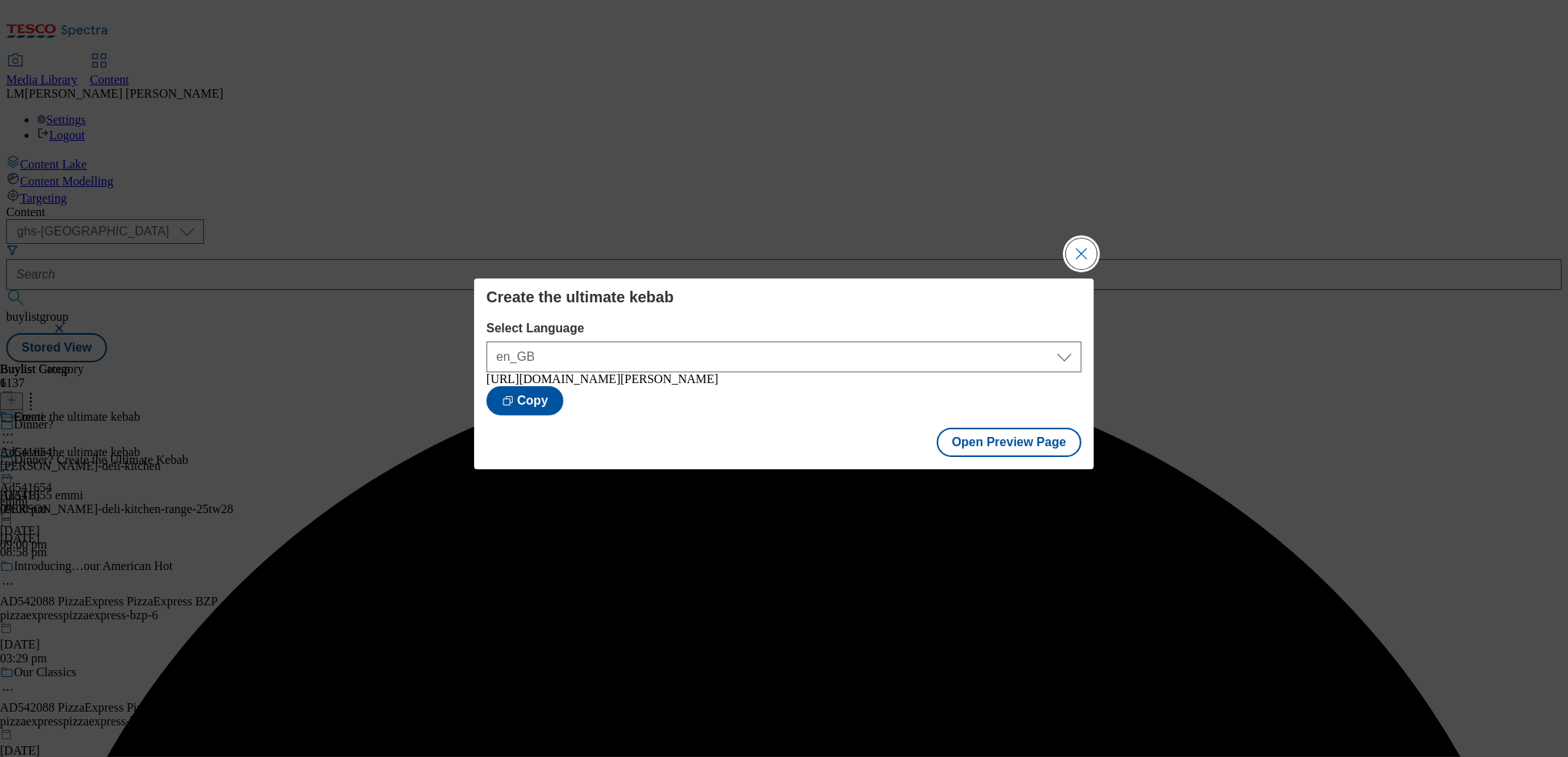
click at [780, 253] on button "Close Modal" at bounding box center [1081, 254] width 30 height 30
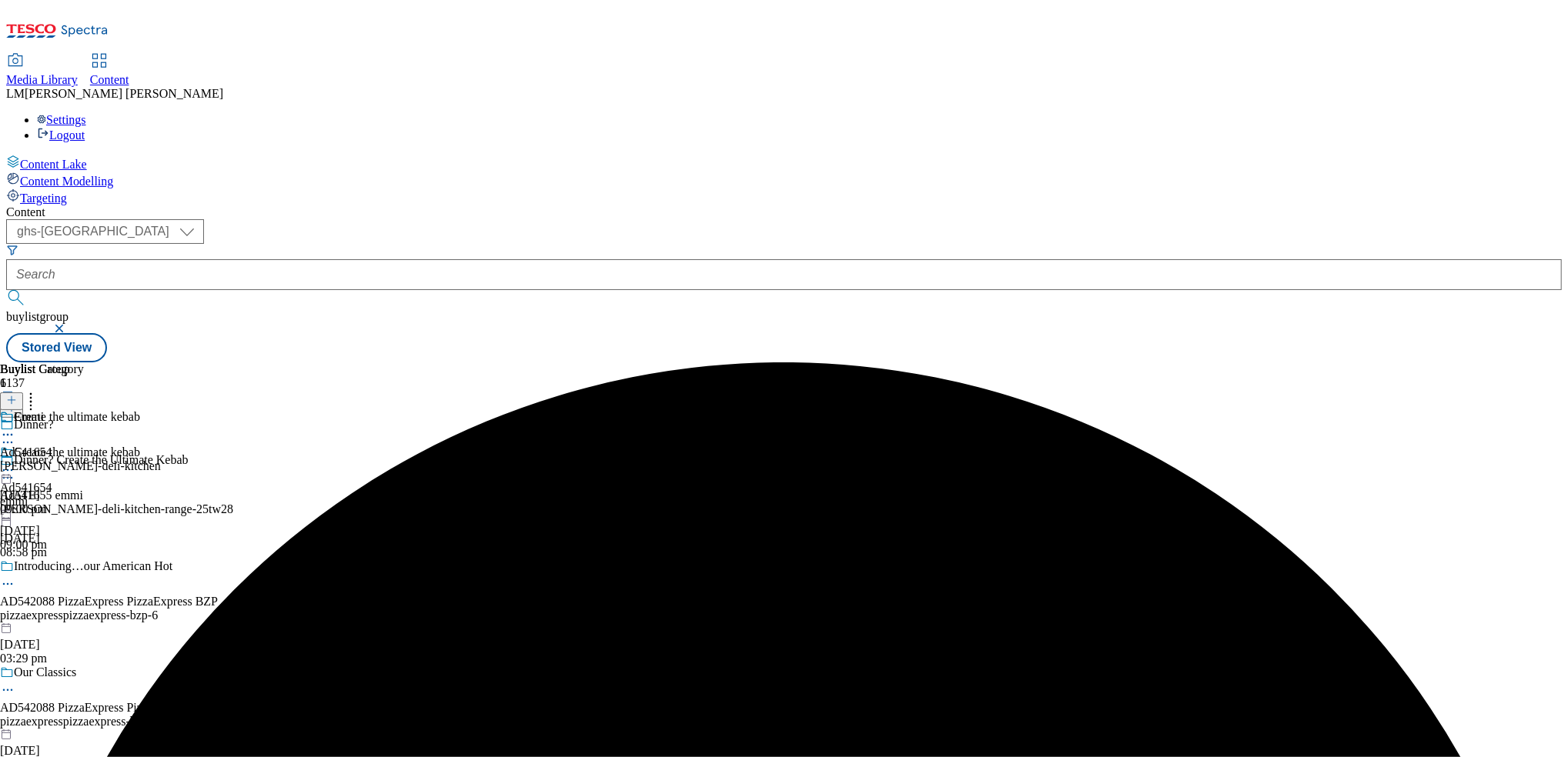
click at [15, 462] on icon at bounding box center [8, 470] width 15 height 15
click at [88, 617] on button "Publish" at bounding box center [59, 626] width 57 height 18
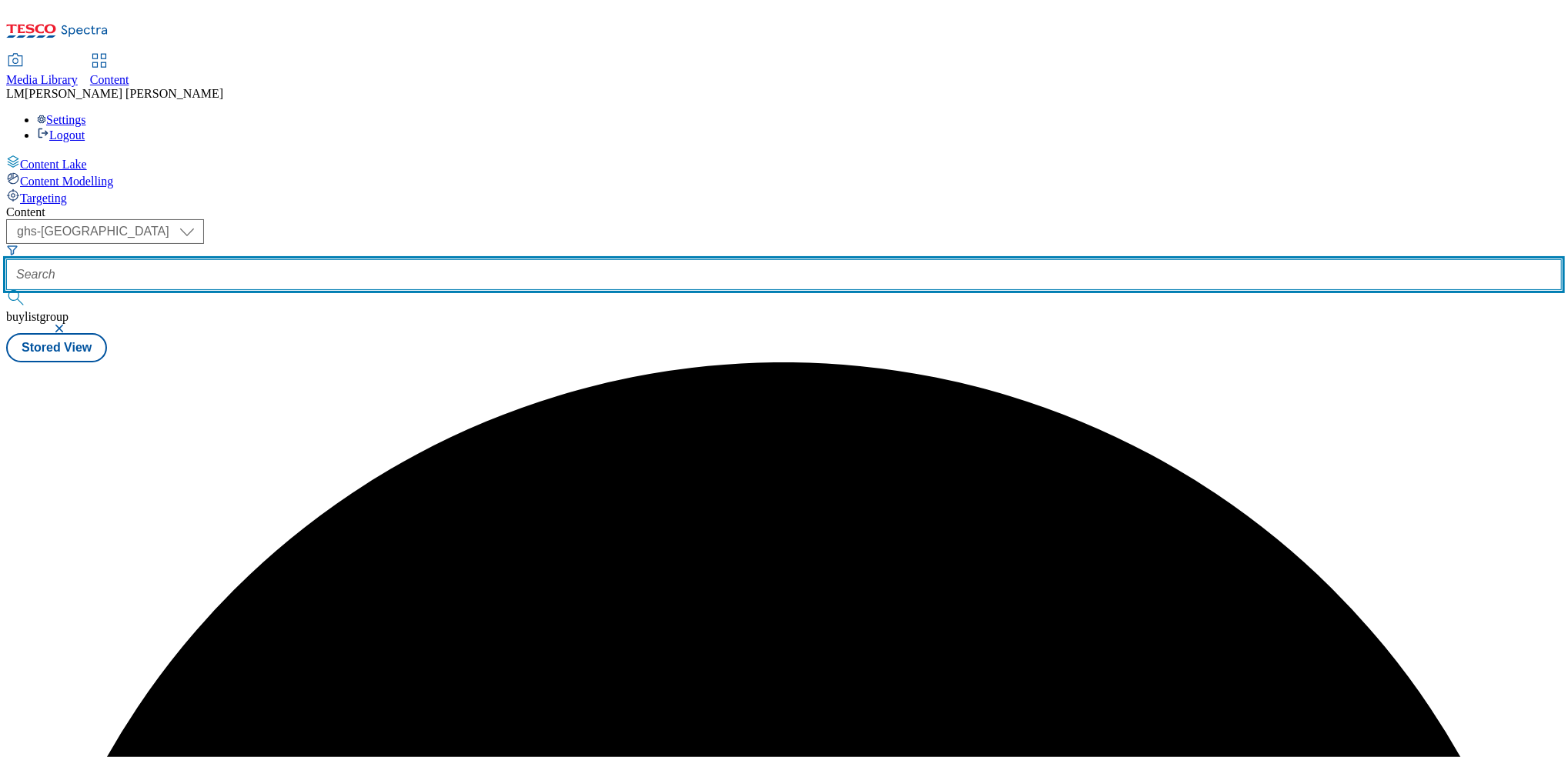
click at [384, 260] on input "text" at bounding box center [783, 275] width 1556 height 30
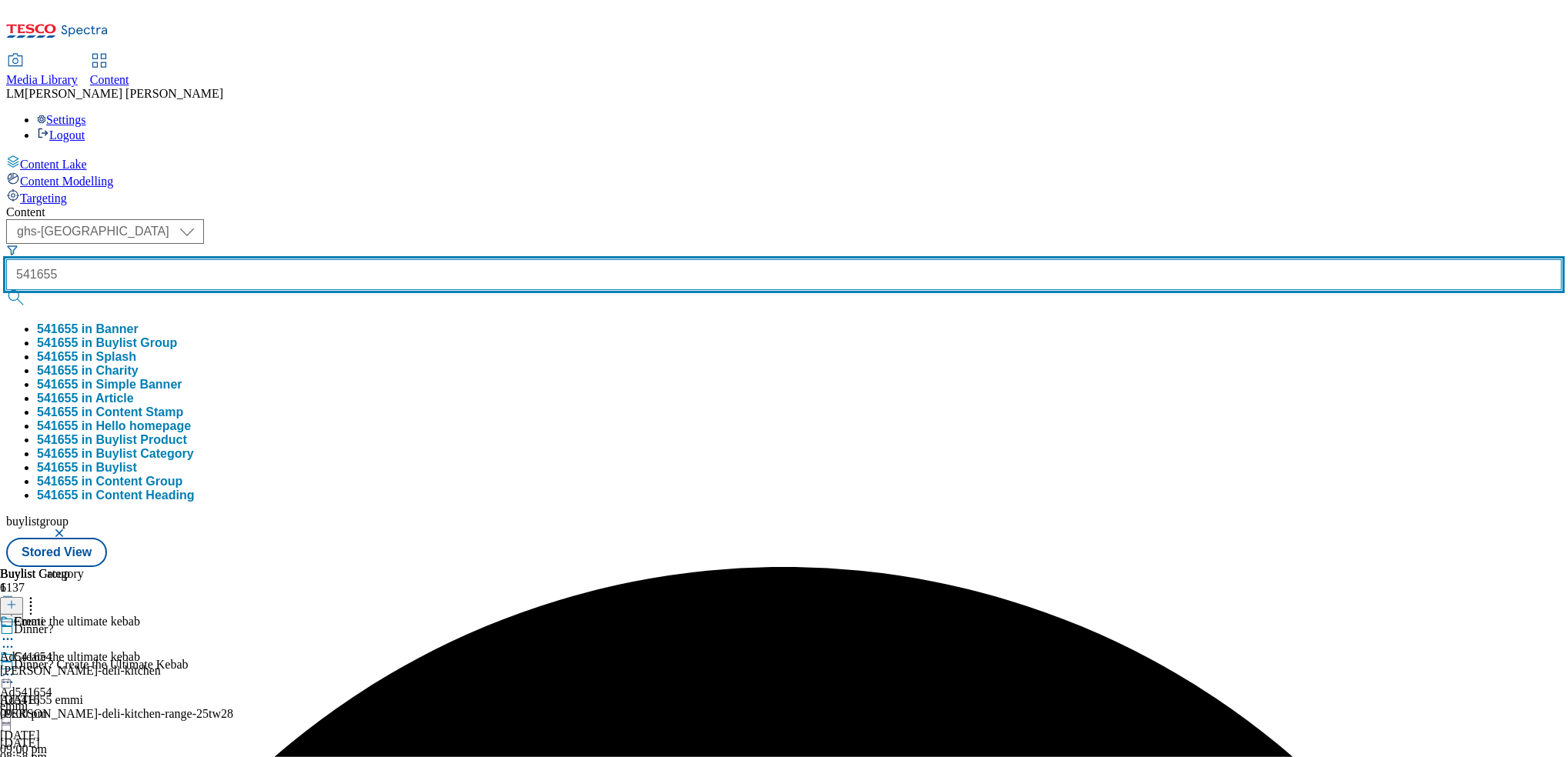
type input "541655"
click at [6, 290] on button "submit" at bounding box center [16, 298] width 22 height 15
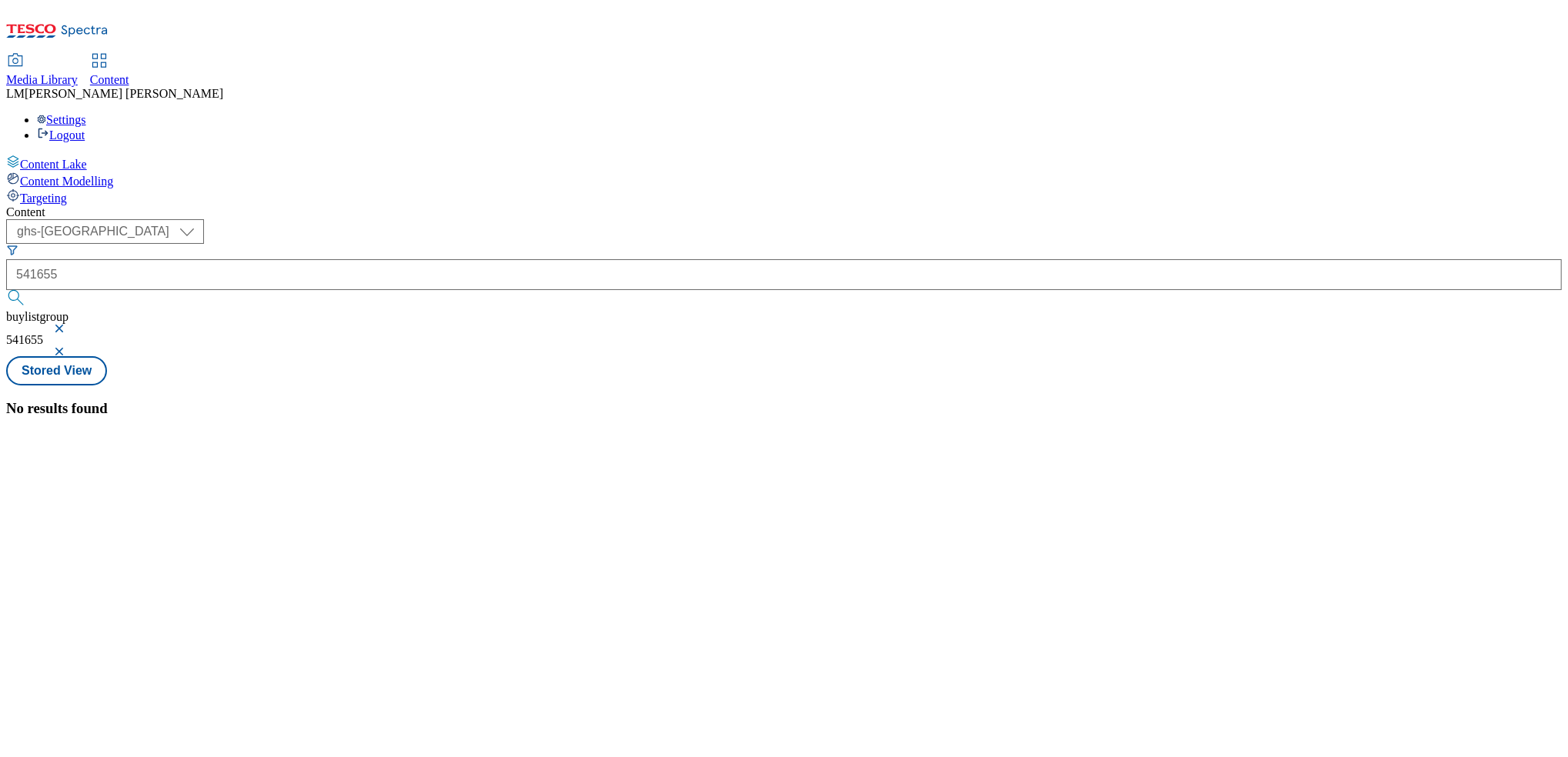
click at [69, 324] on button "button" at bounding box center [61, 329] width 15 height 10
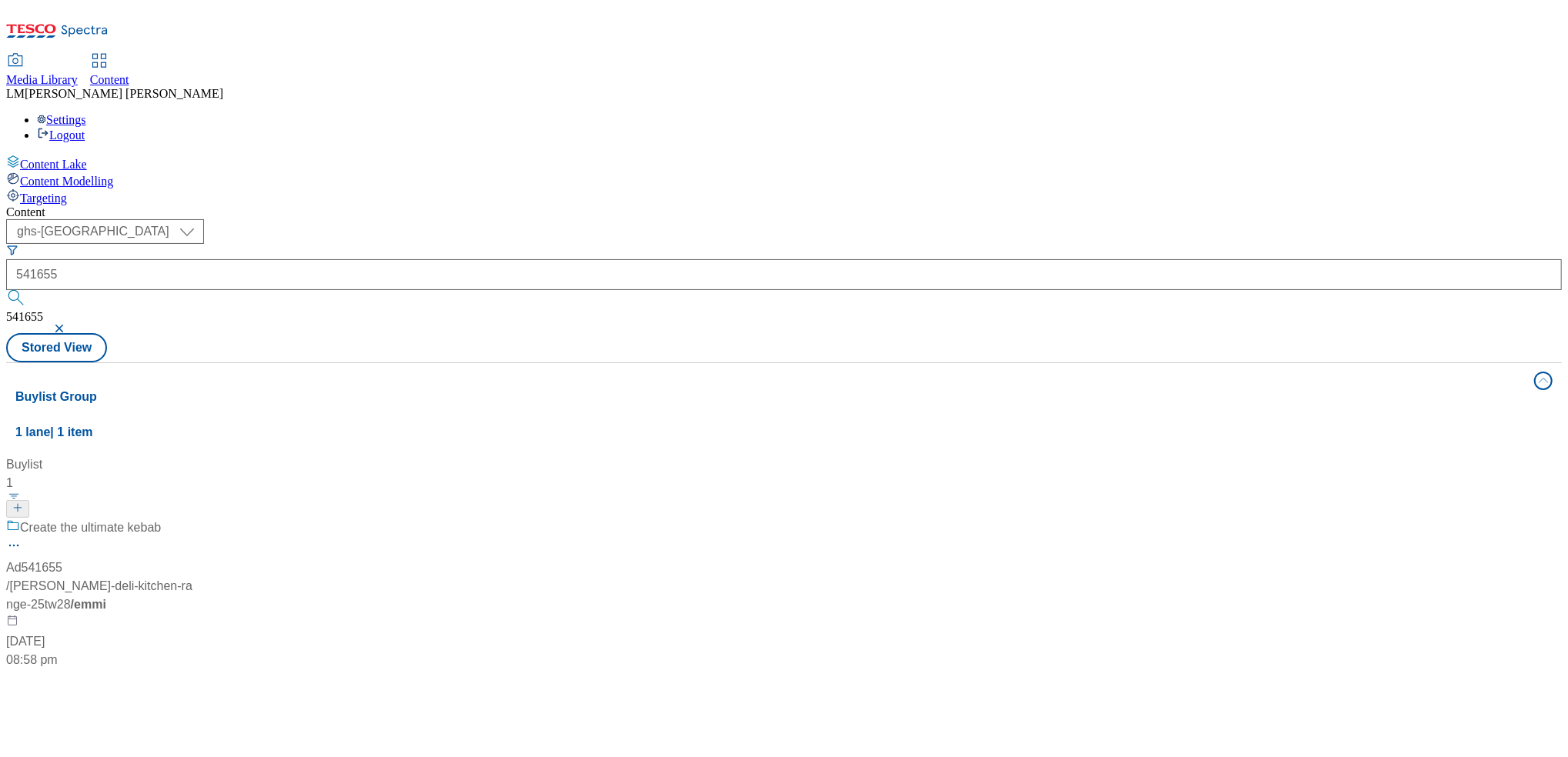
click at [617, 220] on div "( optional ) ghs-roi ghs-uk ghs-uk 541655 541655 Stored View" at bounding box center [783, 291] width 1556 height 143
click at [161, 518] on span "Create the ultimate kebab" at bounding box center [90, 528] width 141 height 19
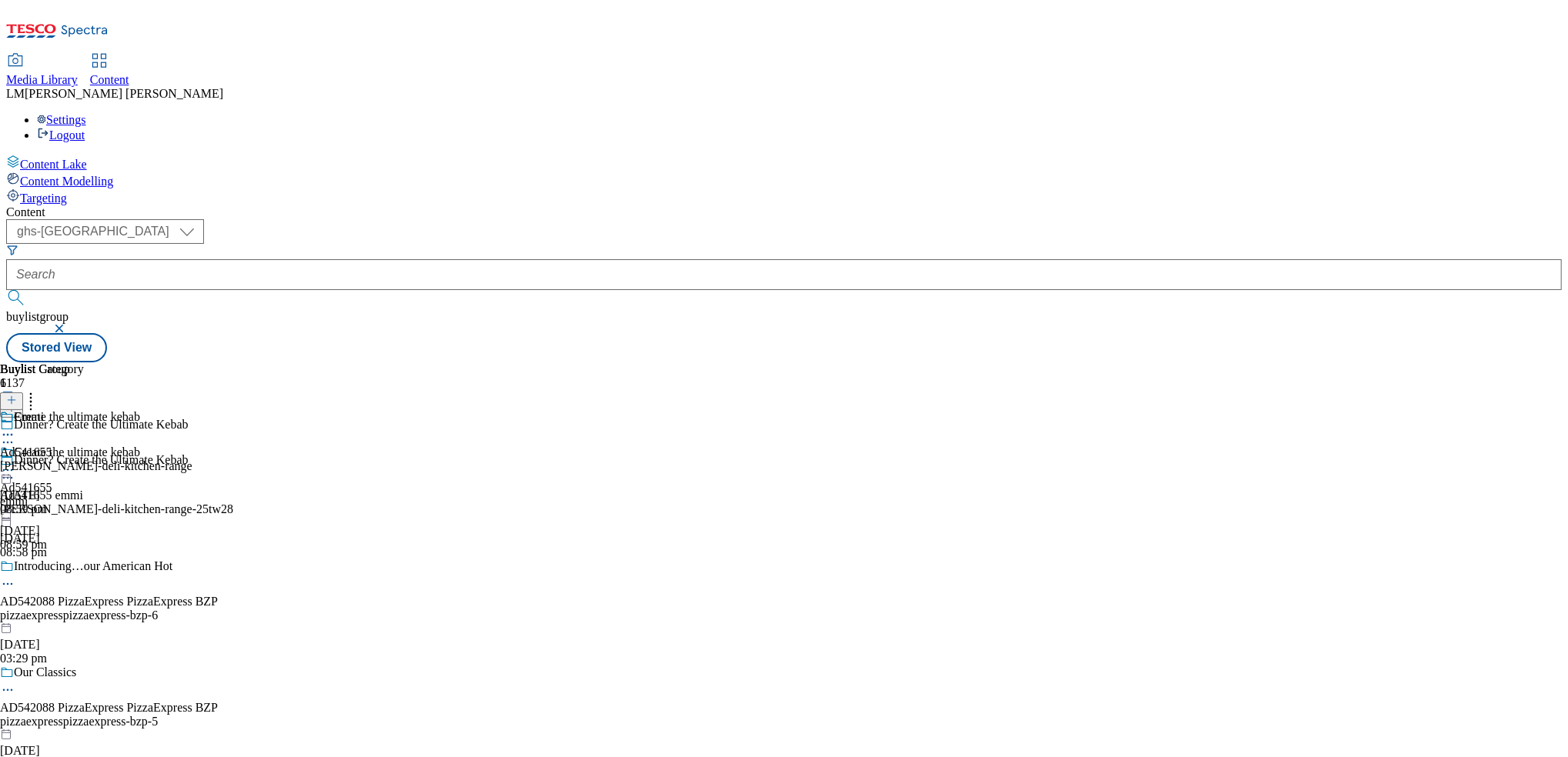
click at [13, 469] on circle at bounding box center [11, 470] width 2 height 2
click at [97, 638] on span "Un-publish" at bounding box center [72, 644] width 49 height 11
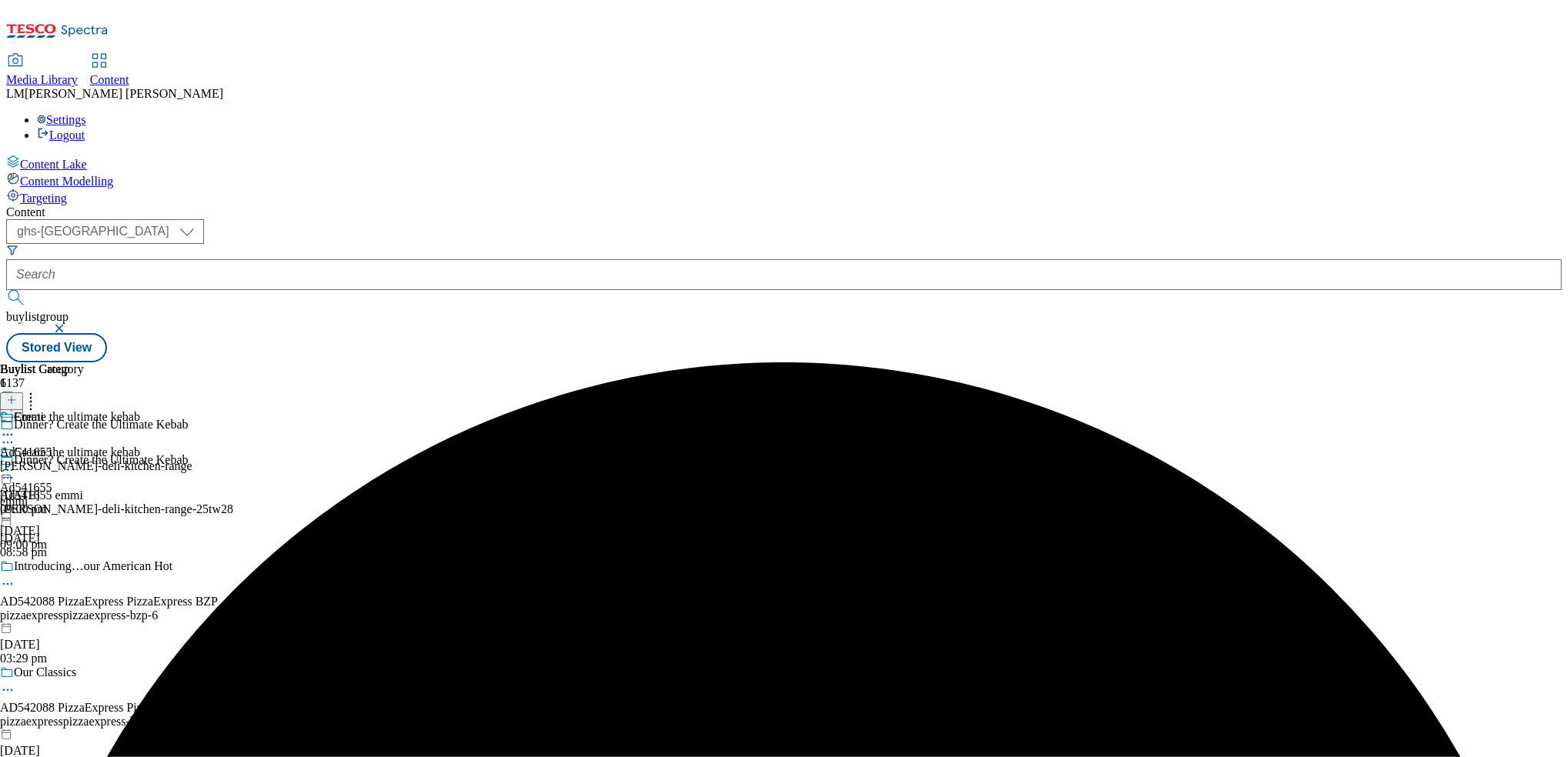
click at [15, 462] on icon at bounding box center [8, 470] width 15 height 15
click at [99, 585] on span "Un-preview" at bounding box center [73, 591] width 51 height 11
click at [15, 470] on icon at bounding box center [8, 477] width 15 height 15
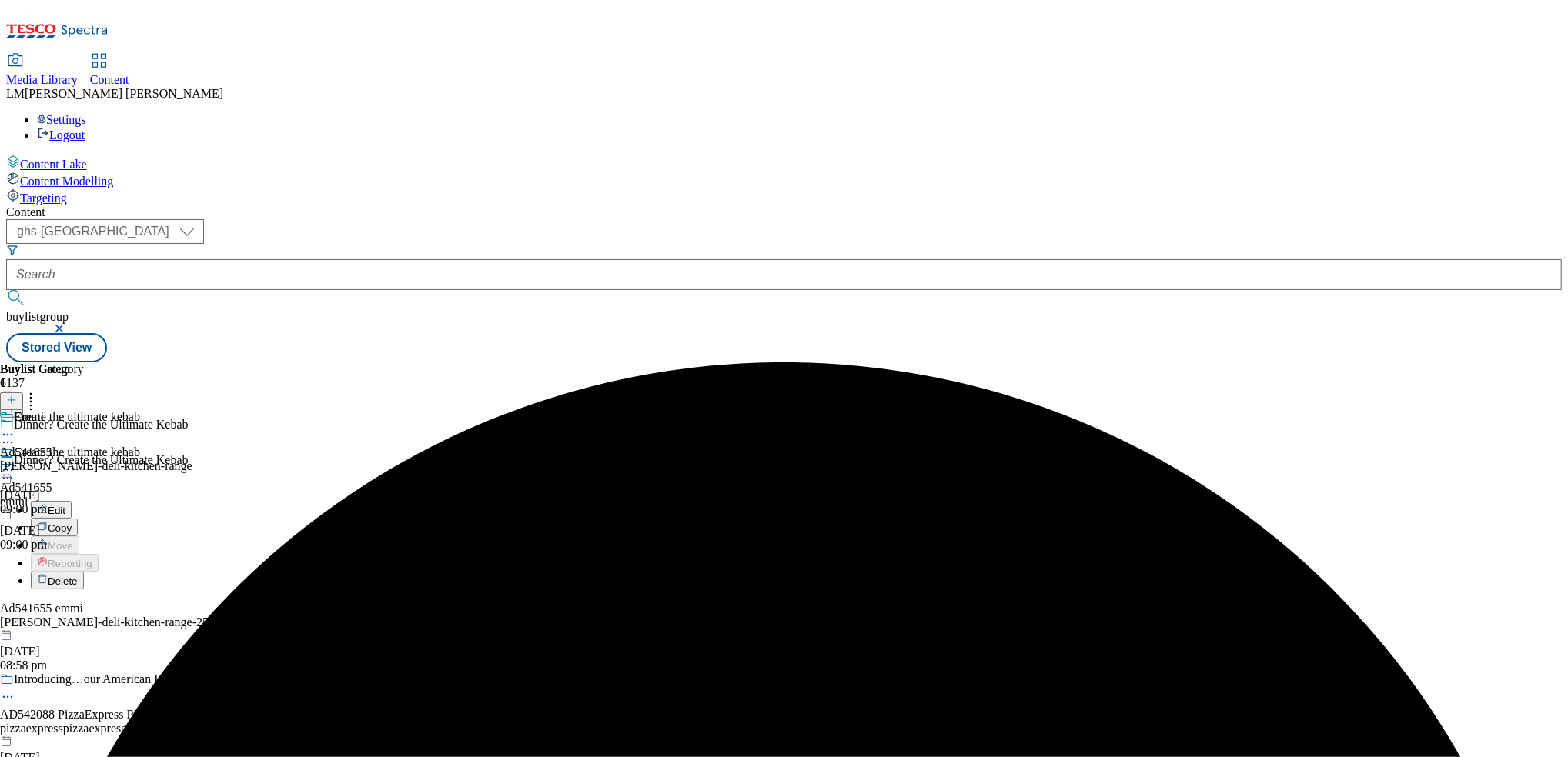
click at [71, 501] on button "Edit" at bounding box center [50, 510] width 41 height 18
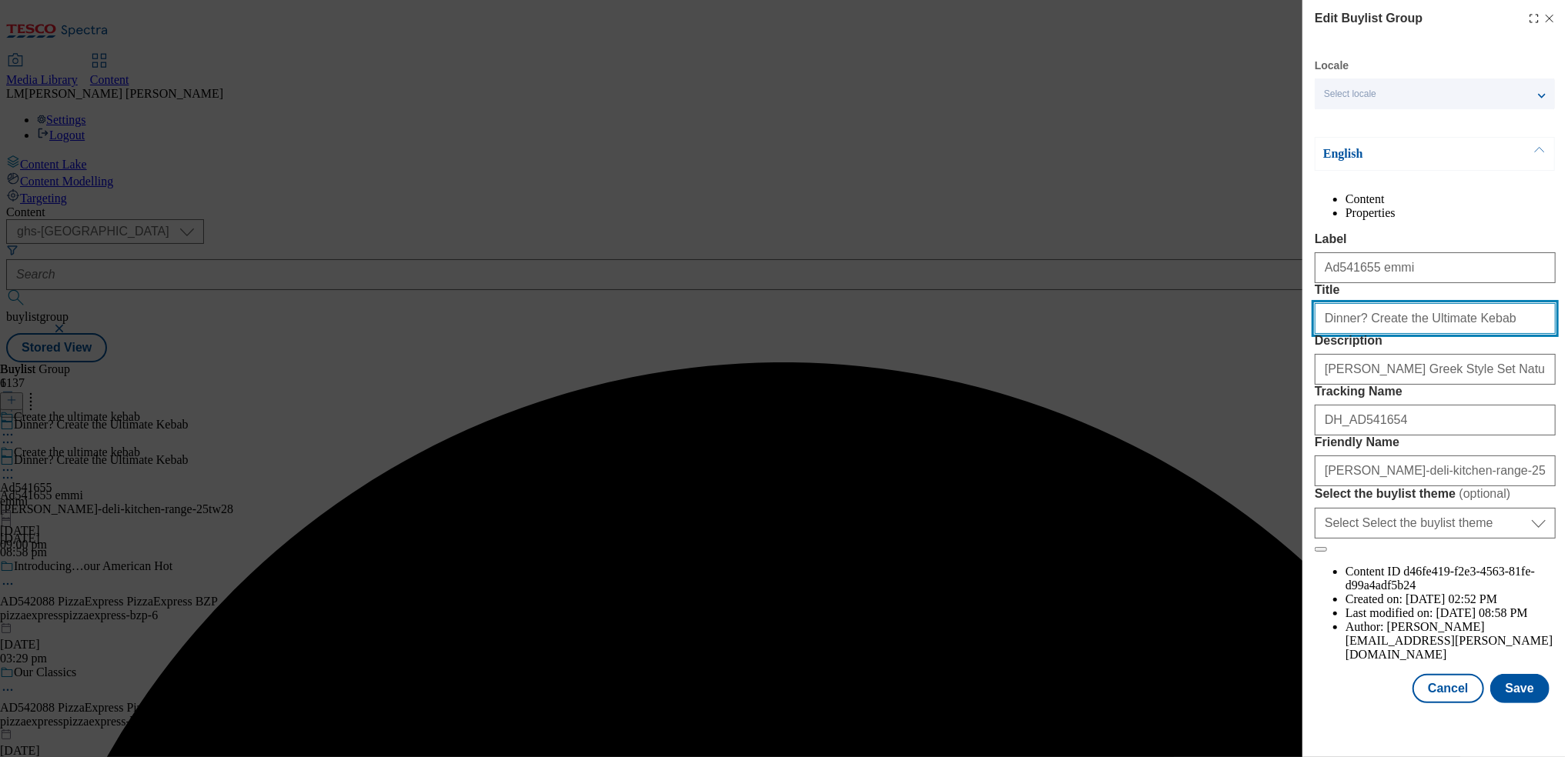
drag, startPoint x: 1359, startPoint y: 378, endPoint x: 1495, endPoint y: 363, distance: 136.8
click at [780, 334] on input "Dinner? Create the Ultimate Kebab" at bounding box center [1434, 319] width 241 height 30
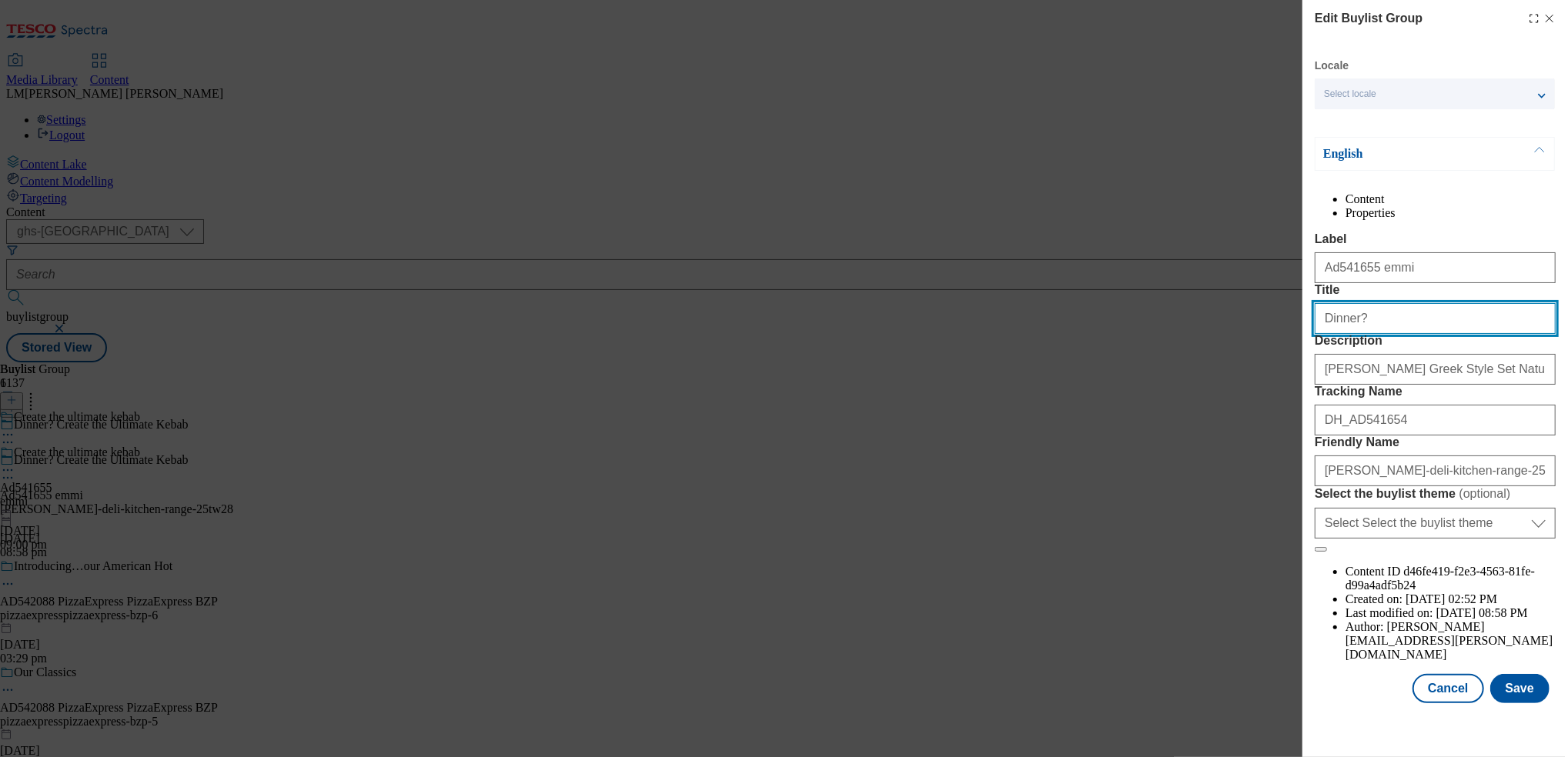
scroll to position [41, 0]
type input "Dinner?"
click at [780, 696] on button "Save" at bounding box center [1519, 689] width 59 height 29
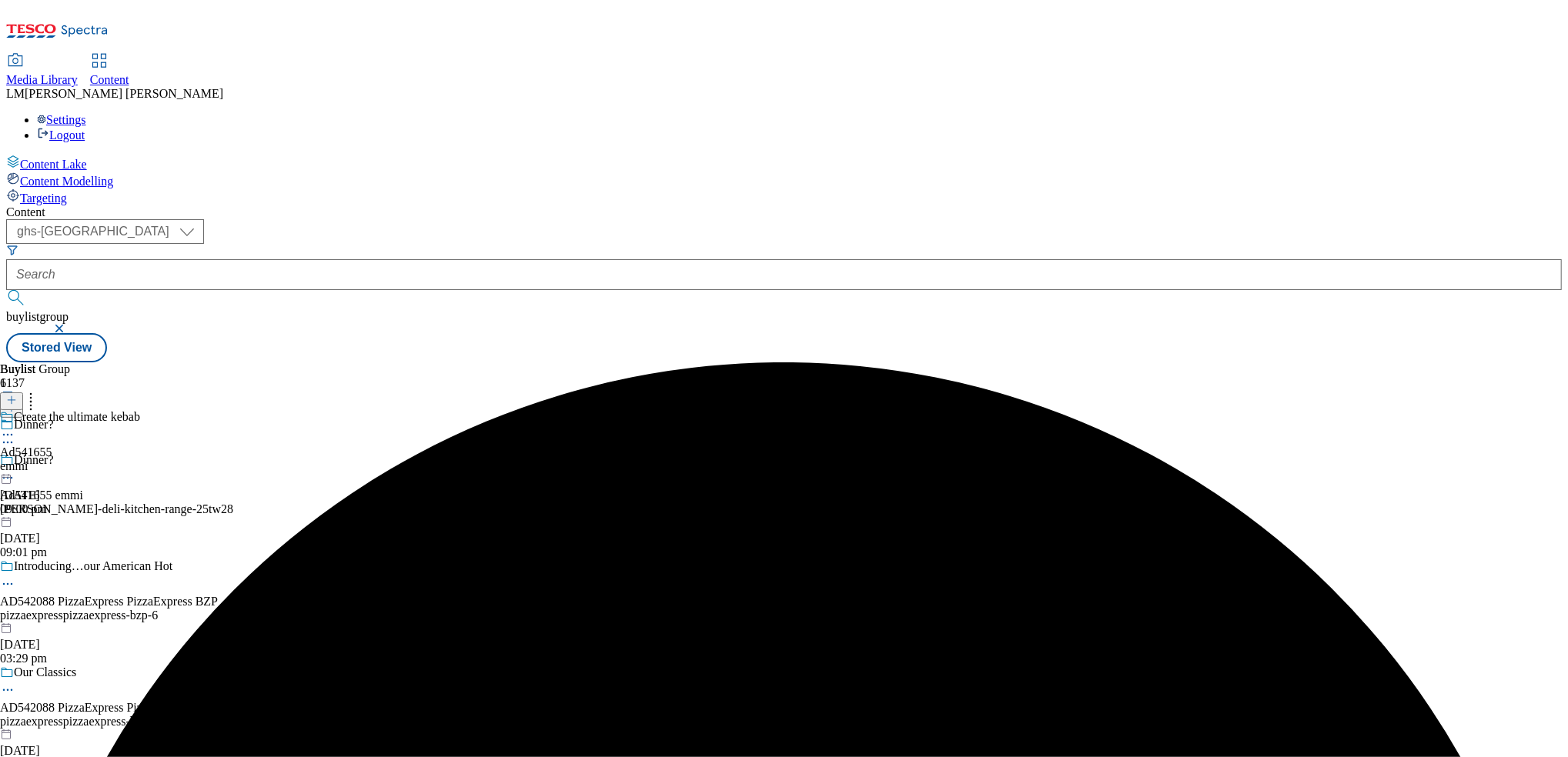
click at [15, 427] on icon at bounding box center [8, 435] width 15 height 15
click at [84, 533] on span "Preview" at bounding box center [66, 538] width 36 height 11
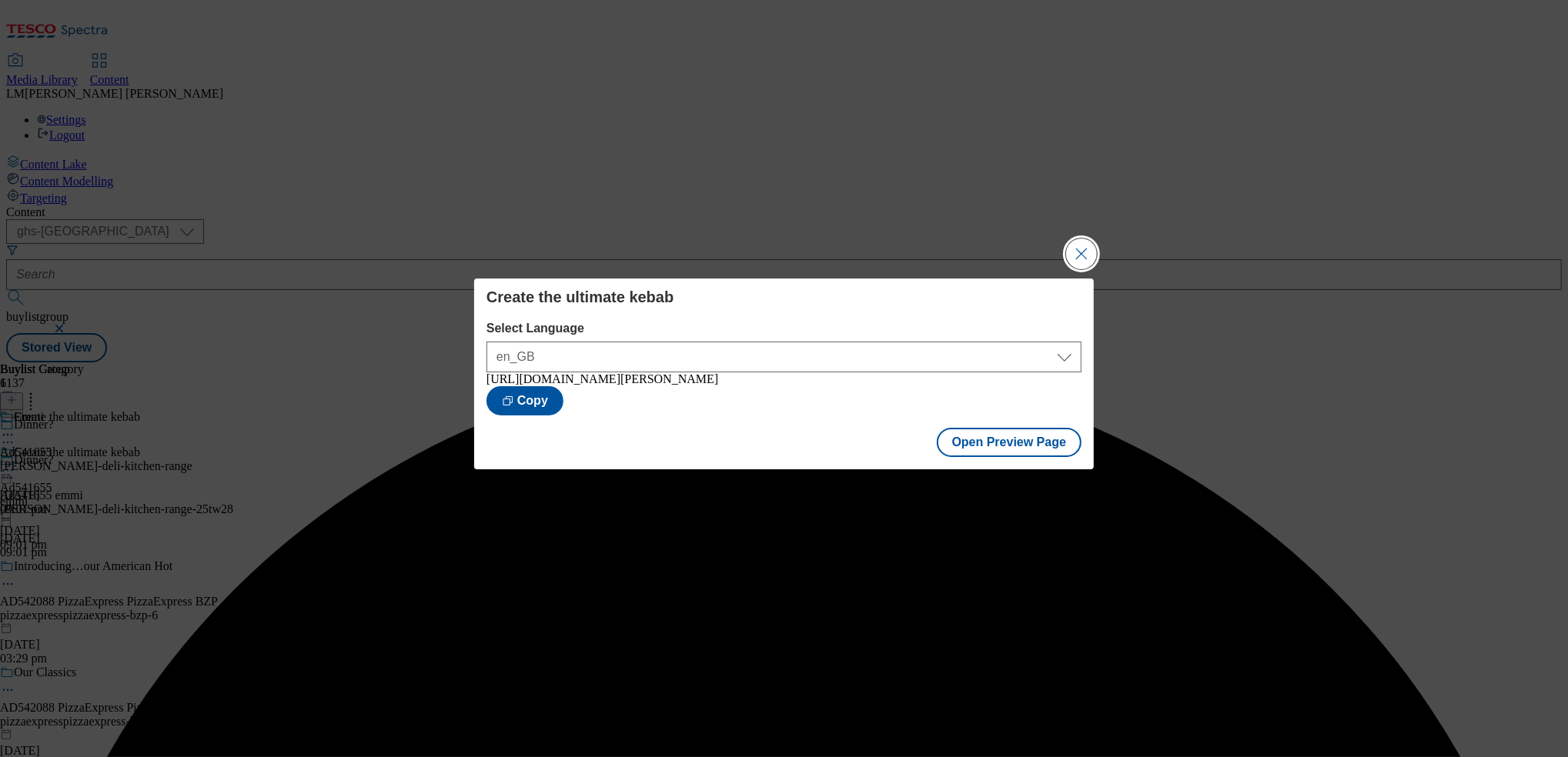
click at [780, 250] on button "Close Modal" at bounding box center [1081, 254] width 30 height 30
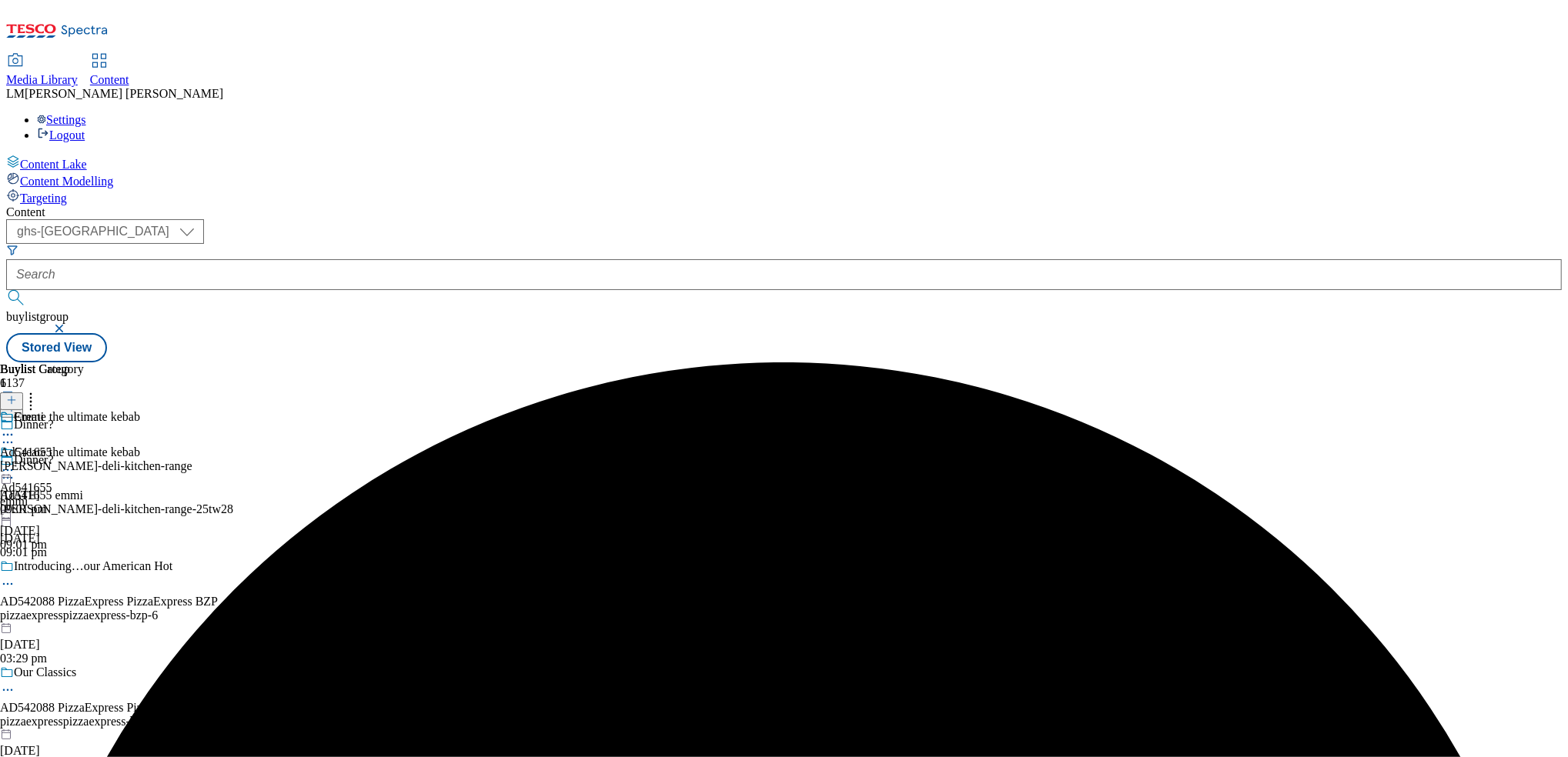
click at [15, 462] on icon at bounding box center [8, 470] width 15 height 15
click at [82, 621] on span "Publish" at bounding box center [65, 627] width 34 height 11
click at [15, 462] on icon at bounding box center [8, 470] width 15 height 15
